Goal: Task Accomplishment & Management: Complete application form

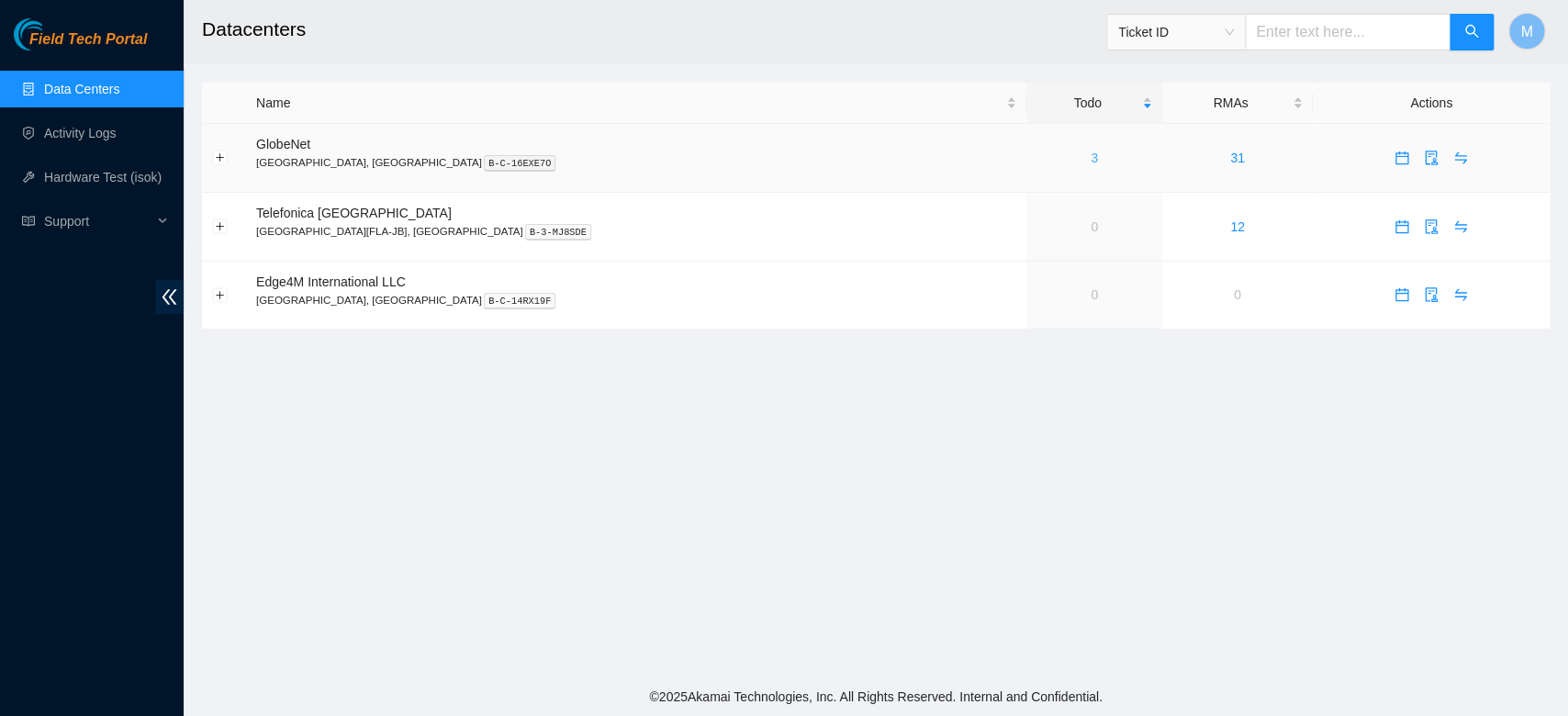
click at [1091, 154] on link "3" at bounding box center [1094, 158] width 7 height 15
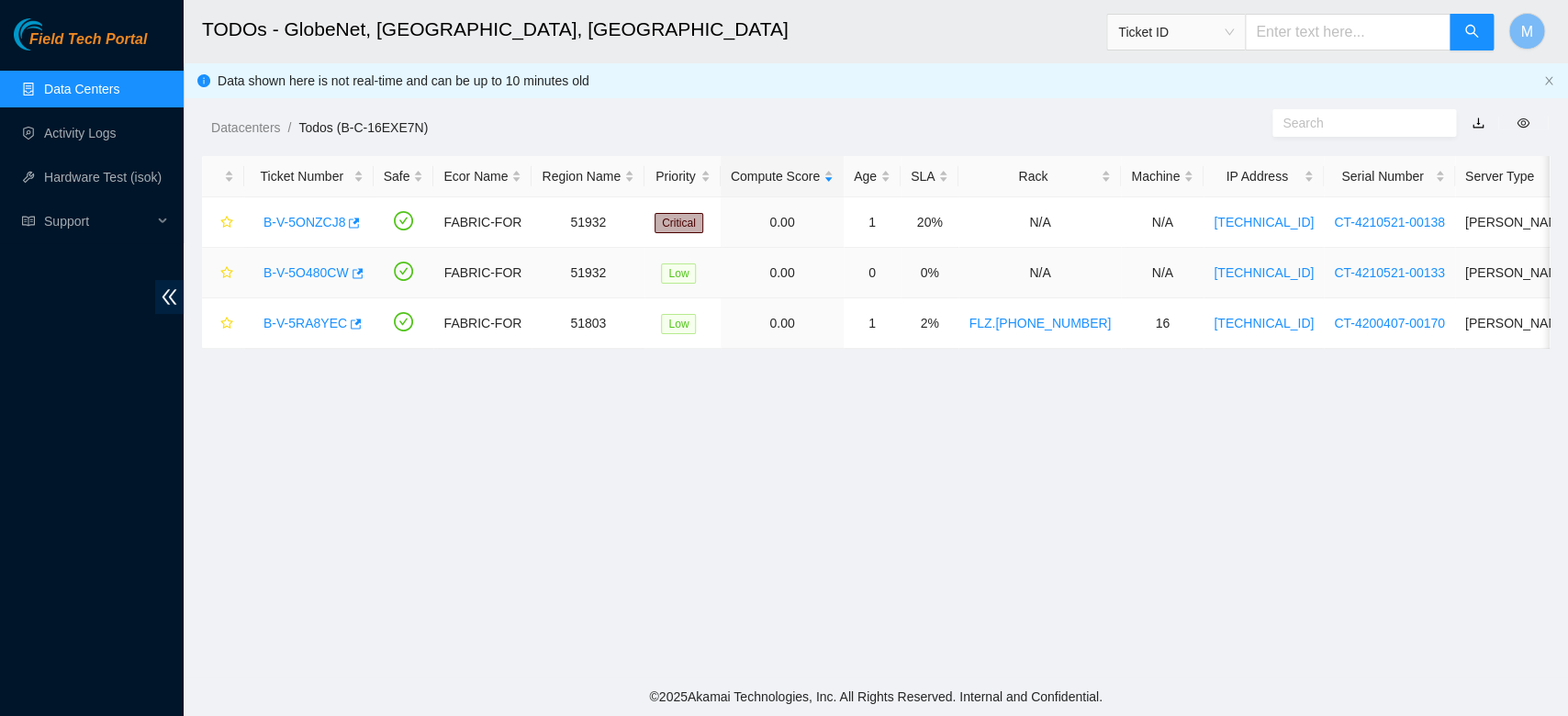
click at [292, 276] on link "B-V-5O480CW" at bounding box center [306, 272] width 86 height 15
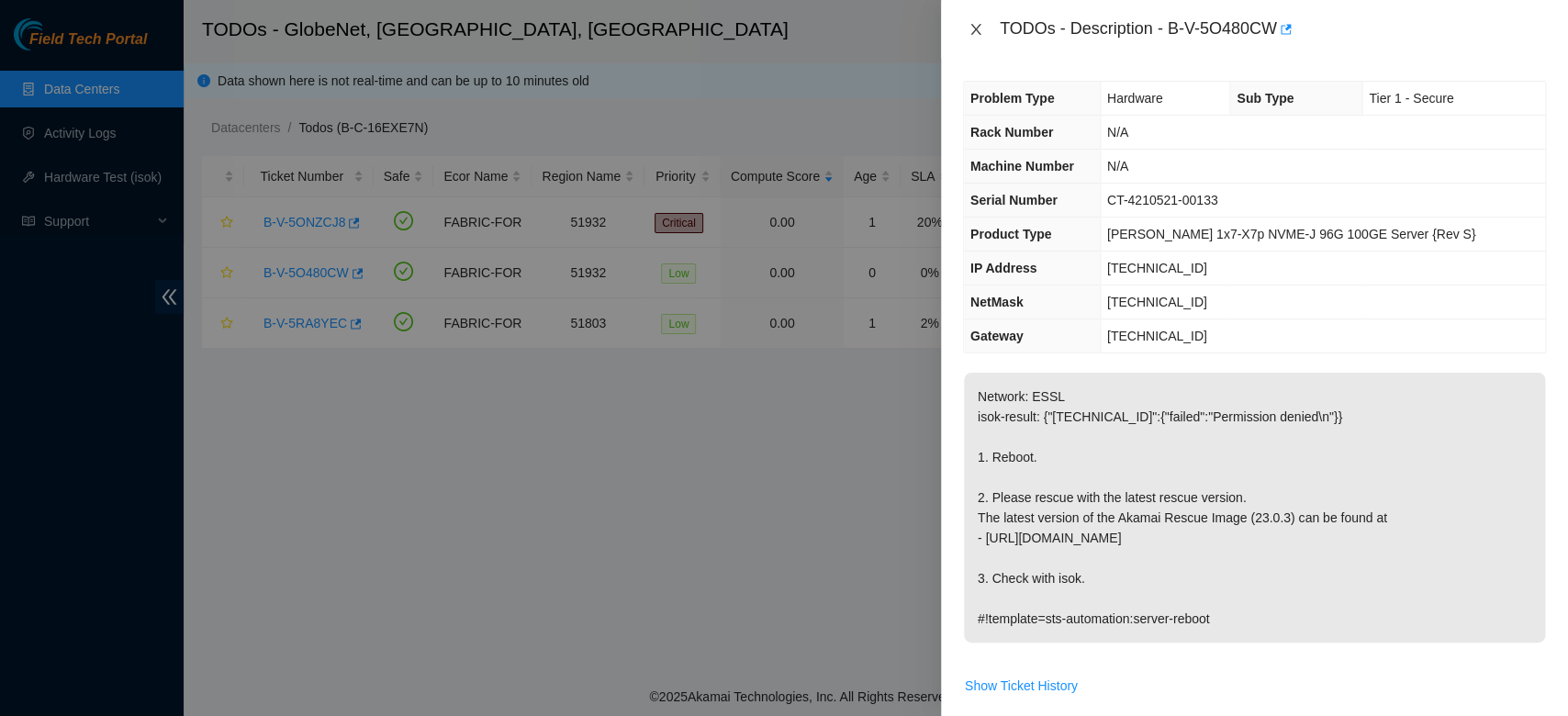
click at [973, 32] on icon "close" at bounding box center [975, 29] width 10 height 11
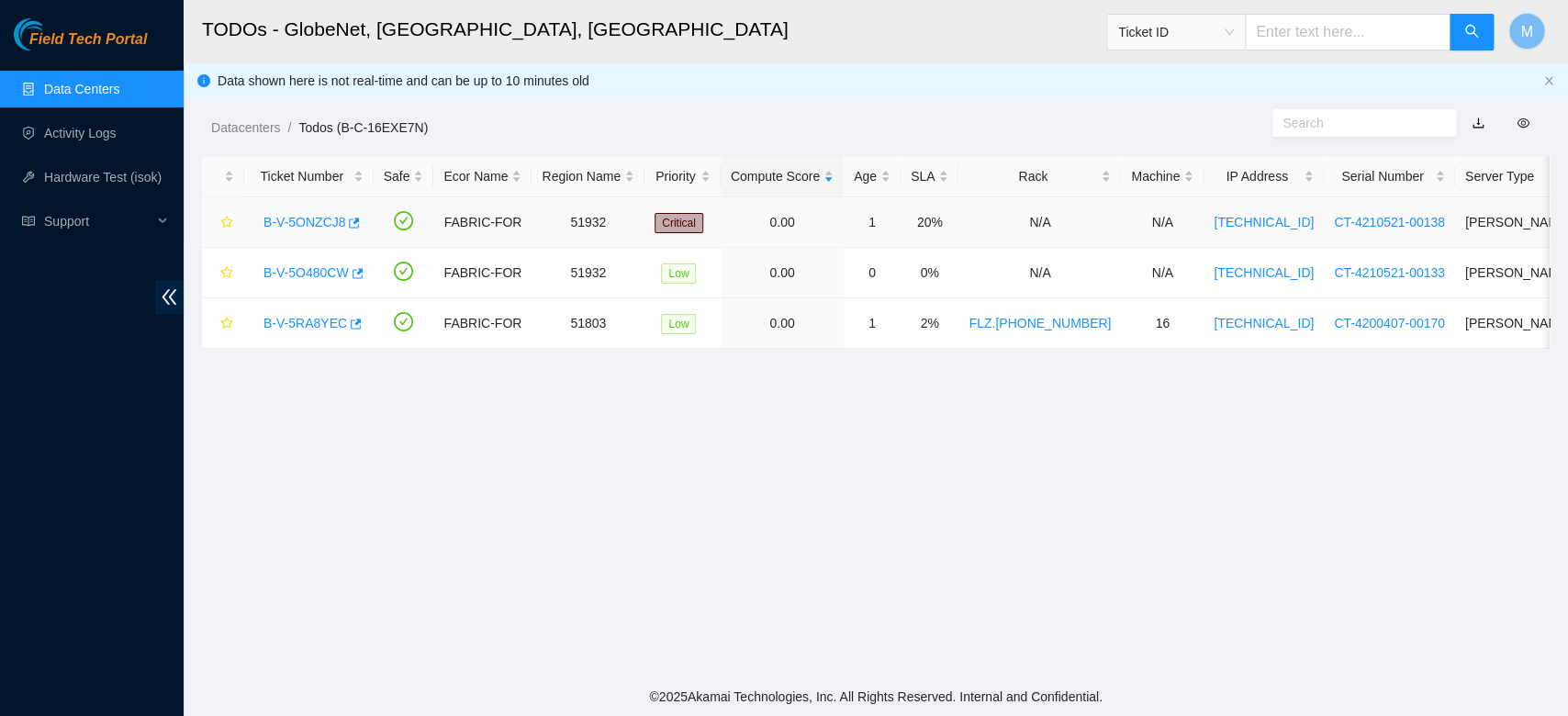
click at [297, 221] on link "B-V-5ONZCJ8" at bounding box center [304, 222] width 82 height 15
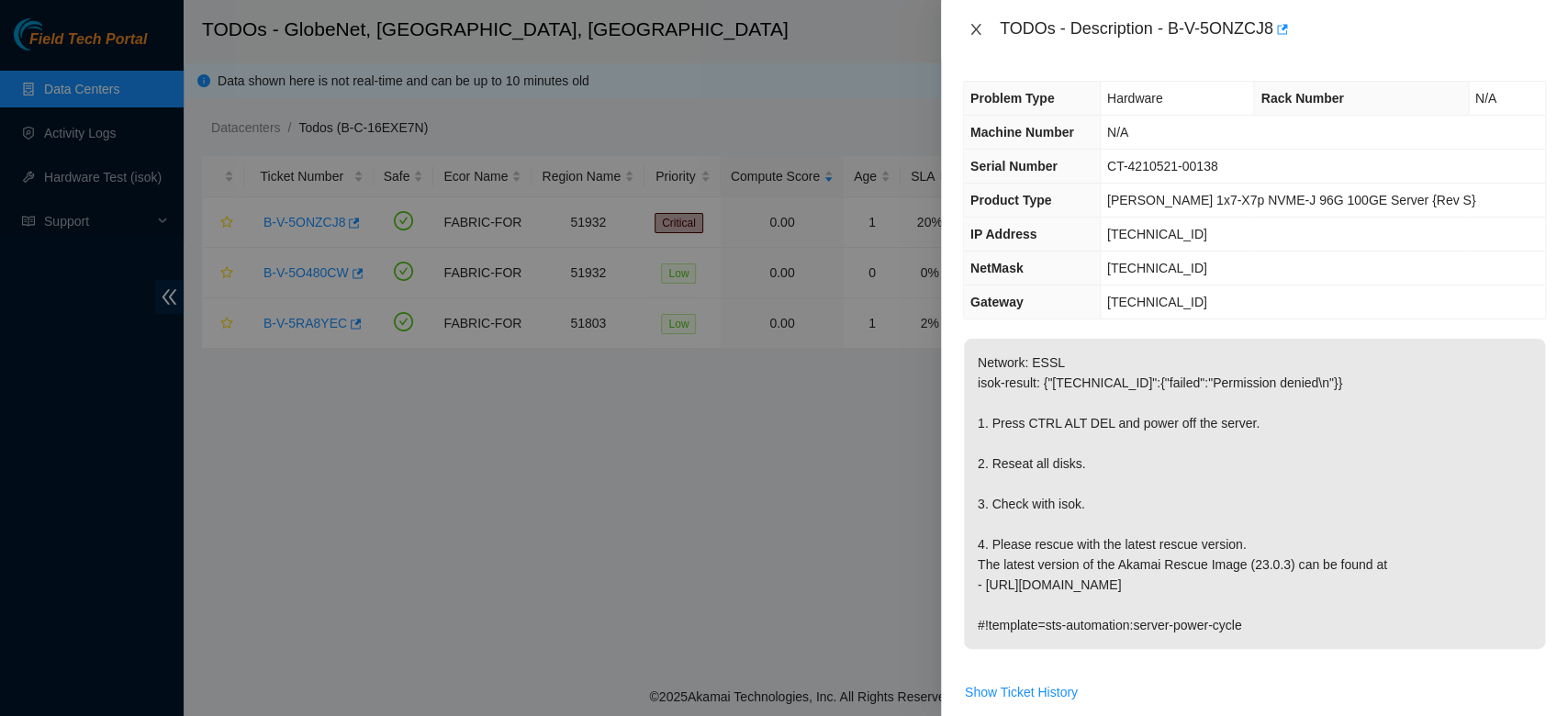
click at [968, 32] on icon "close" at bounding box center [975, 29] width 15 height 15
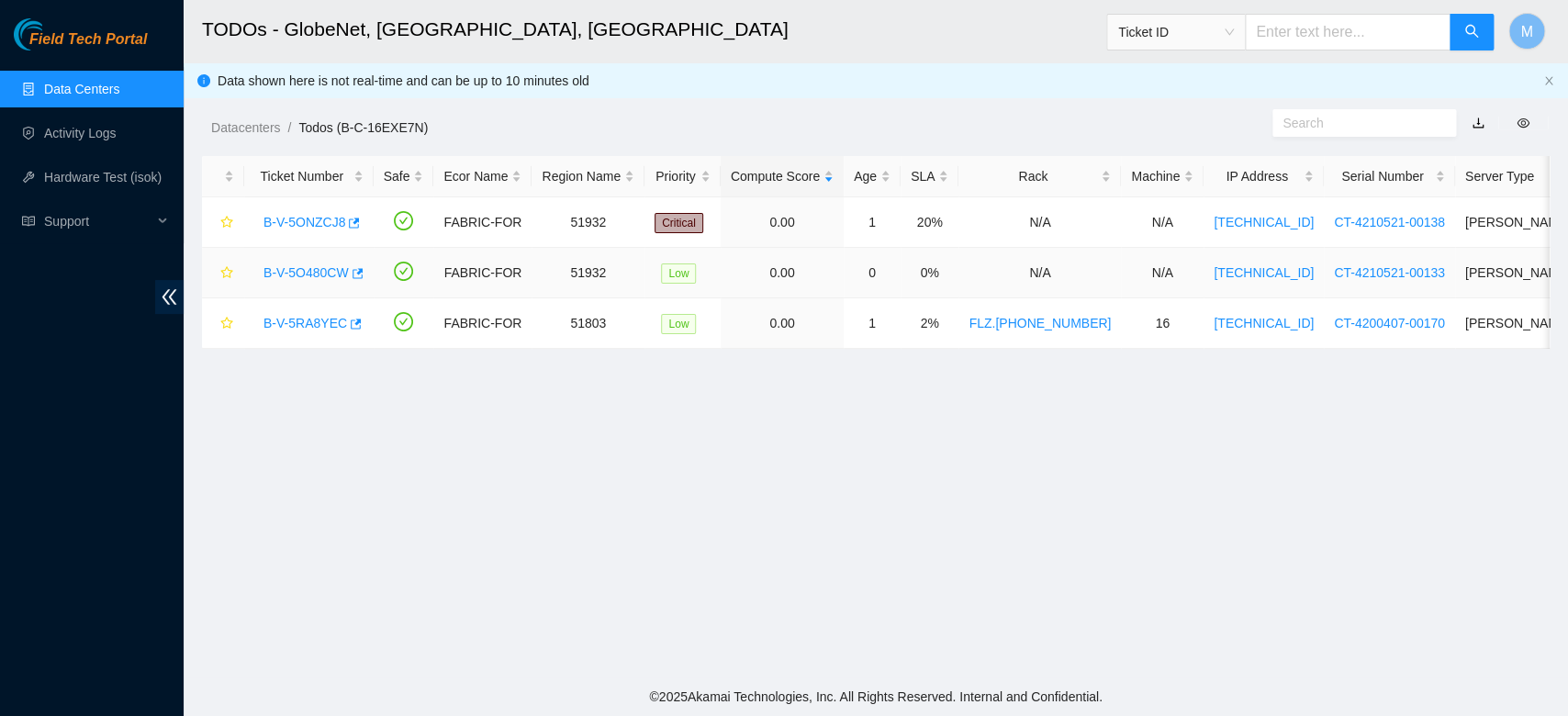
click at [321, 272] on link "B-V-5O480CW" at bounding box center [306, 272] width 86 height 15
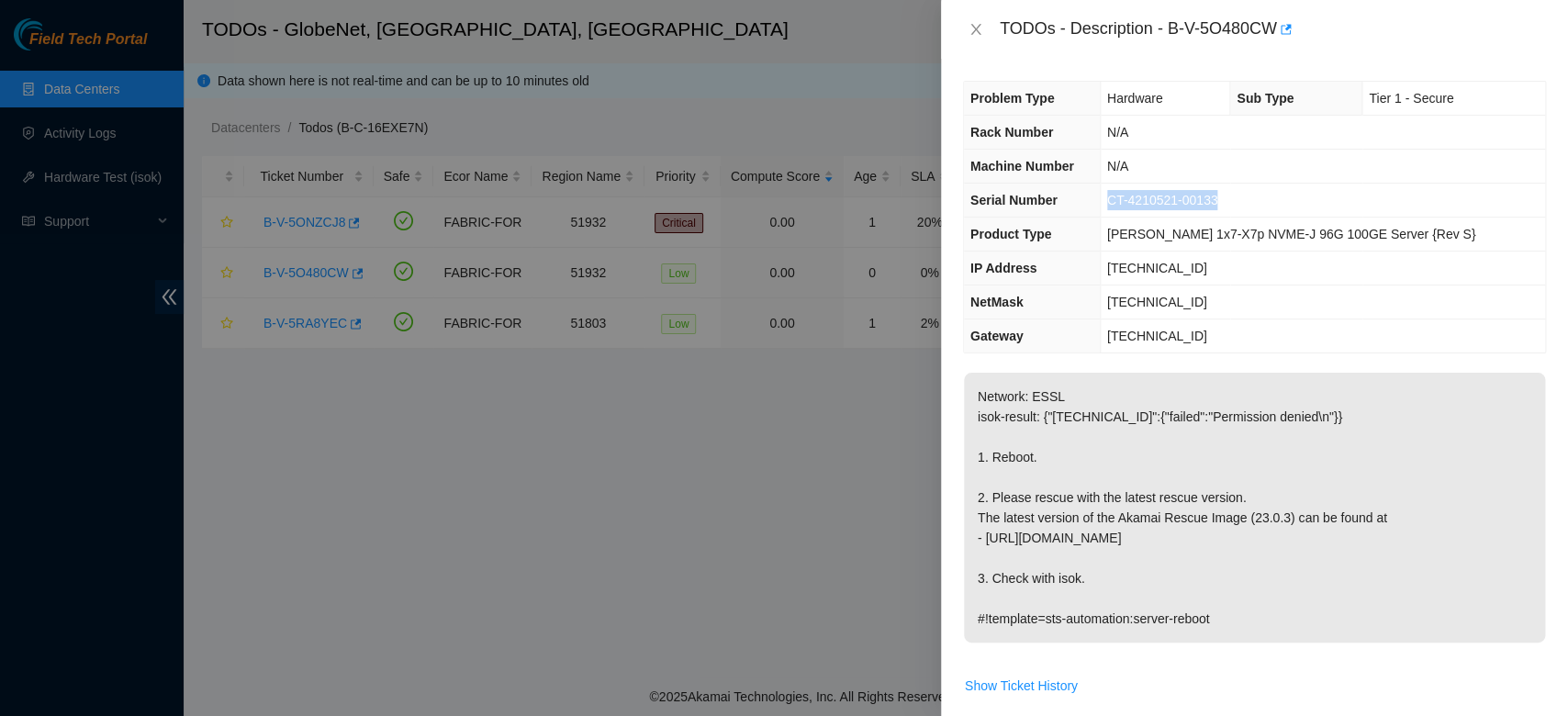
drag, startPoint x: 1132, startPoint y: 202, endPoint x: 1270, endPoint y: 198, distance: 138.1
click at [1270, 198] on td "CT-4210521-00133" at bounding box center [1322, 200] width 446 height 34
copy span "CT-4210521-00133"
click at [973, 35] on icon "close" at bounding box center [975, 29] width 15 height 15
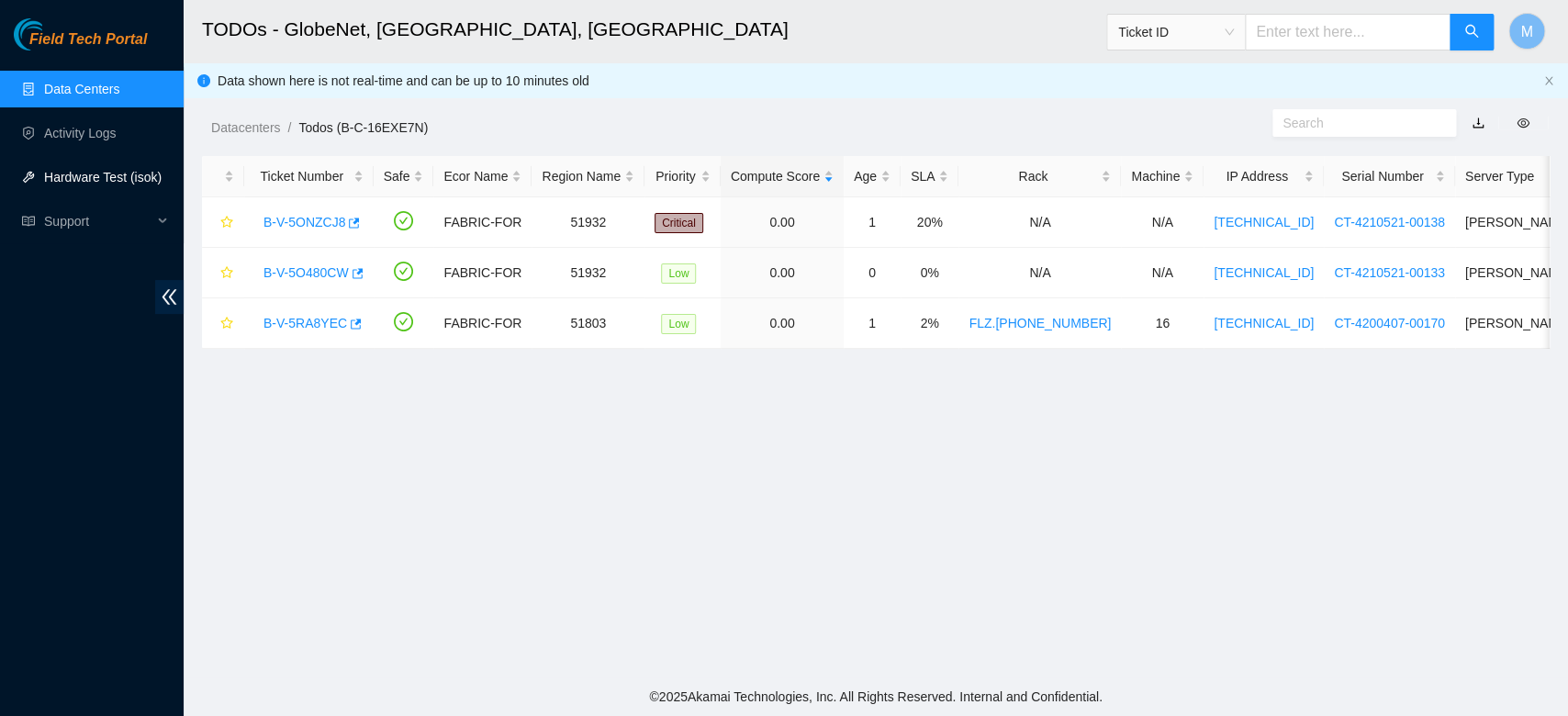
click at [82, 179] on link "Hardware Test (isok)" at bounding box center [103, 177] width 117 height 15
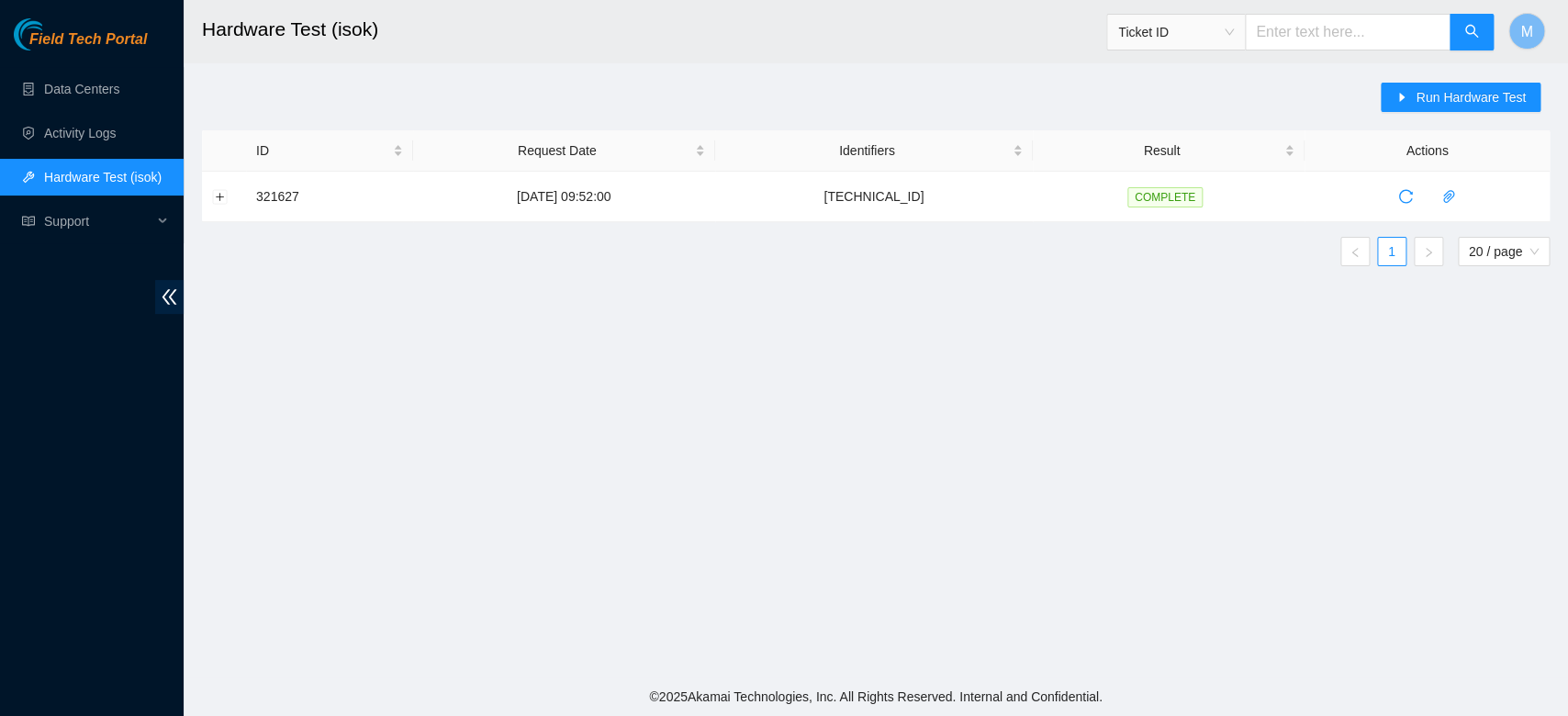
click at [1233, 40] on span "Ticket ID" at bounding box center [1176, 33] width 115 height 28
click at [1172, 179] on div "Serial Number" at bounding box center [1183, 185] width 115 height 20
click at [1305, 34] on input "text" at bounding box center [1348, 32] width 206 height 36
paste input "CT-4210521-00133"
type input "CT-4210521-00133"
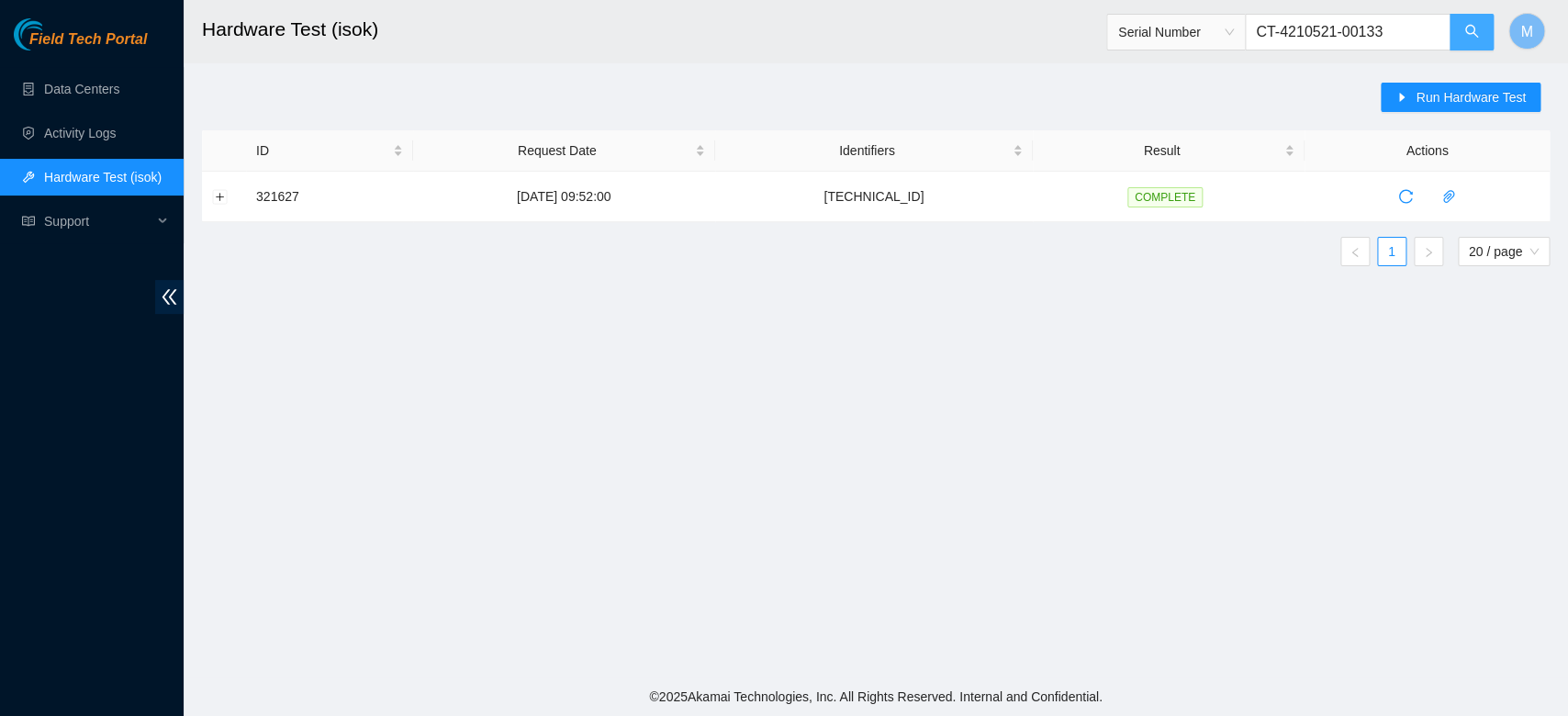
click at [1459, 32] on button "button" at bounding box center [1471, 32] width 44 height 36
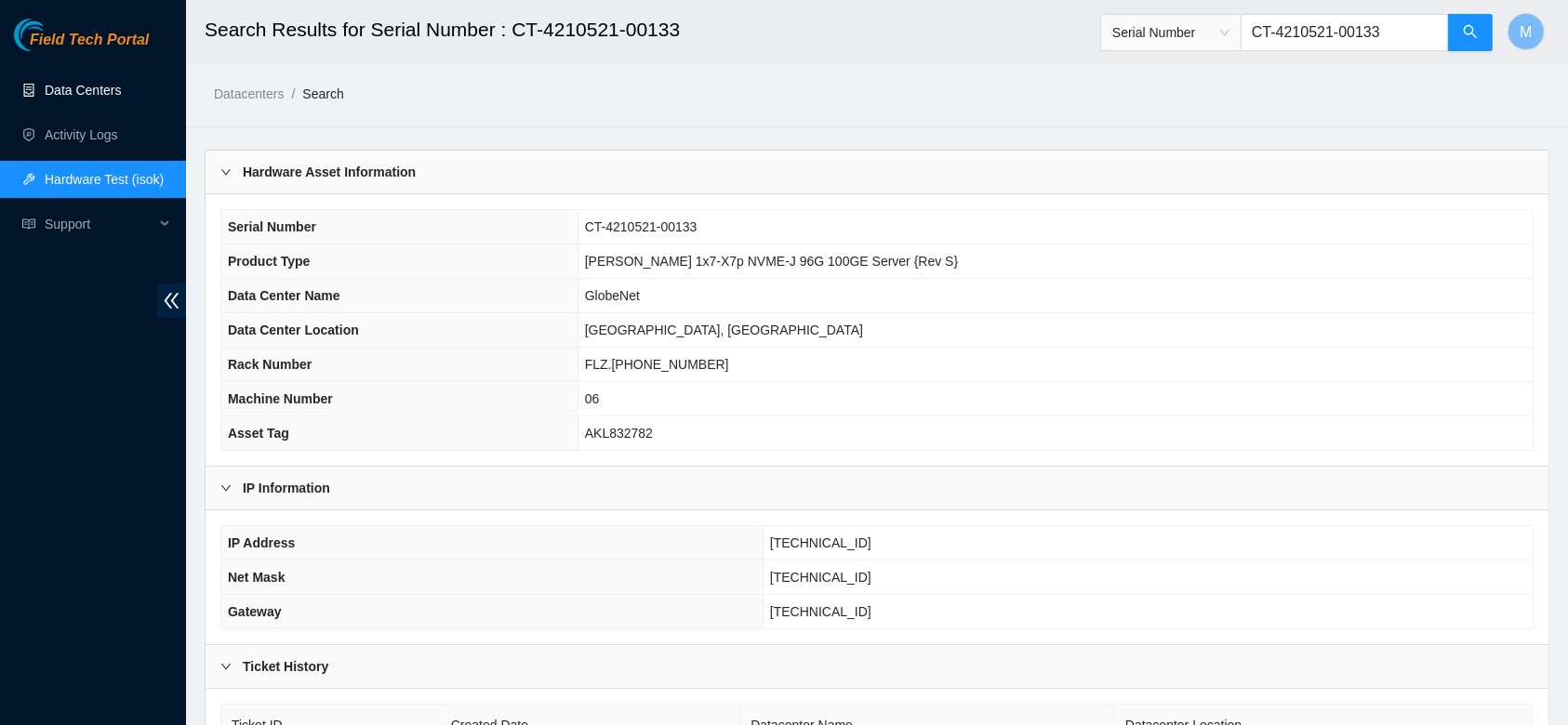
click at [85, 88] on link "Data Centers" at bounding box center [83, 90] width 76 height 15
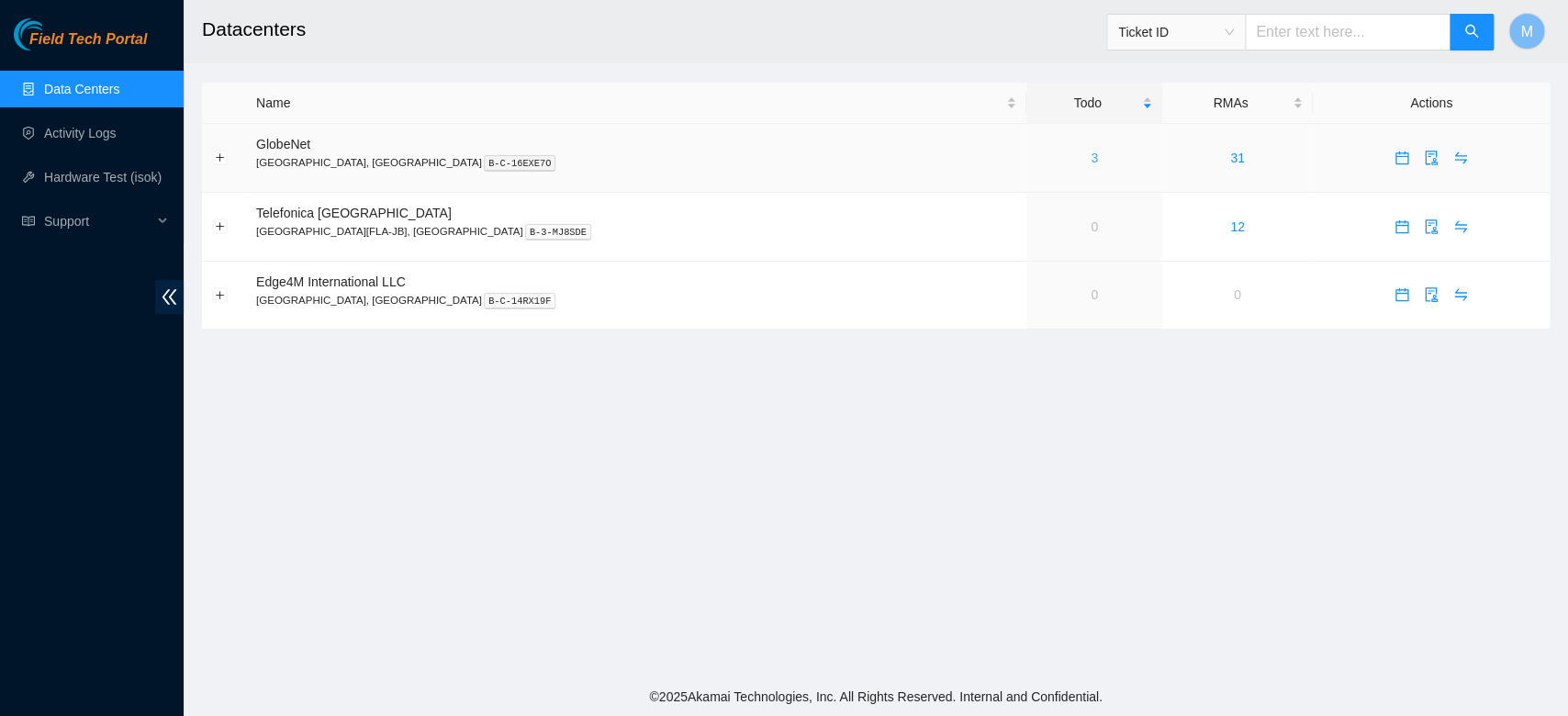
click at [1091, 157] on link "3" at bounding box center [1094, 158] width 7 height 15
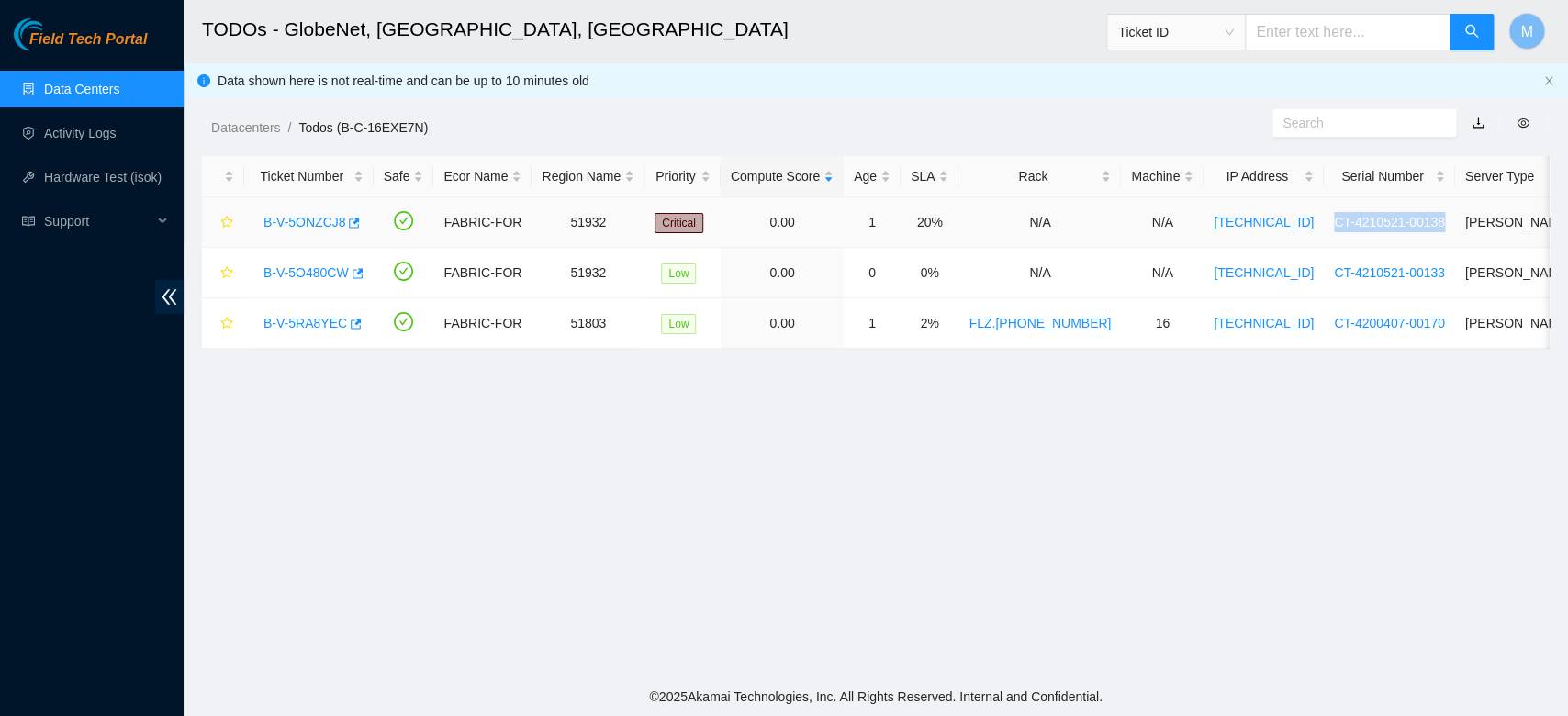
drag, startPoint x: 1270, startPoint y: 223, endPoint x: 1387, endPoint y: 231, distance: 117.3
click at [1387, 231] on td "CT-4210521-00138" at bounding box center [1390, 222] width 131 height 50
copy link "CT-4210521-00138"
click at [84, 183] on link "Hardware Test (isok)" at bounding box center [103, 177] width 117 height 15
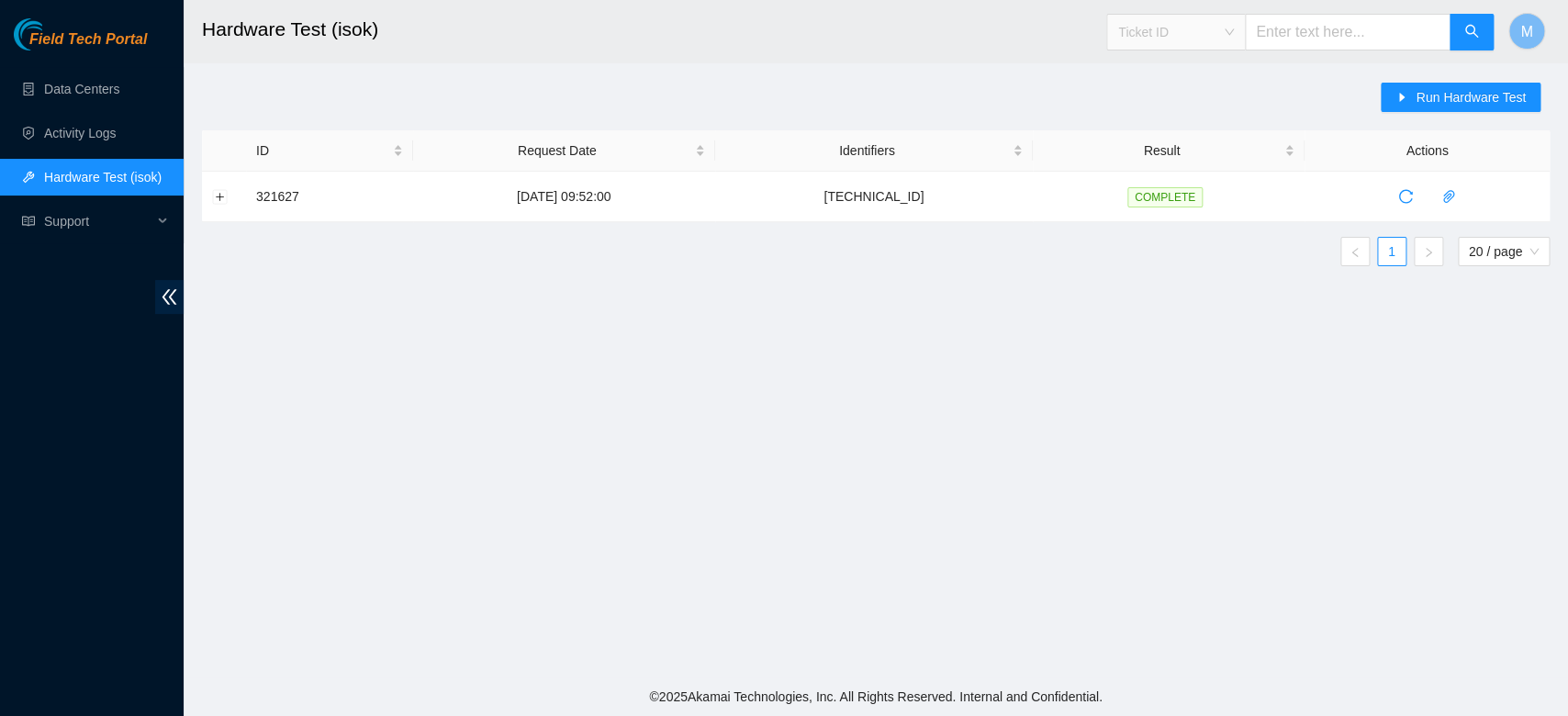
click at [1234, 37] on span "Ticket ID" at bounding box center [1176, 33] width 115 height 28
click at [1134, 186] on div "Serial Number" at bounding box center [1183, 185] width 115 height 20
click at [1331, 37] on input "text" at bounding box center [1348, 32] width 206 height 36
paste input "CT-4210521-00138"
type input "CT-4210521-00138"
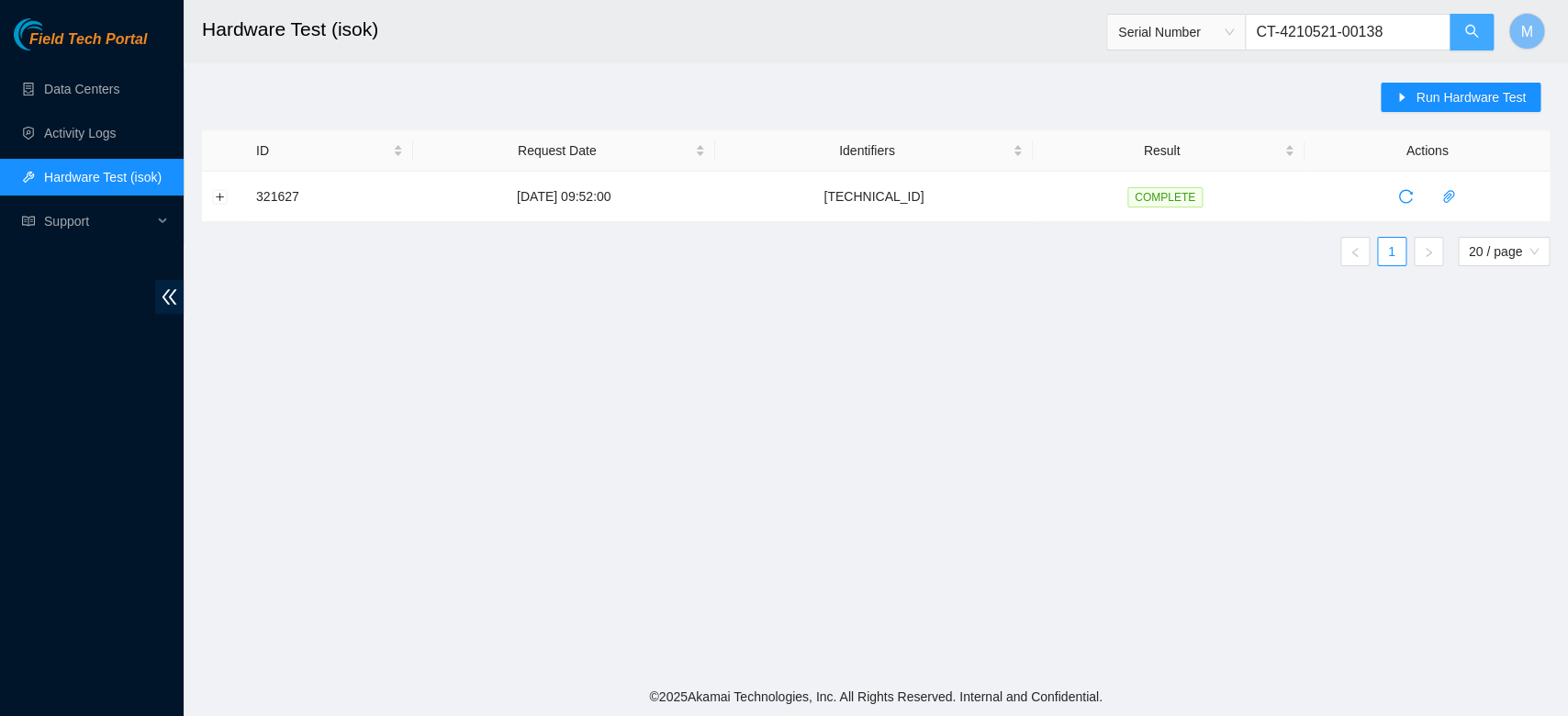
click at [1463, 36] on button "button" at bounding box center [1471, 32] width 44 height 36
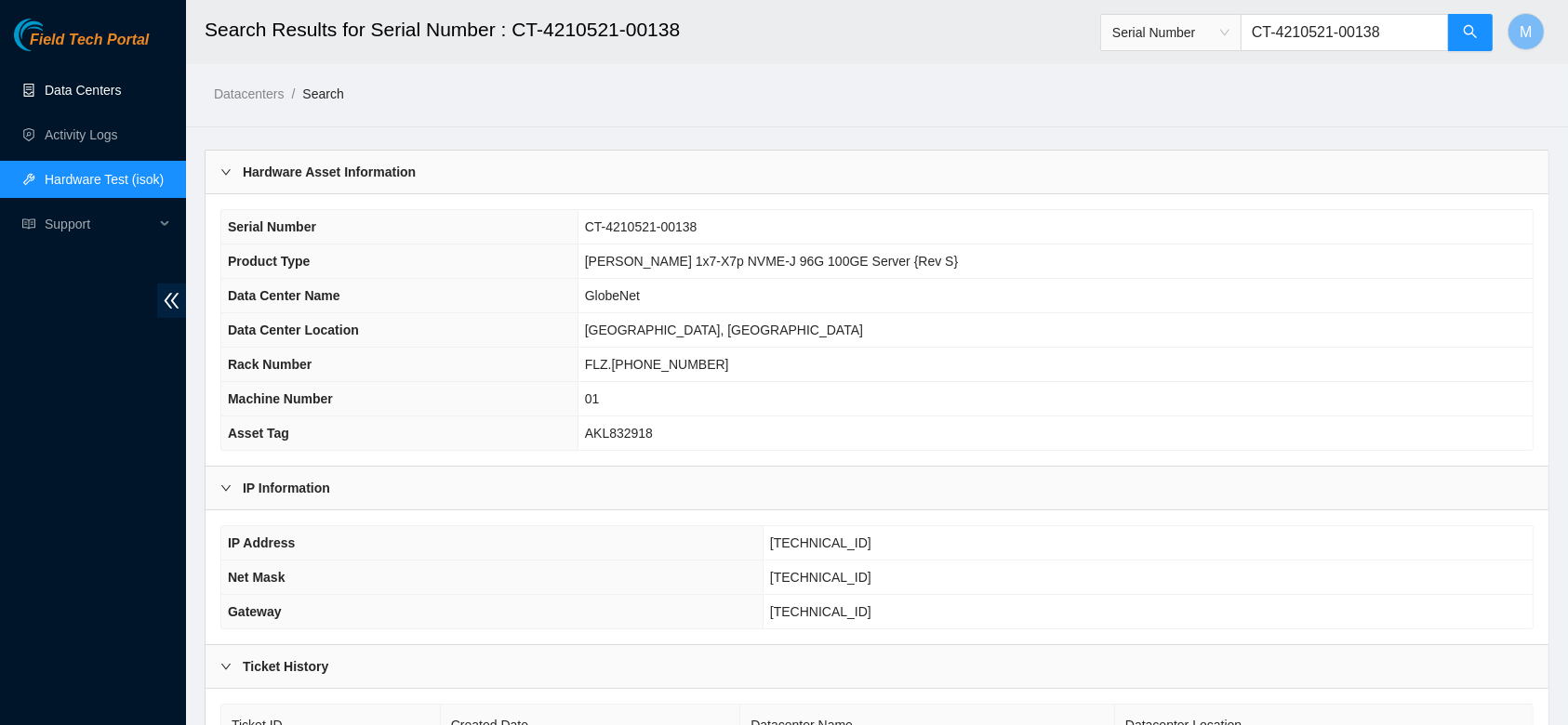
click at [82, 93] on link "Data Centers" at bounding box center [83, 90] width 76 height 15
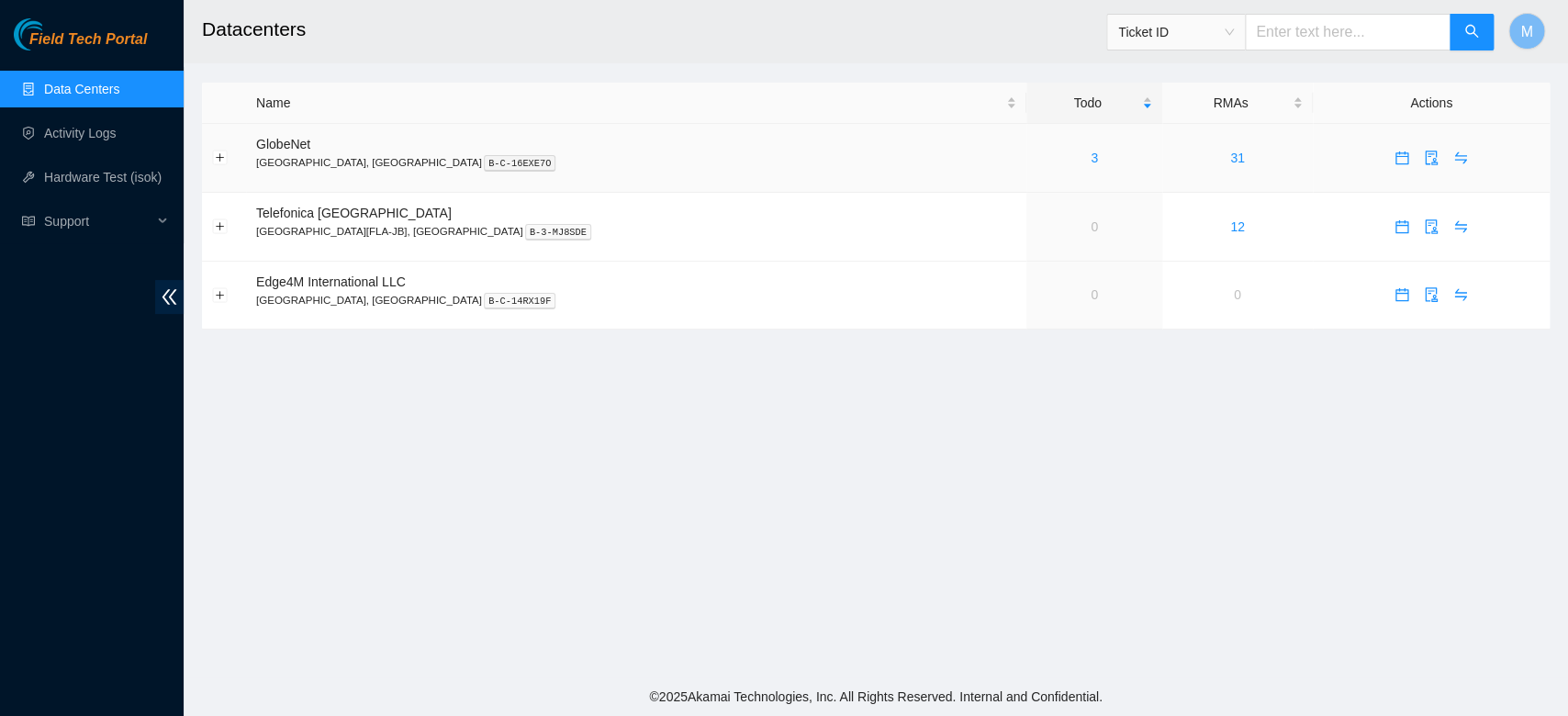
click at [1036, 160] on div "3" at bounding box center [1094, 158] width 114 height 20
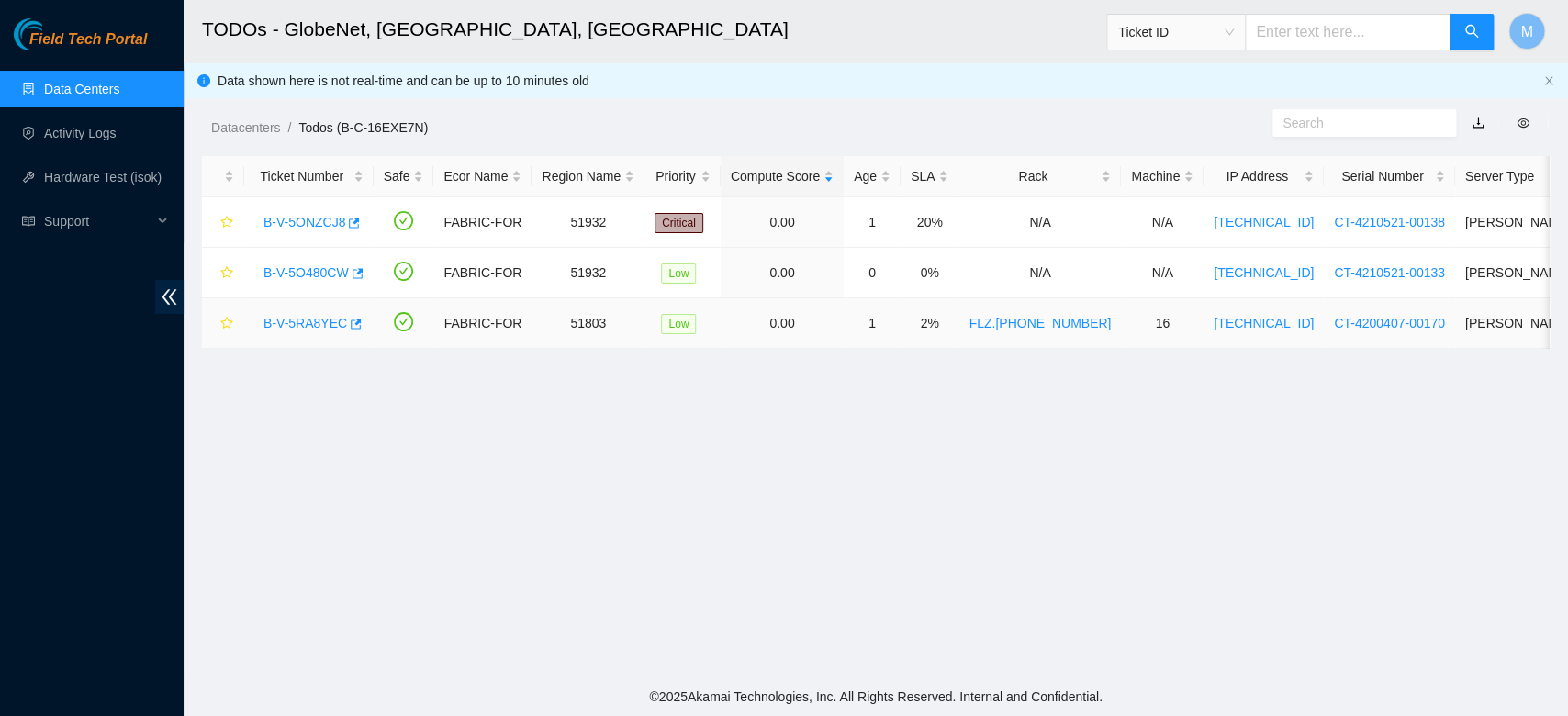
click at [322, 326] on link "B-V-5RA8YEC" at bounding box center [305, 322] width 84 height 15
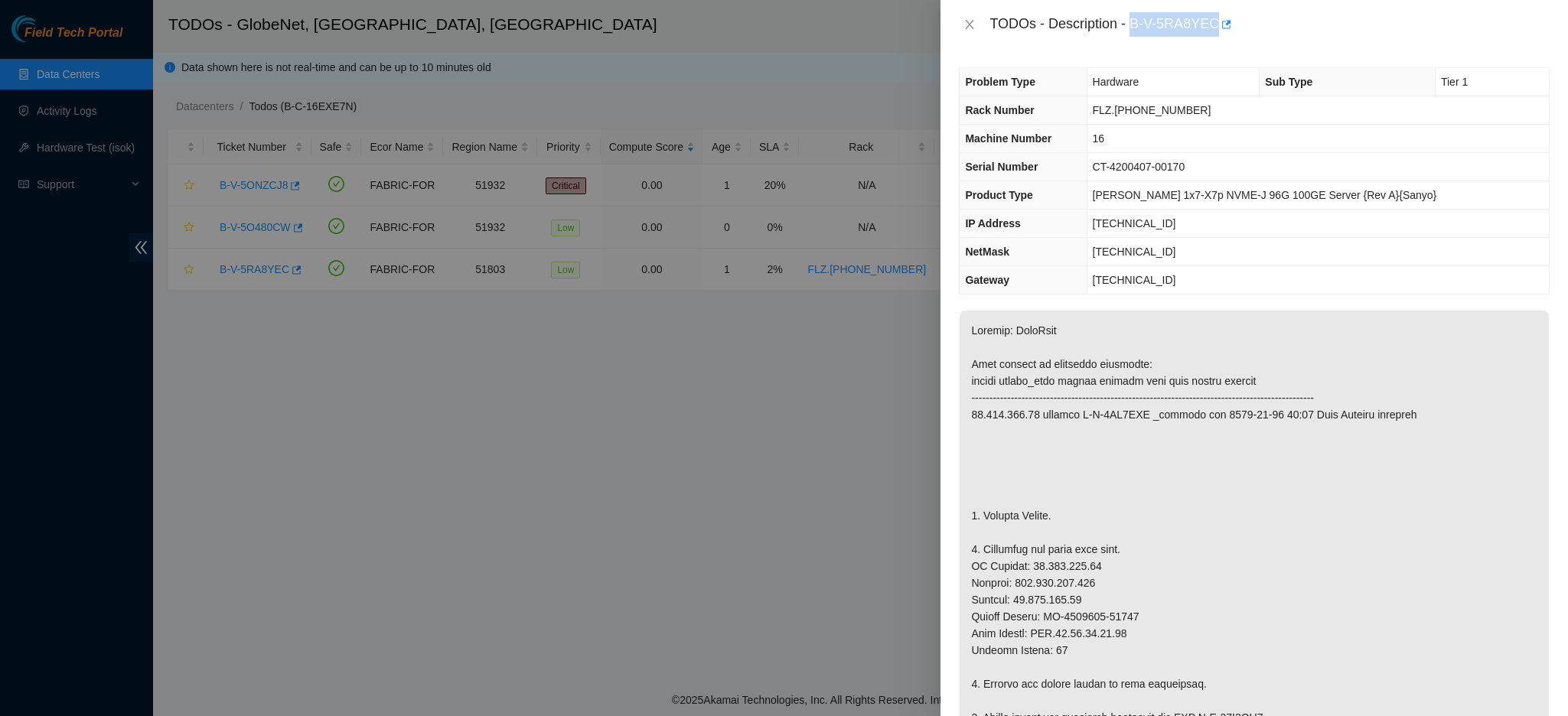
drag, startPoint x: 1123, startPoint y: 23, endPoint x: 1202, endPoint y: 34, distance: 79.8
click at [1202, 34] on div "TODOs - Description - B-V-5RA8YEC" at bounding box center [1270, 25] width 560 height 25
copy div "B-V-5RA8YEC"
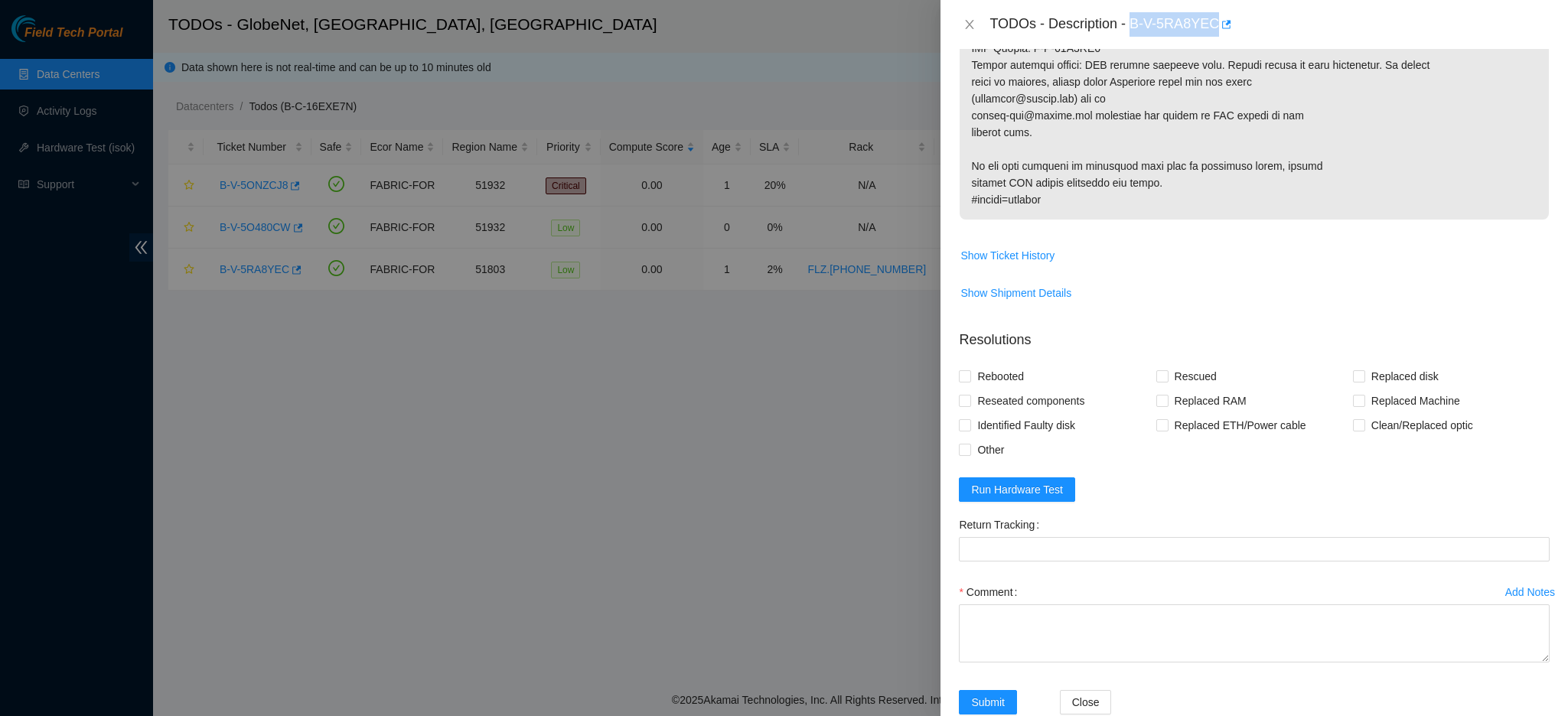
scroll to position [848, 0]
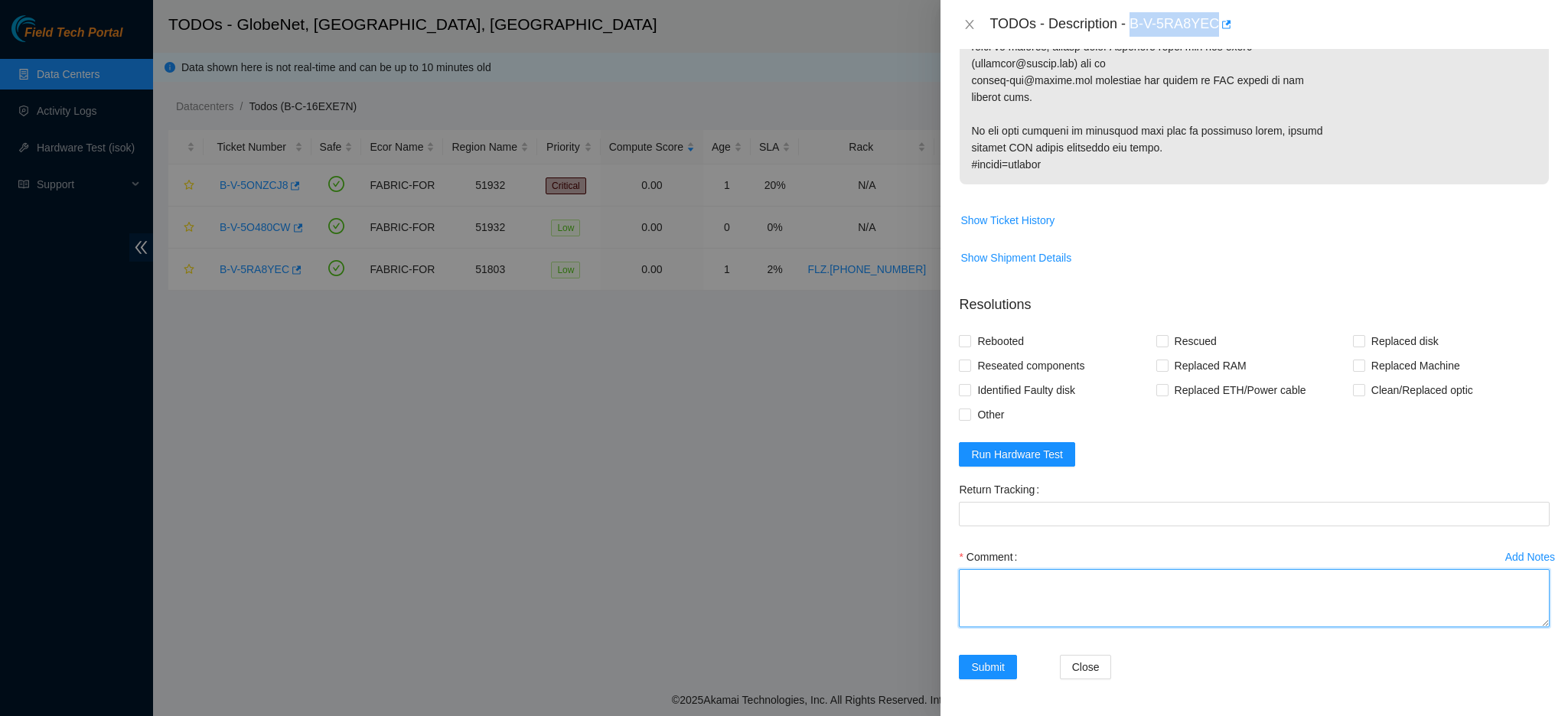
click at [1219, 596] on textarea "Comment" at bounding box center [1254, 598] width 591 height 58
paste textarea "MACHINE EXCHANGE, RESCUE (23.0.3), SETTINGS AND ISOK"
type textarea "MACHINE EXCHANGE, RESCUE (23.0.3), SETTINGS AND ISOK"
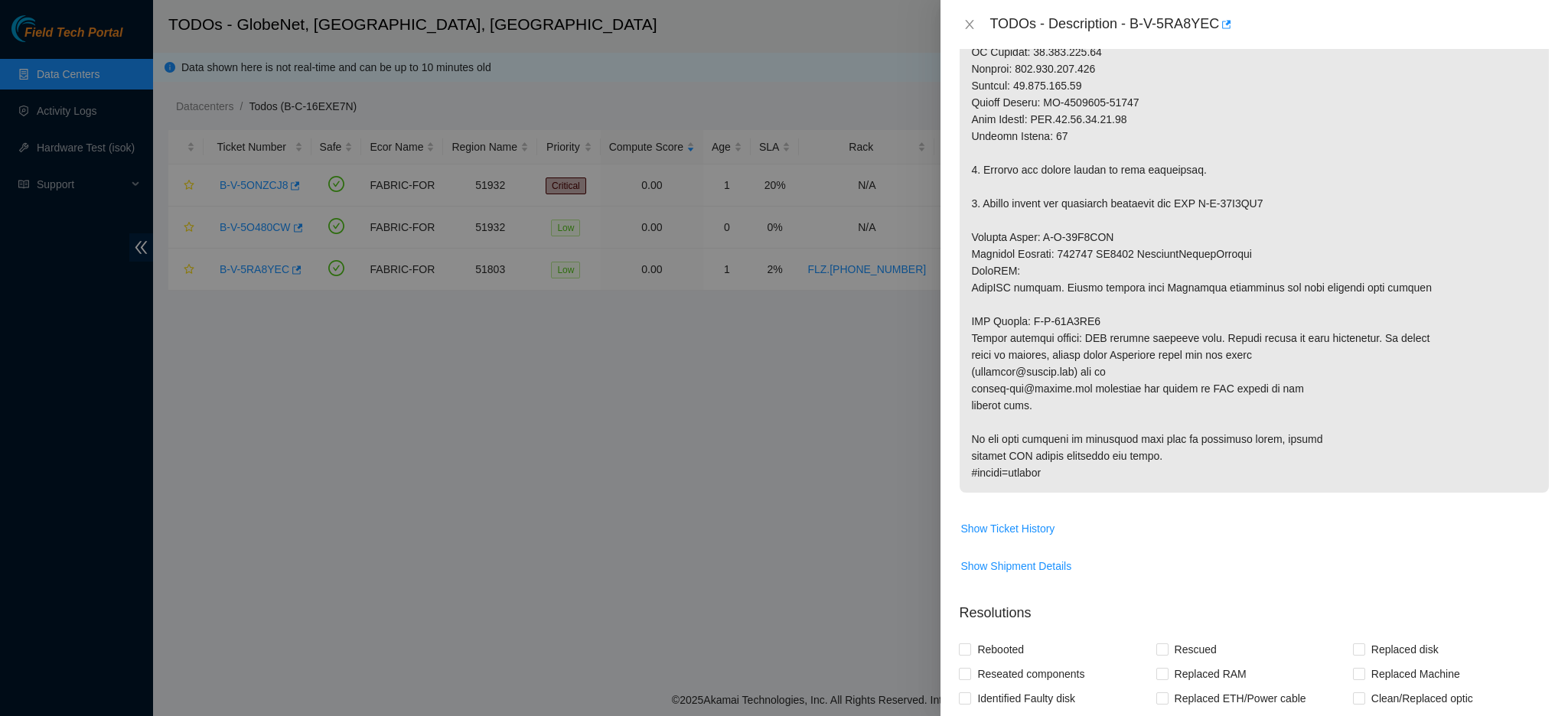
scroll to position [466, 0]
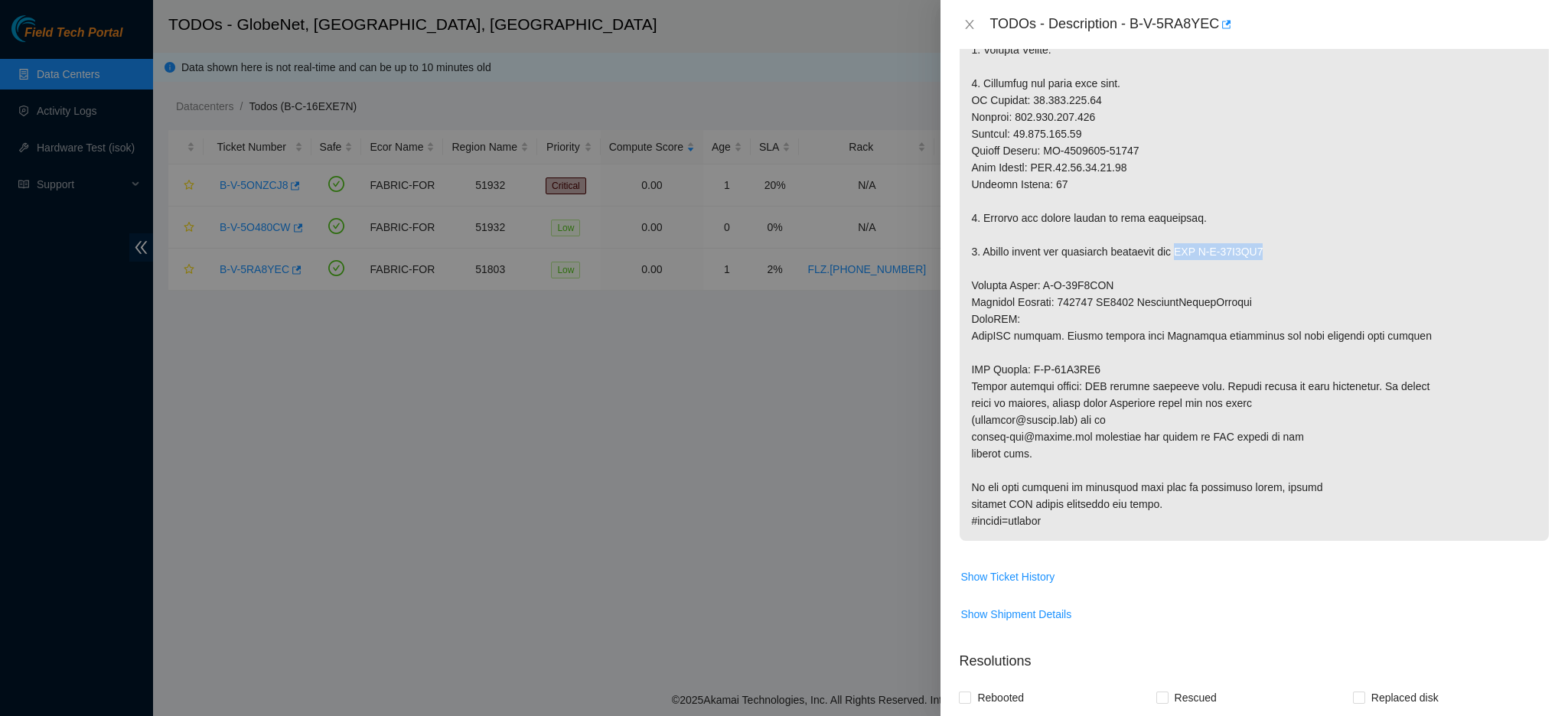
drag, startPoint x: 1260, startPoint y: 257, endPoint x: 1173, endPoint y: 256, distance: 87.0
click at [1173, 256] on p at bounding box center [1254, 192] width 589 height 696
copy p "RMA B-W-12I1KW6"
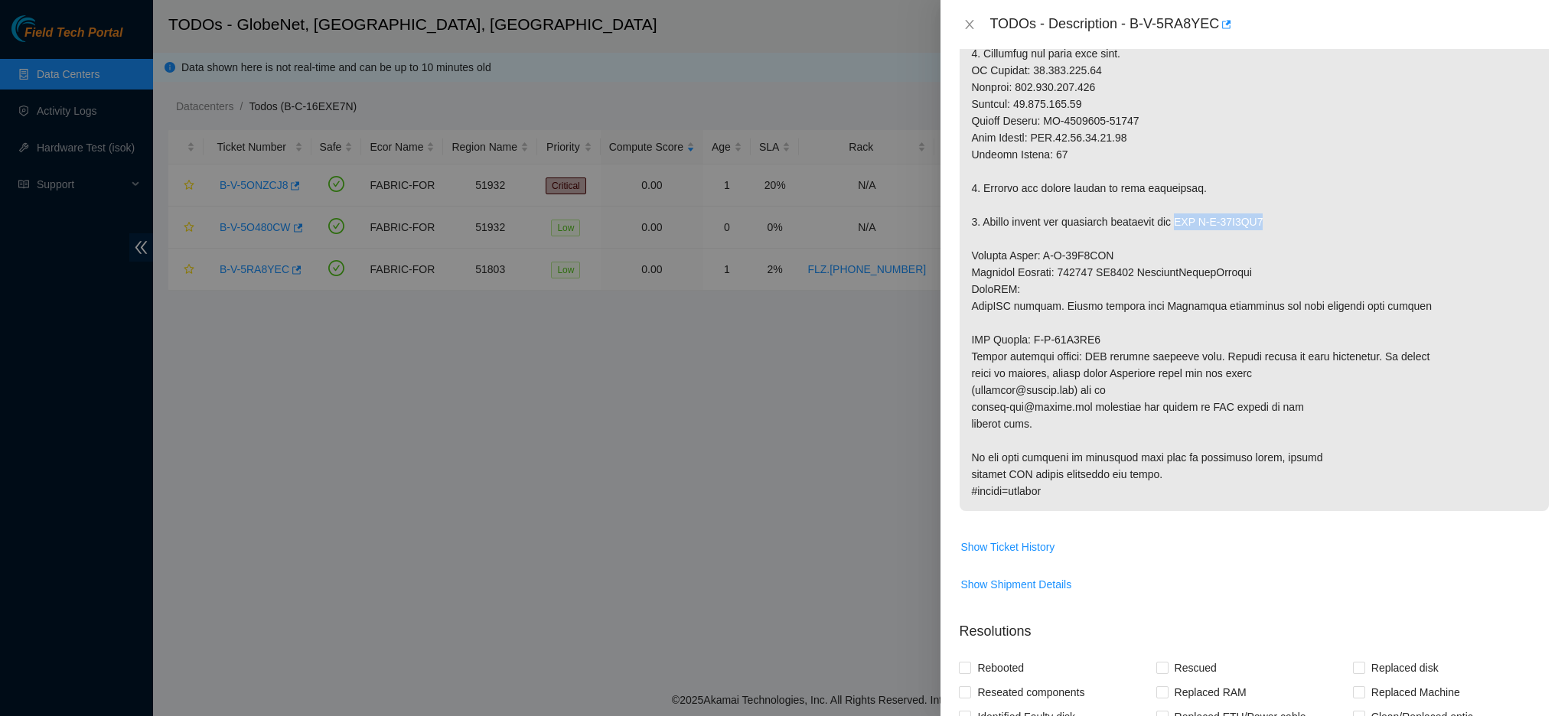
scroll to position [848, 0]
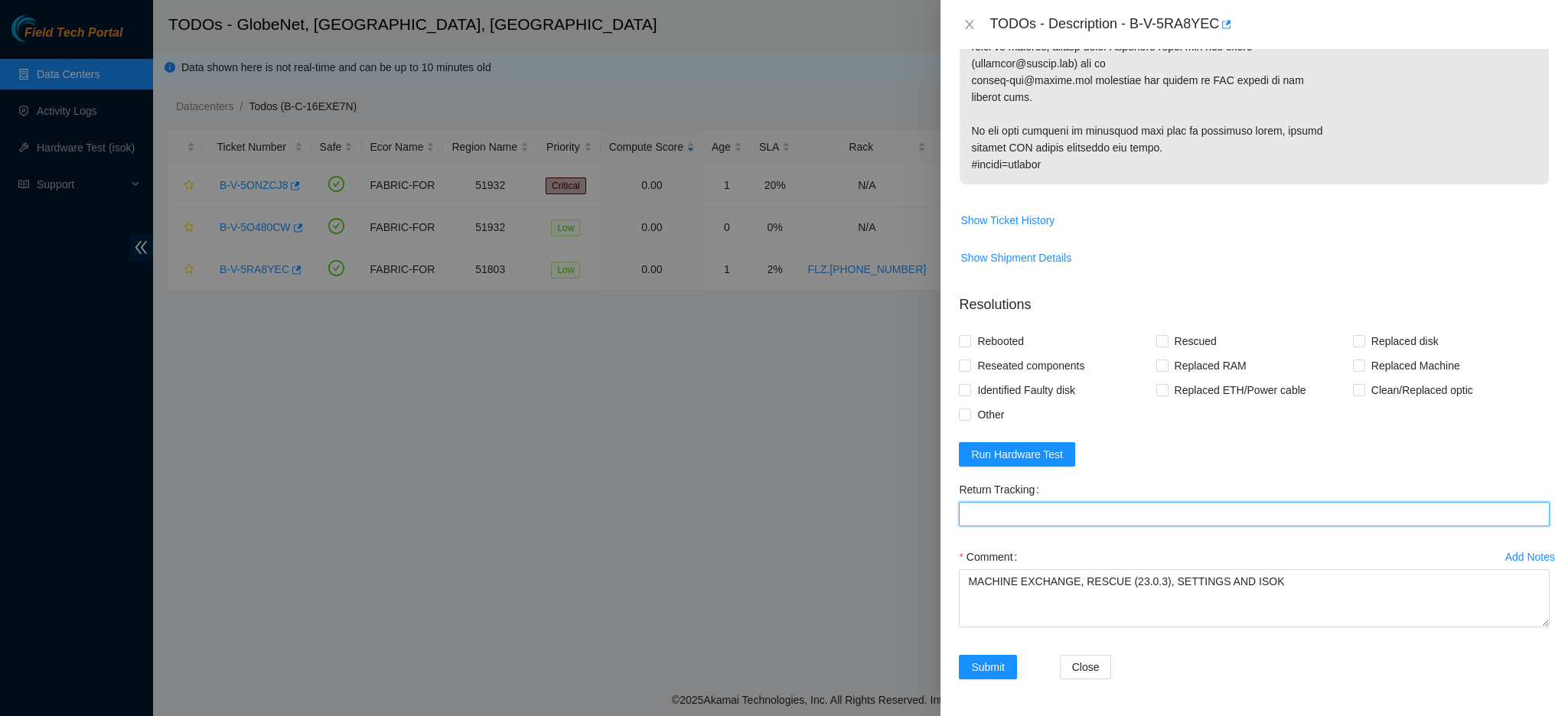
click at [1247, 505] on Tracking "Return Tracking" at bounding box center [1254, 515] width 591 height 25
paste Tracking "RMA B-W-12I1KW6"
type Tracking "RMA B-W-12I1KW6"
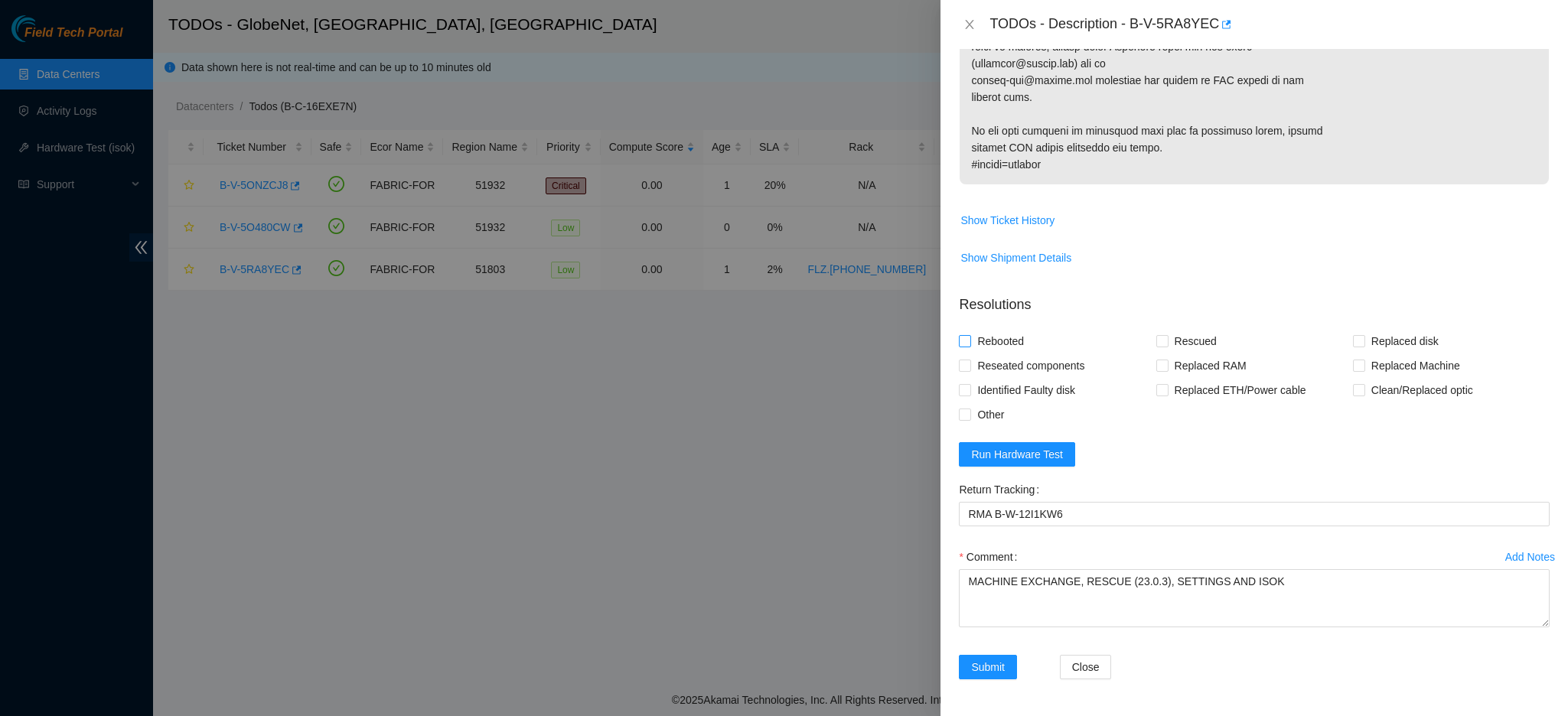
click at [961, 335] on input "Rebooted" at bounding box center [964, 340] width 11 height 11
checkbox input "true"
click at [1156, 335] on input "Rescued" at bounding box center [1161, 340] width 11 height 11
checkbox input "true"
click at [1306, 360] on input "Replaced Machine" at bounding box center [1358, 365] width 11 height 11
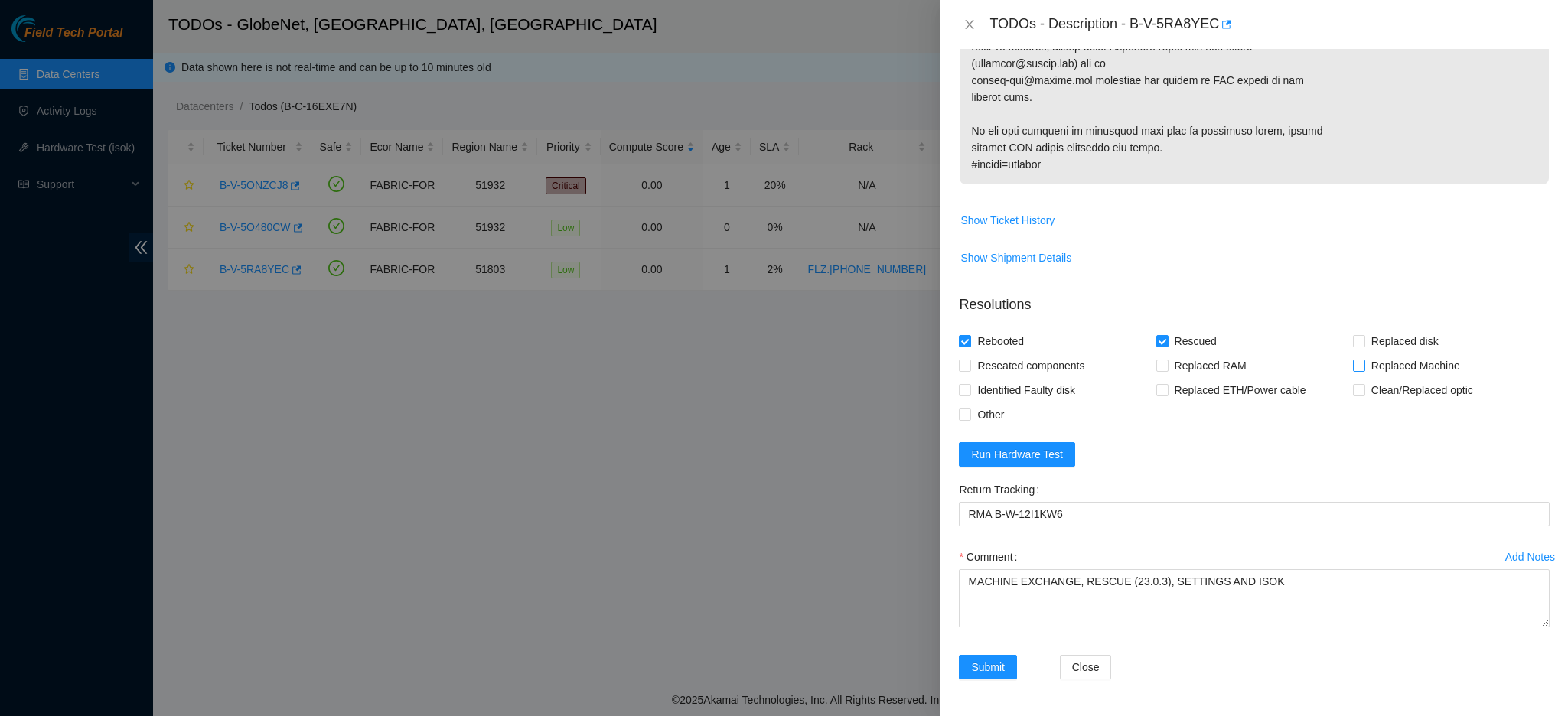
checkbox input "true"
click at [964, 335] on input "Rebooted" at bounding box center [964, 340] width 11 height 11
checkbox input "false"
click at [977, 446] on span "Run Hardware Test" at bounding box center [1017, 455] width 92 height 16
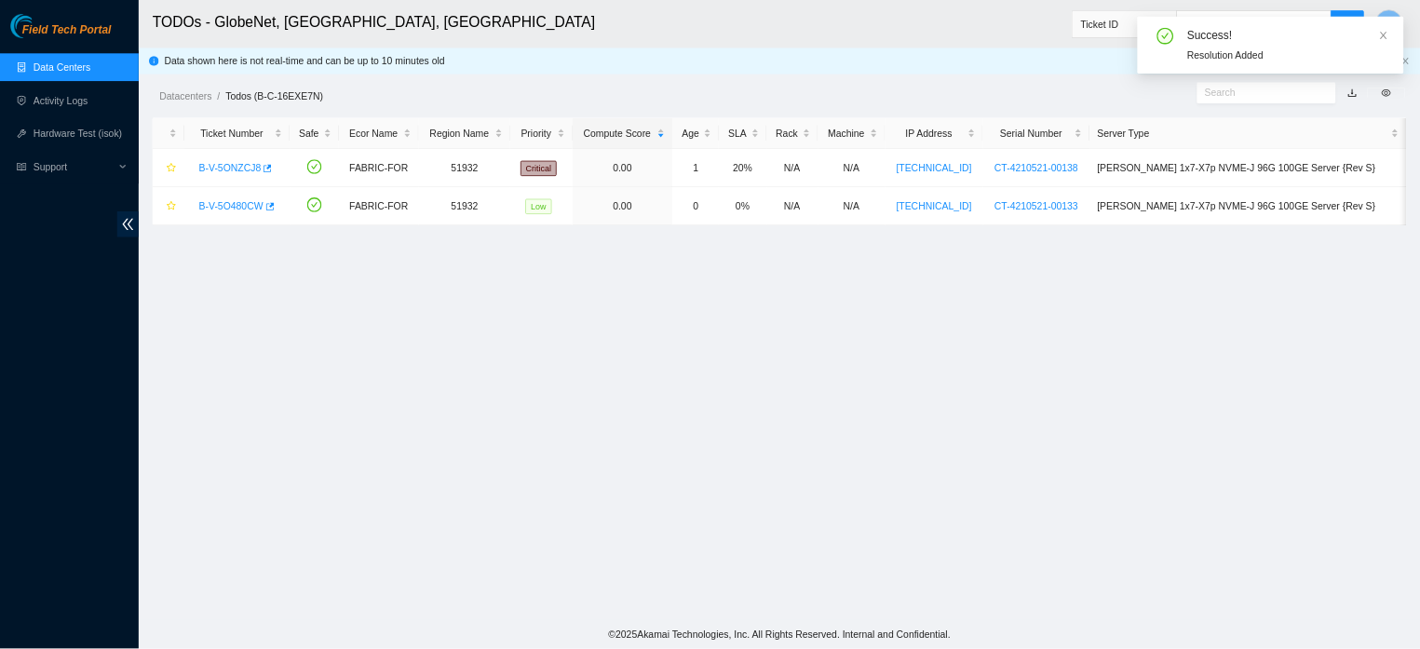
scroll to position [201, 0]
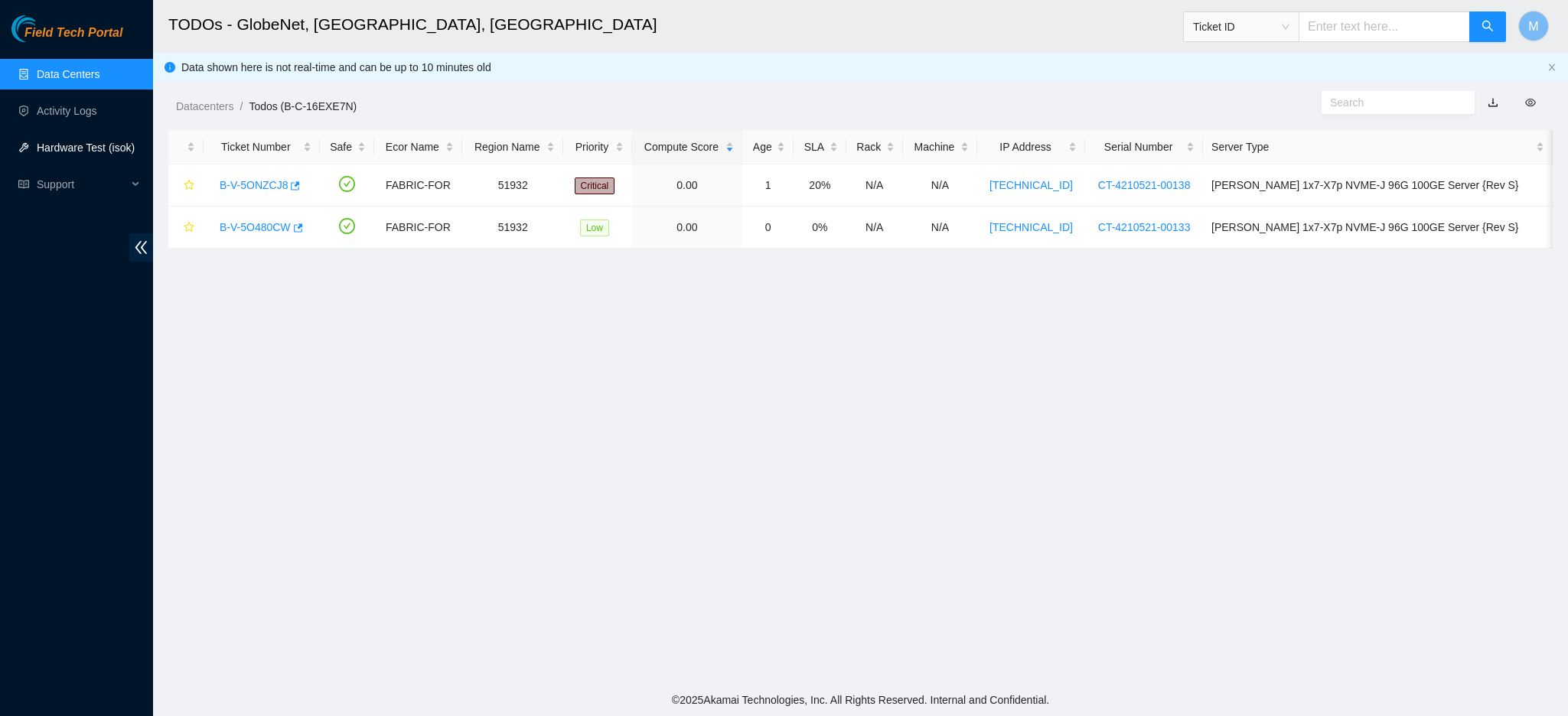
click at [101, 154] on link "Hardware Test (isok)" at bounding box center [85, 147] width 98 height 12
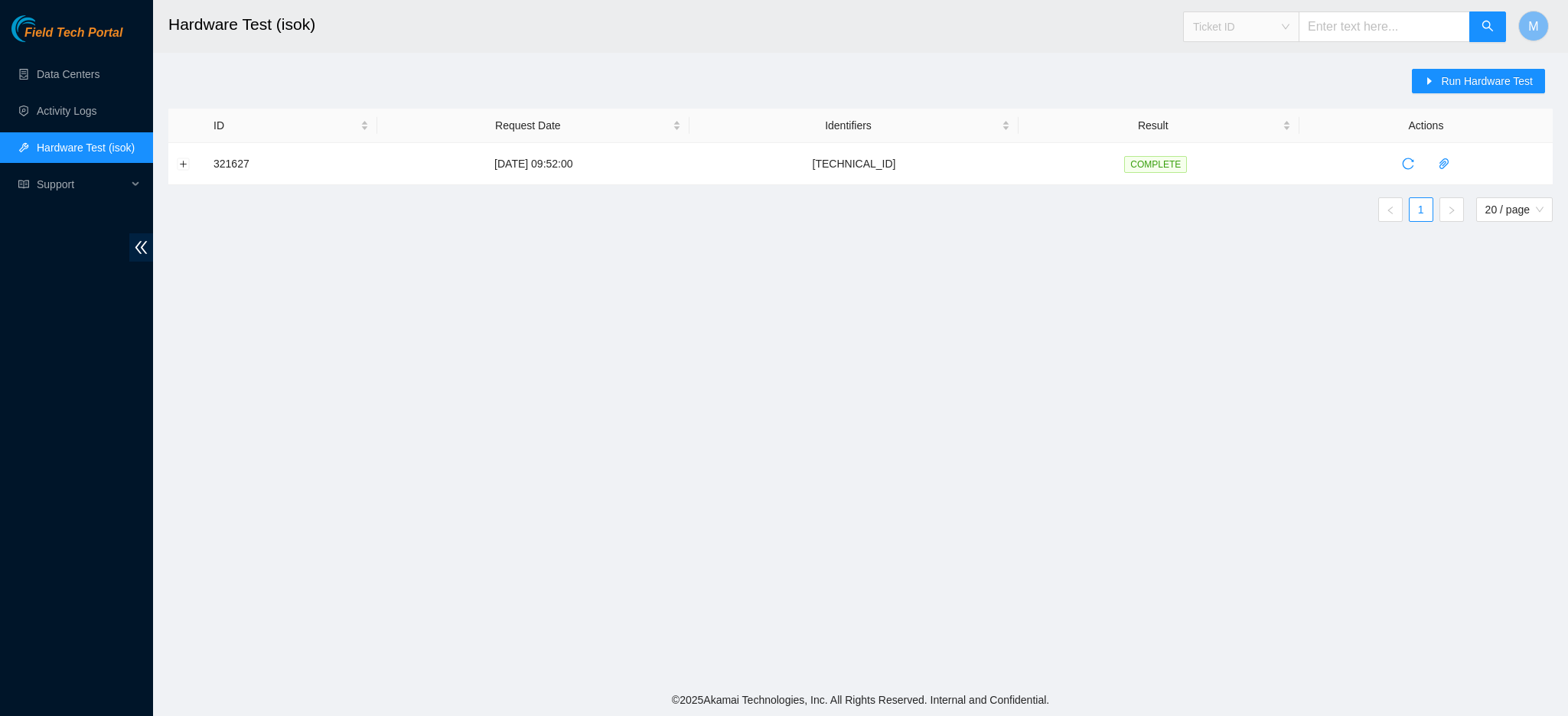
click at [1260, 31] on span "Ticket ID" at bounding box center [1241, 27] width 96 height 23
click at [1229, 147] on div "Serial Number" at bounding box center [1243, 155] width 96 height 16
click at [1306, 29] on input "text" at bounding box center [1384, 26] width 172 height 30
type input "CT-4200407-00207"
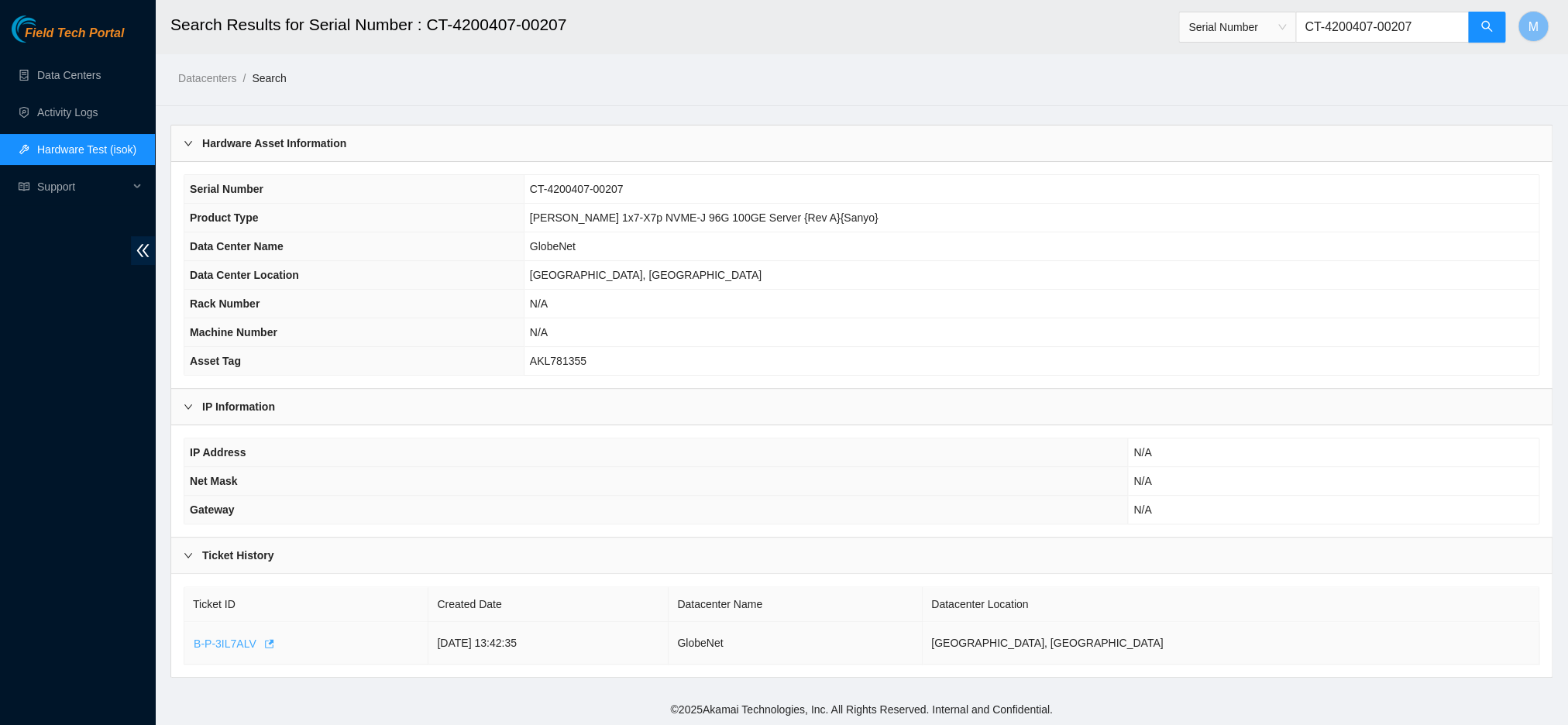
click at [223, 603] on span "B-P-3IL7ALV" at bounding box center [225, 643] width 62 height 17
click at [72, 76] on link "Data Centers" at bounding box center [69, 75] width 63 height 12
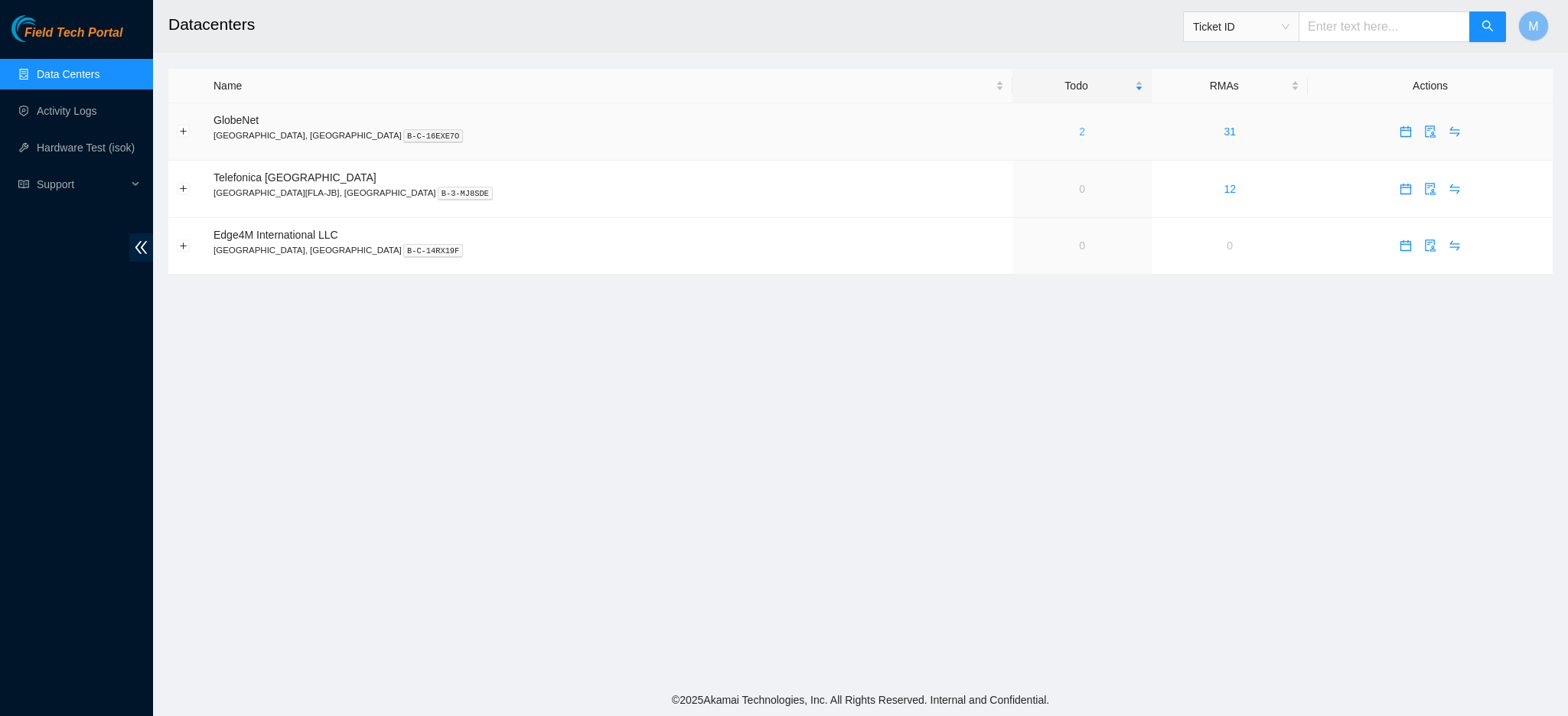
click at [1079, 133] on link "2" at bounding box center [1081, 132] width 6 height 12
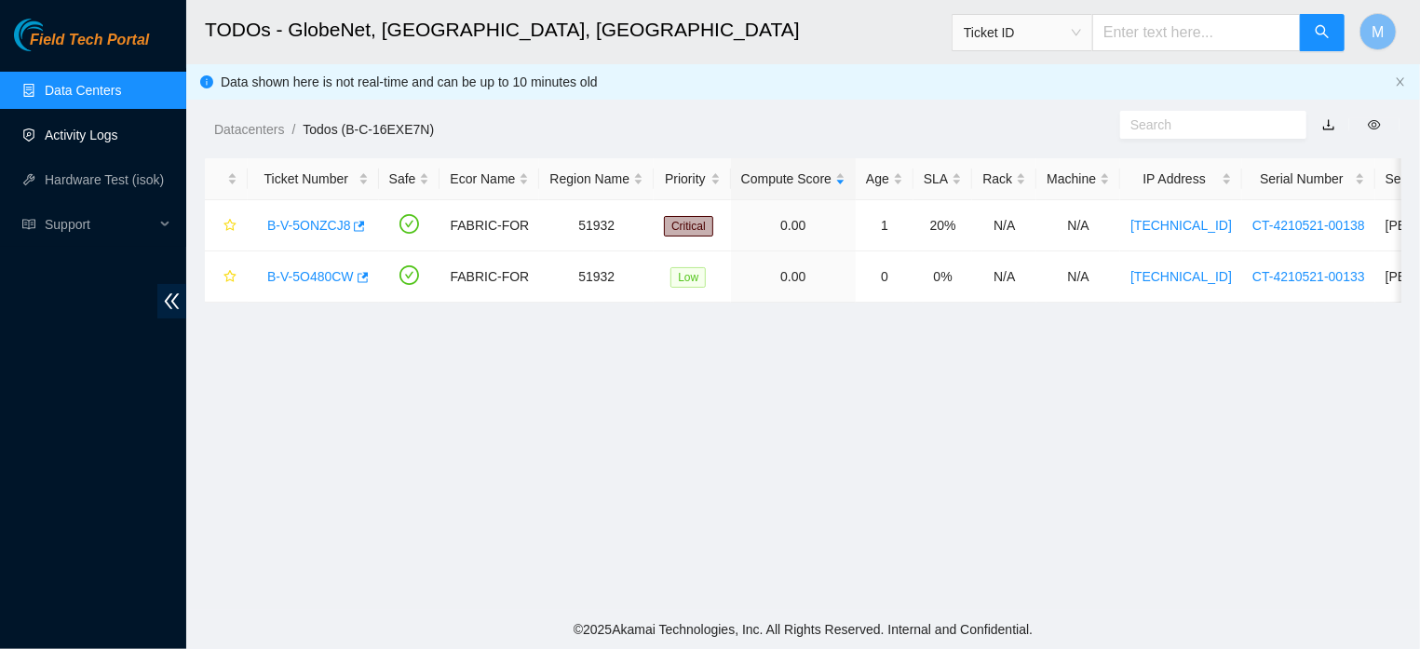
click at [76, 139] on link "Activity Logs" at bounding box center [82, 135] width 74 height 15
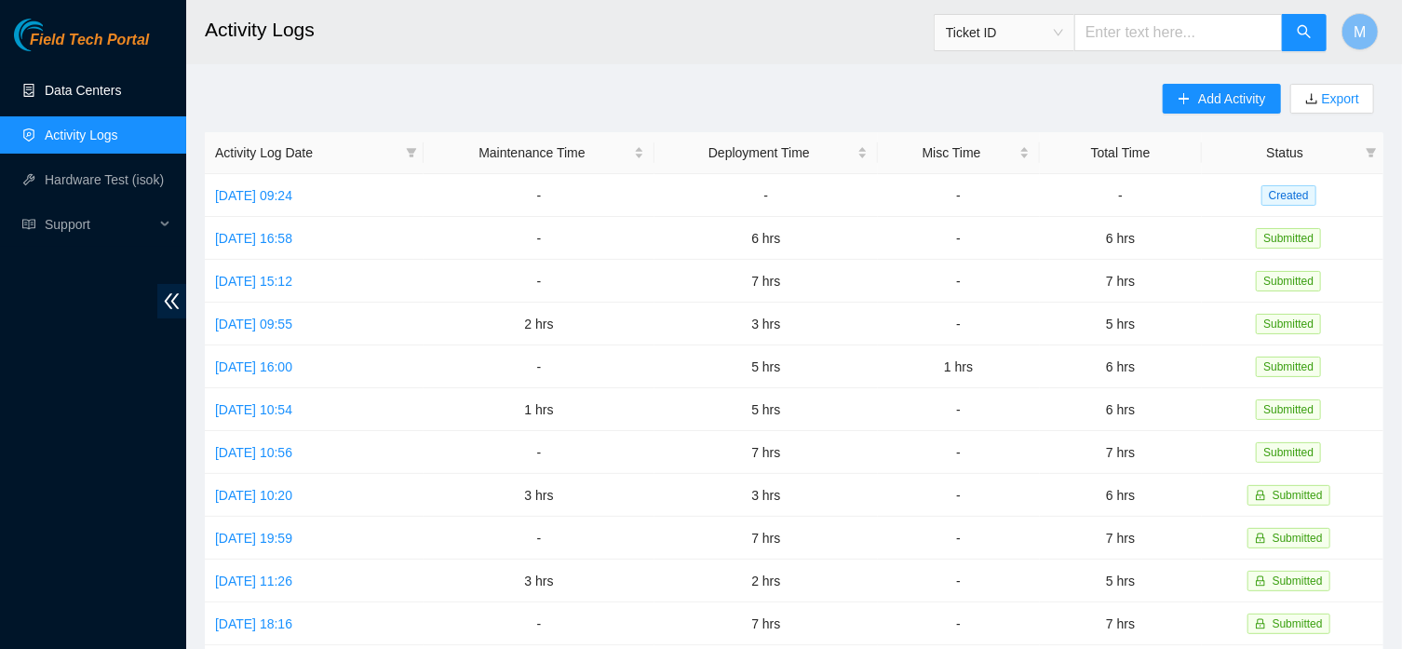
click at [80, 89] on link "Data Centers" at bounding box center [83, 90] width 76 height 15
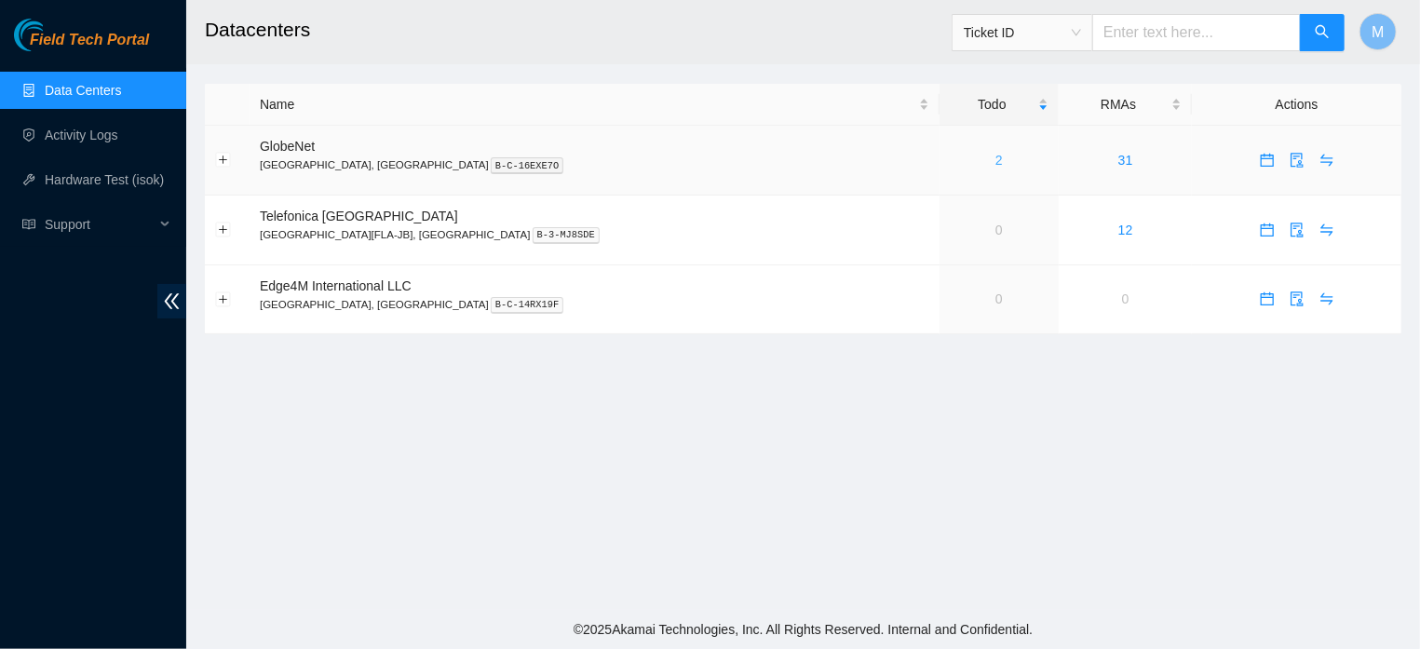
click at [995, 160] on link "2" at bounding box center [998, 160] width 7 height 15
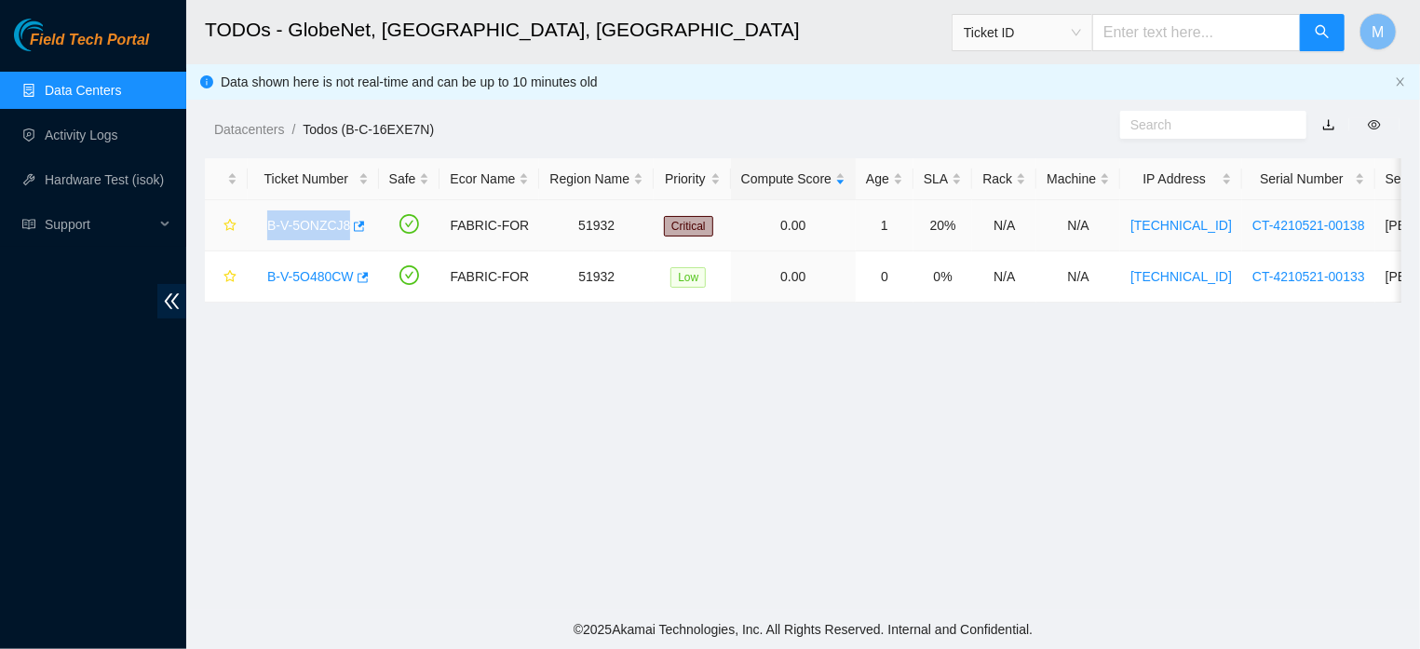
drag, startPoint x: 259, startPoint y: 223, endPoint x: 367, endPoint y: 230, distance: 108.2
click at [367, 230] on div "B-V-5ONZCJ8" at bounding box center [313, 225] width 111 height 30
drag, startPoint x: 256, startPoint y: 281, endPoint x: 356, endPoint y: 297, distance: 100.9
click at [356, 297] on td "B-V-5O480CW" at bounding box center [313, 276] width 131 height 51
copy link "B-V-5O480CW"
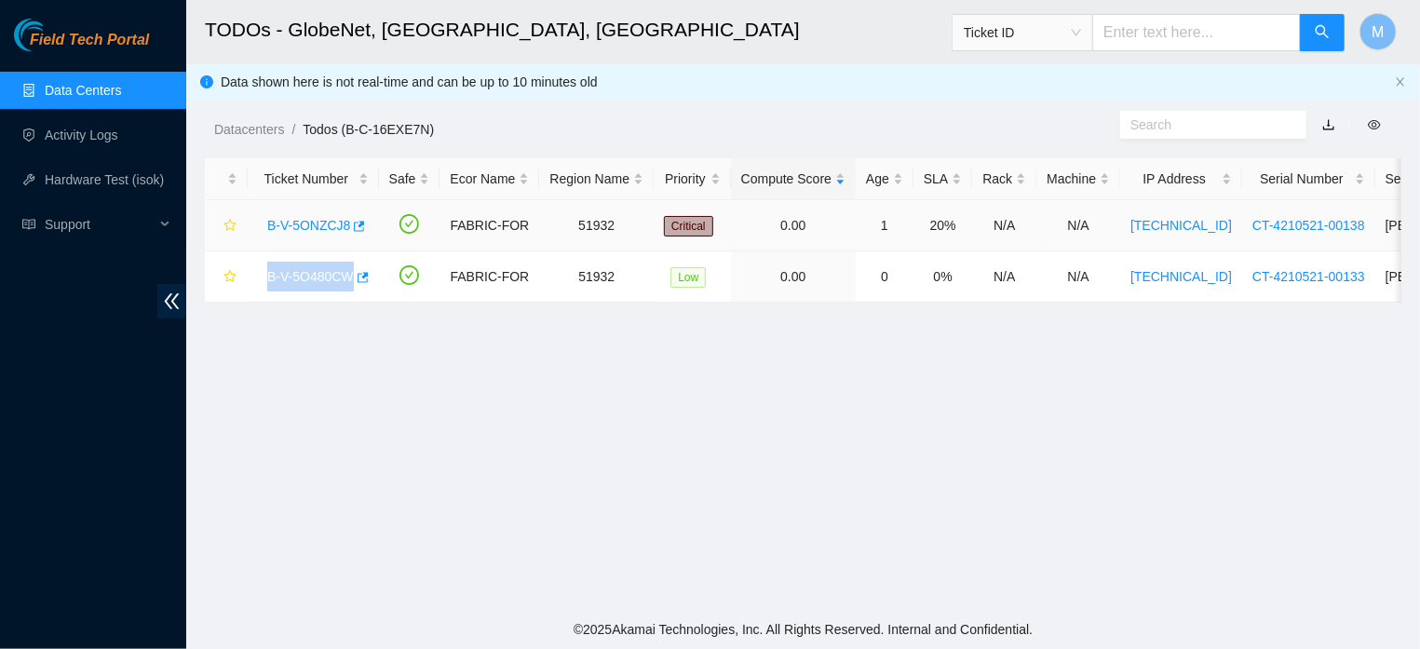
click at [316, 228] on link "B-V-5ONZCJ8" at bounding box center [308, 225] width 83 height 15
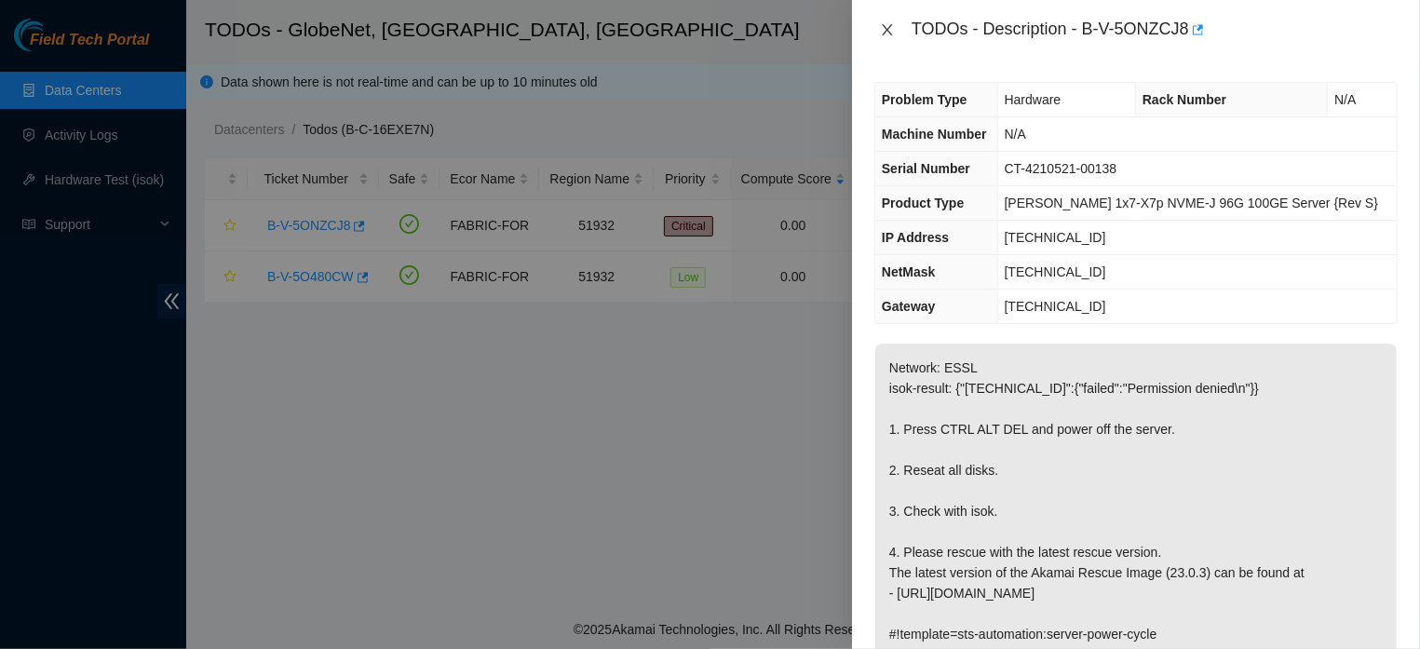
click at [887, 28] on icon "close" at bounding box center [887, 29] width 15 height 15
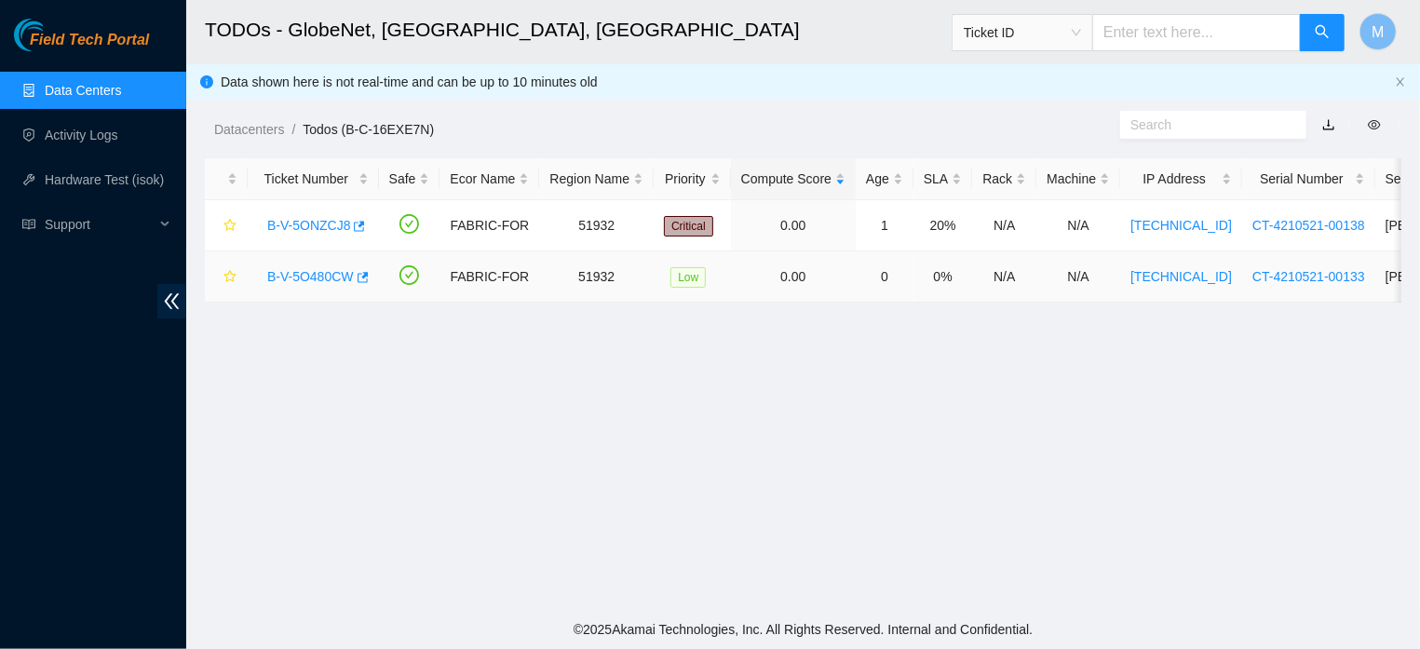
click at [300, 271] on link "B-V-5O480CW" at bounding box center [310, 276] width 87 height 15
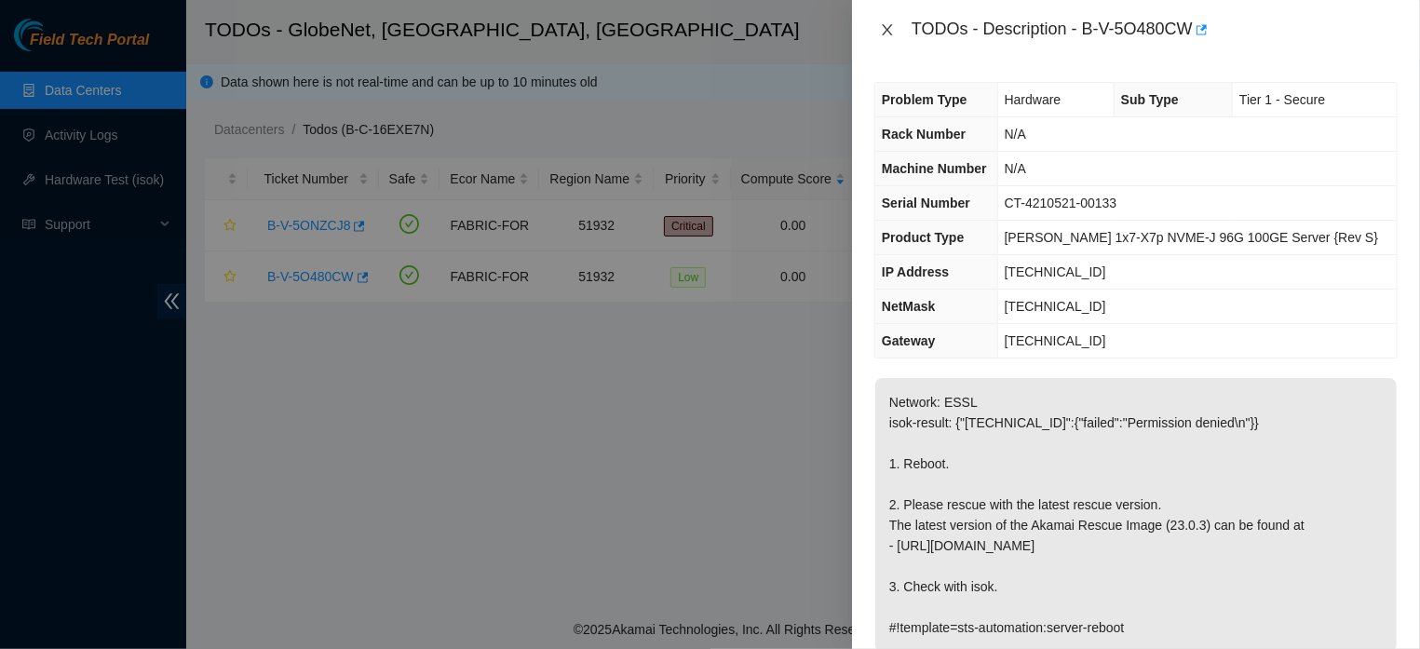
click at [889, 27] on icon "close" at bounding box center [887, 29] width 10 height 11
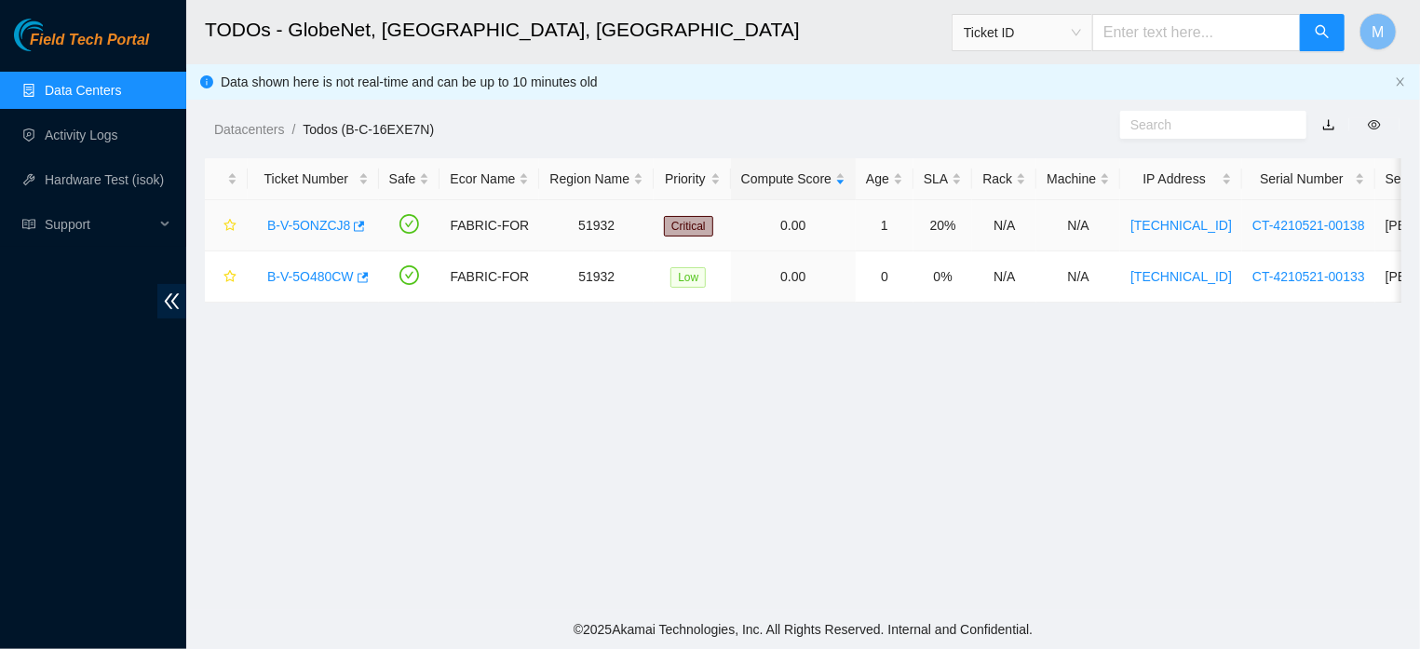
click at [316, 223] on link "B-V-5ONZCJ8" at bounding box center [308, 225] width 83 height 15
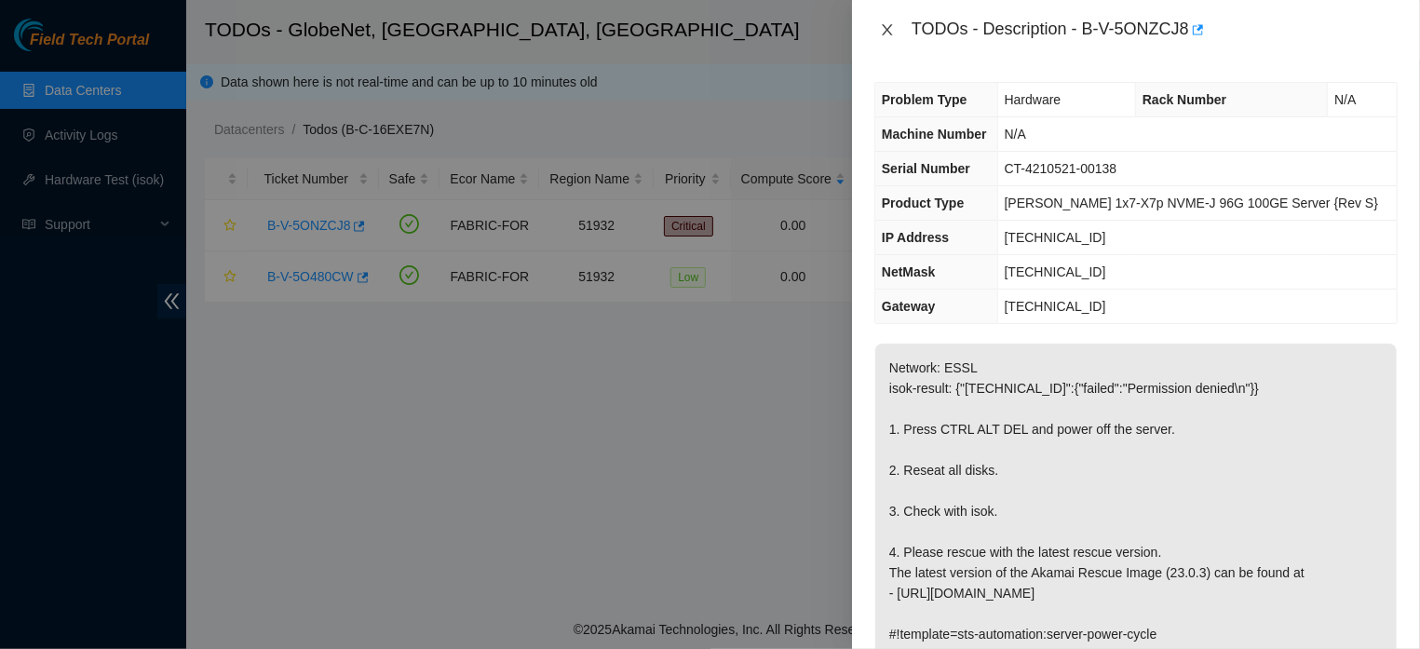
click at [884, 30] on icon "close" at bounding box center [887, 29] width 15 height 15
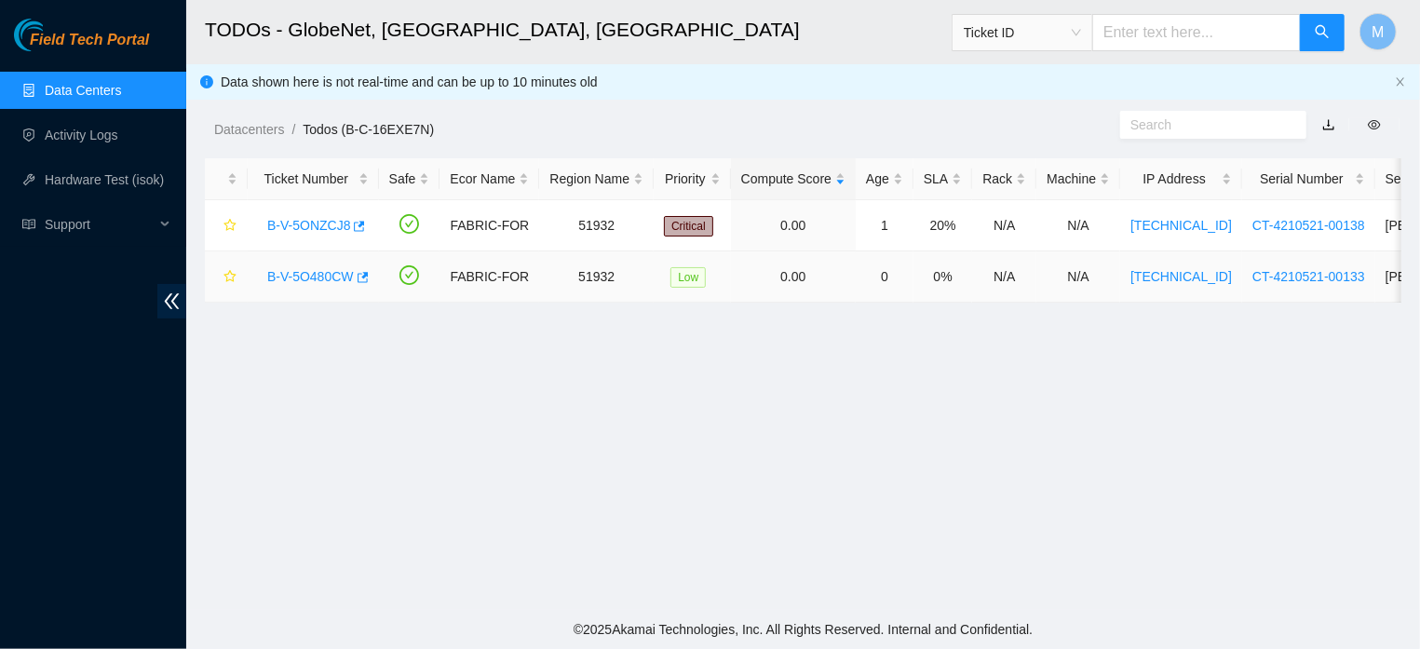
click at [312, 277] on link "B-V-5O480CW" at bounding box center [310, 276] width 87 height 15
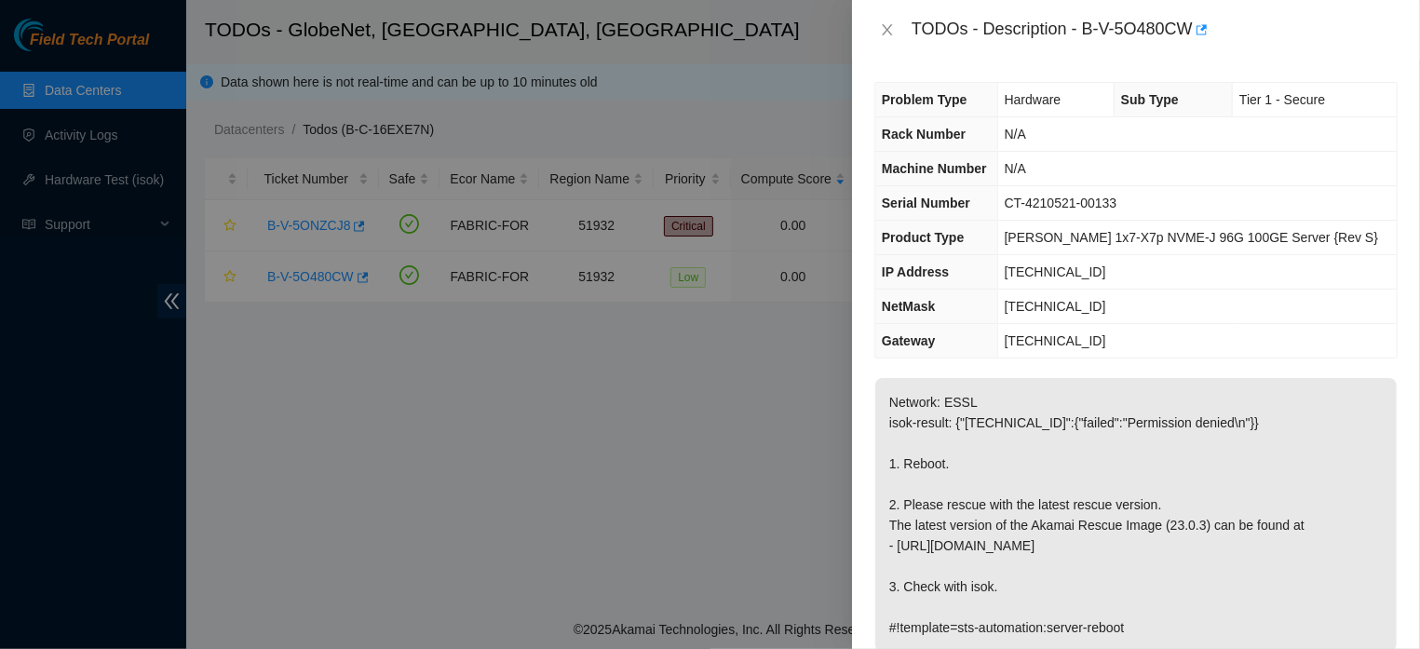
click at [386, 380] on div at bounding box center [710, 324] width 1420 height 649
click at [881, 30] on icon "close" at bounding box center [887, 29] width 15 height 15
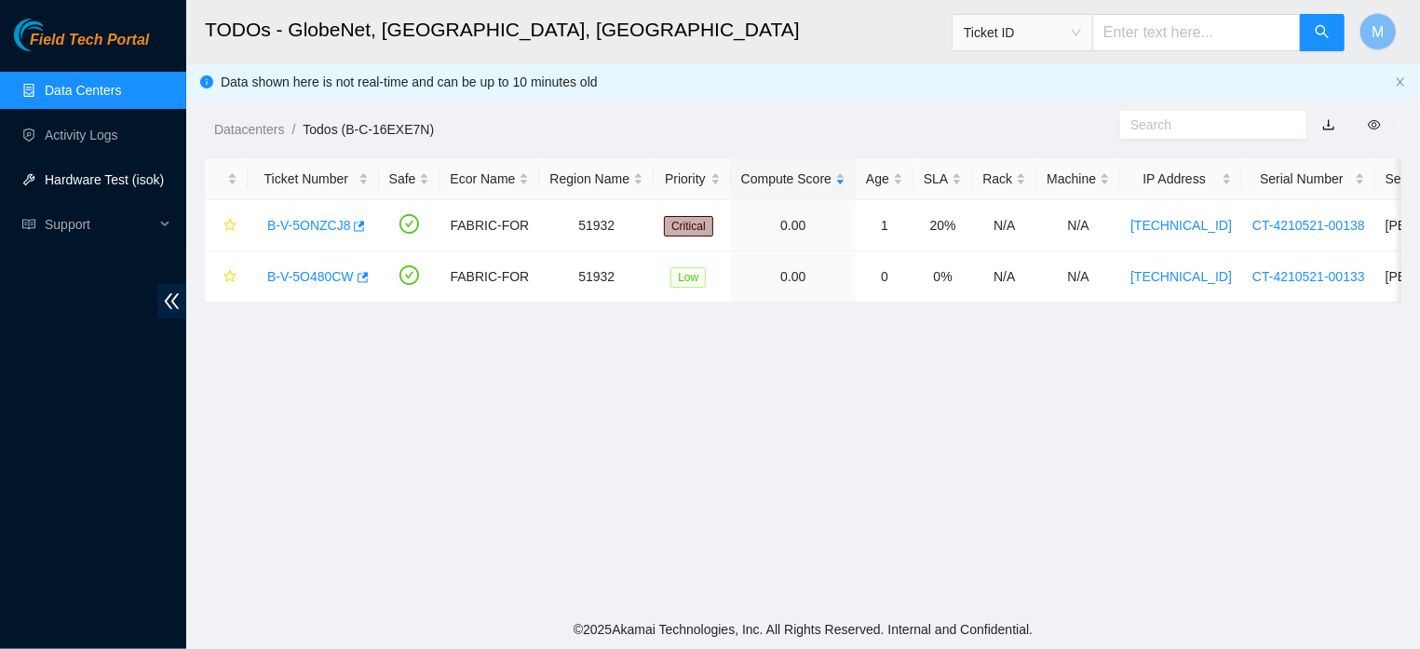
click at [56, 182] on link "Hardware Test (isok)" at bounding box center [104, 179] width 119 height 15
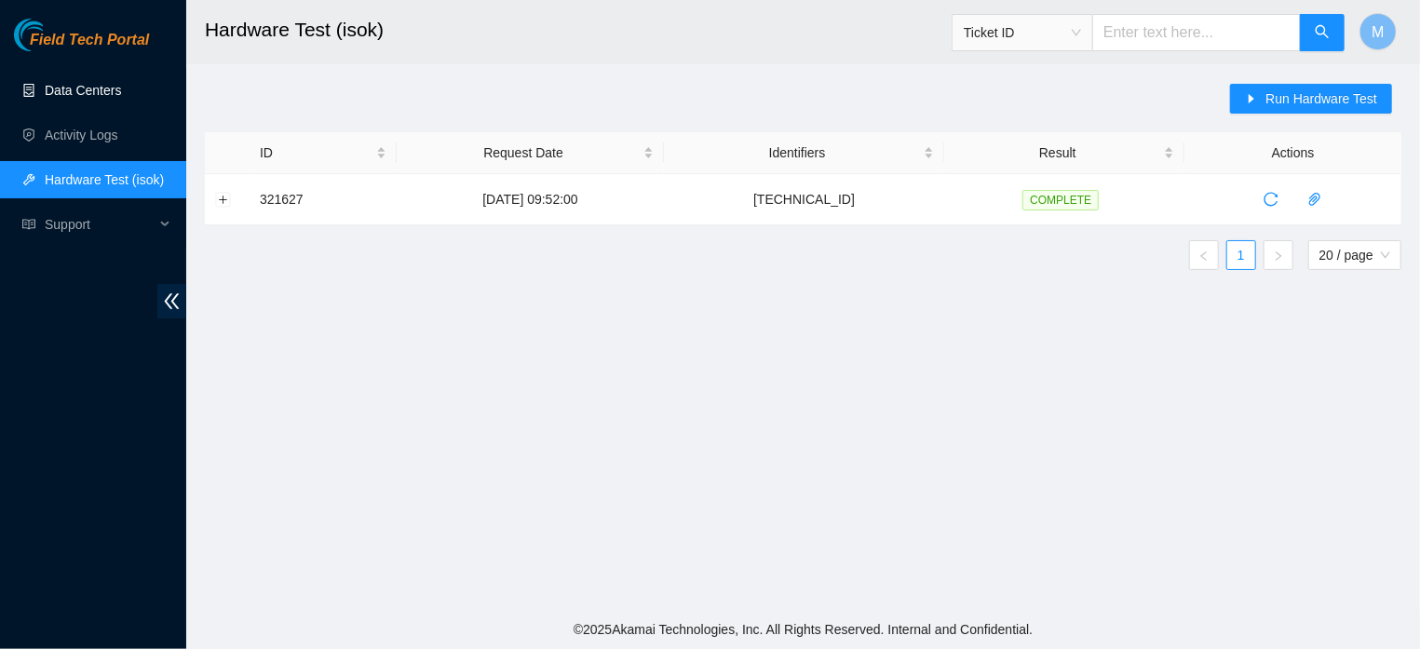
click at [95, 90] on link "Data Centers" at bounding box center [83, 90] width 76 height 15
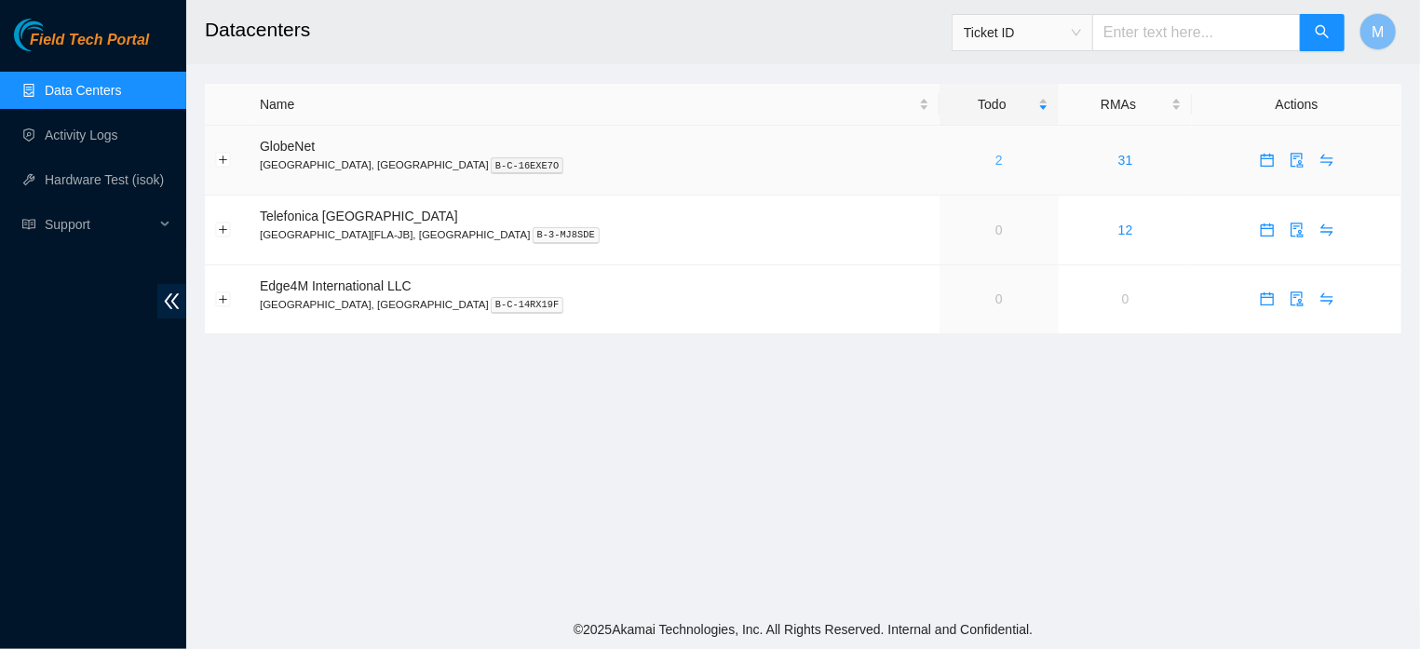
click at [995, 160] on link "2" at bounding box center [998, 160] width 7 height 15
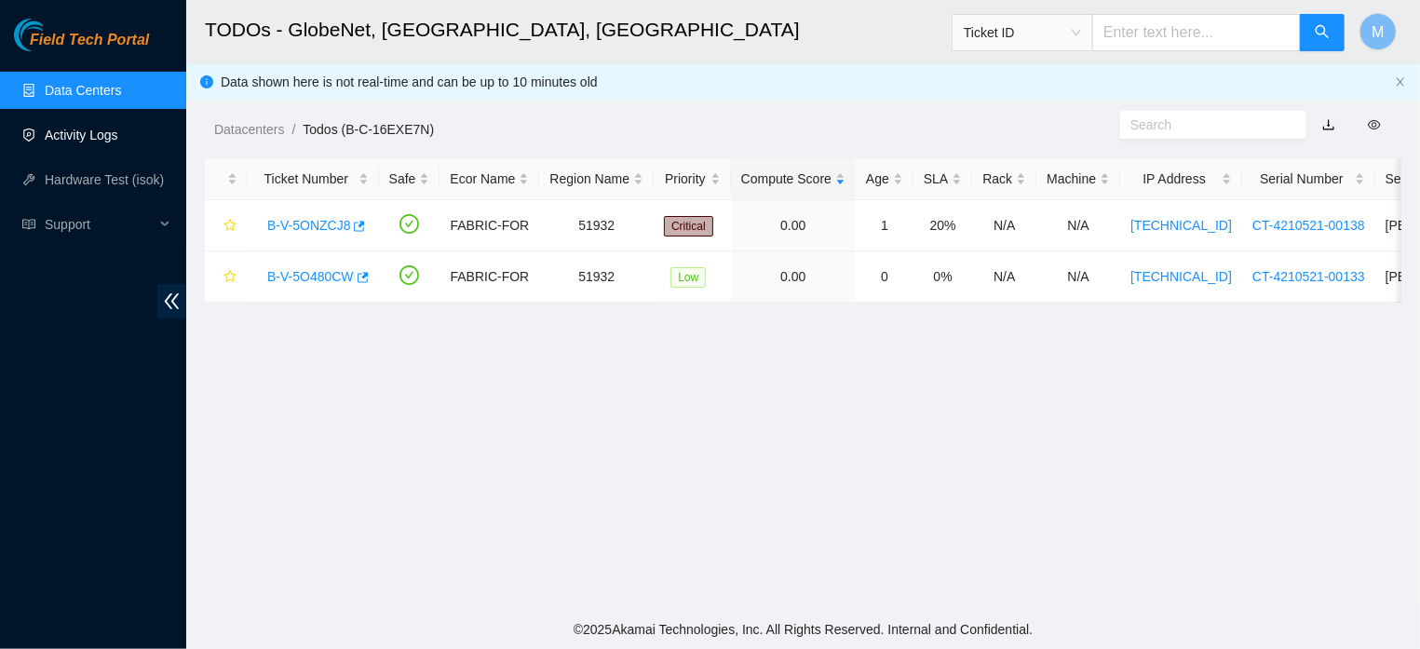
click at [107, 131] on link "Activity Logs" at bounding box center [82, 135] width 74 height 15
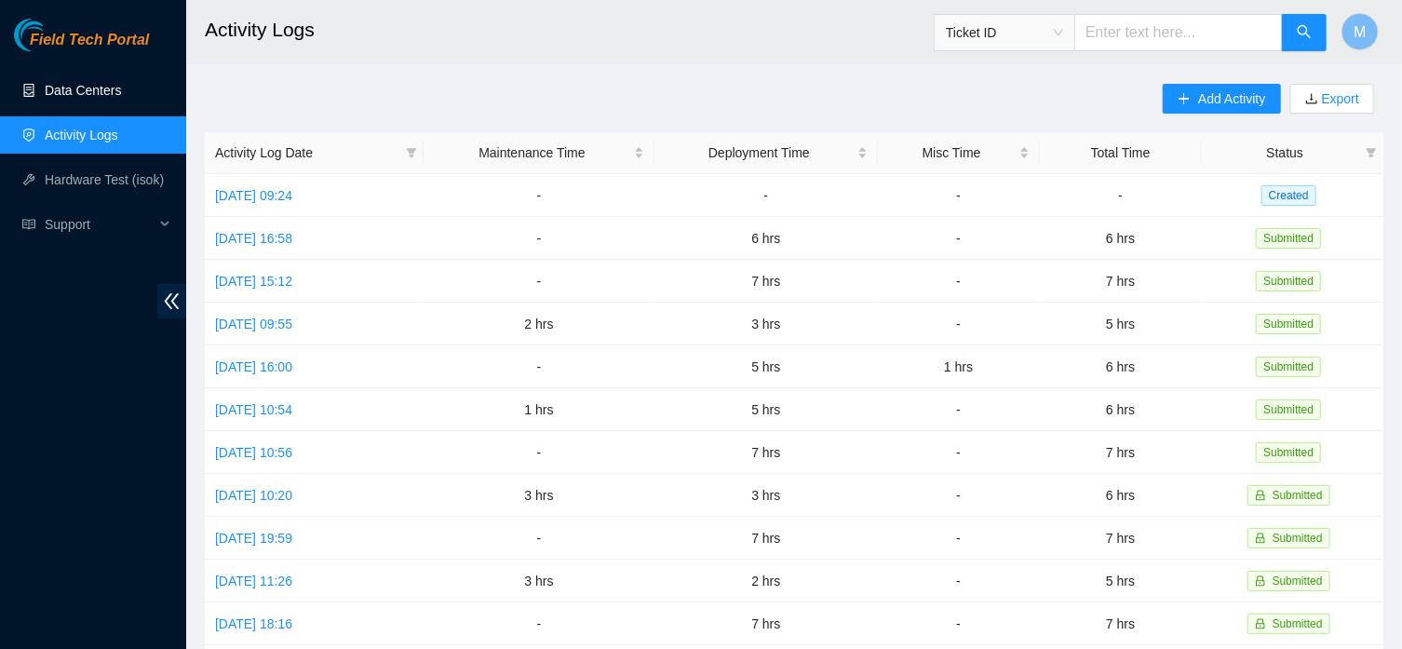
click at [57, 89] on link "Data Centers" at bounding box center [83, 90] width 76 height 15
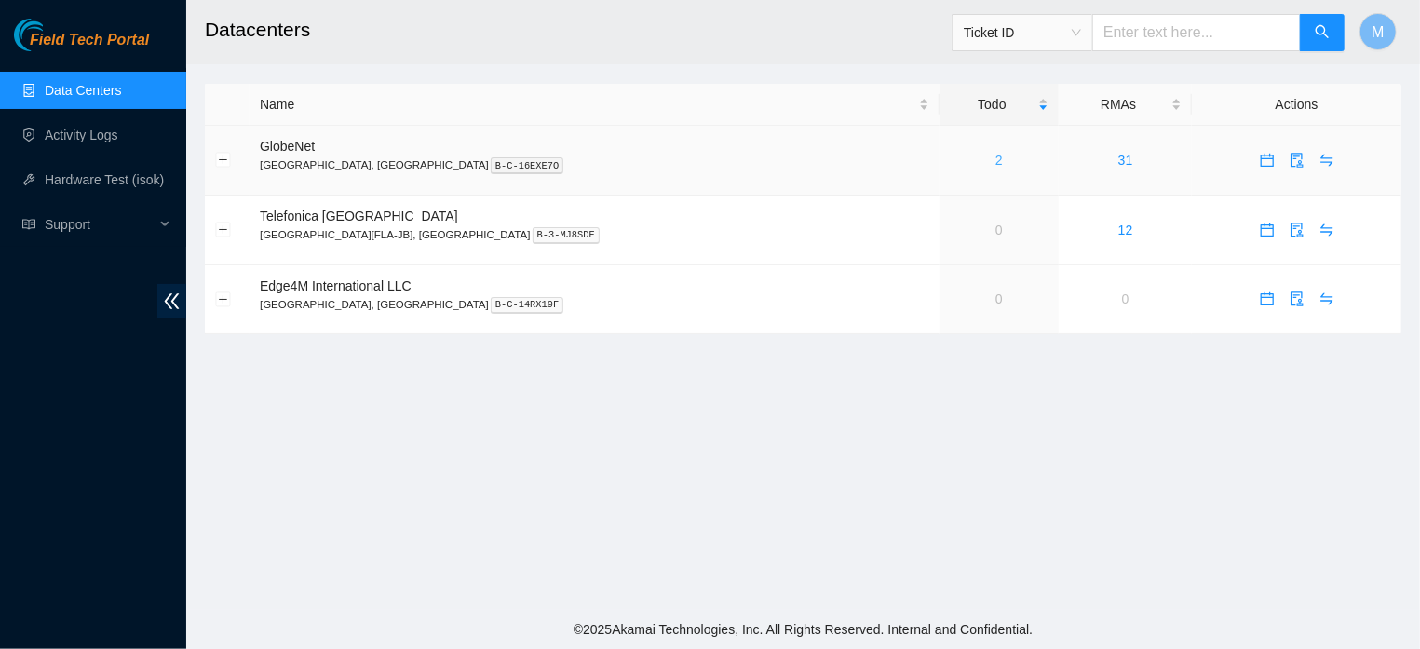
click at [995, 156] on link "2" at bounding box center [998, 160] width 7 height 15
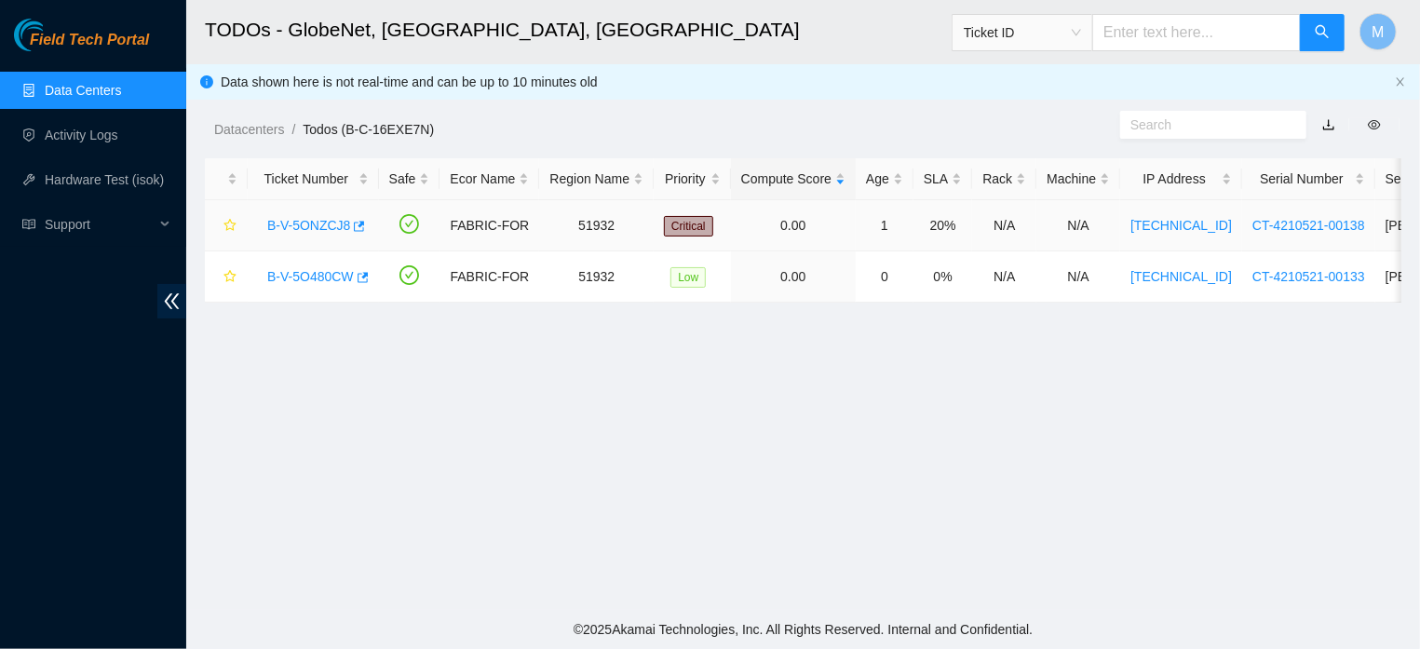
click at [288, 222] on link "B-V-5ONZCJ8" at bounding box center [308, 225] width 83 height 15
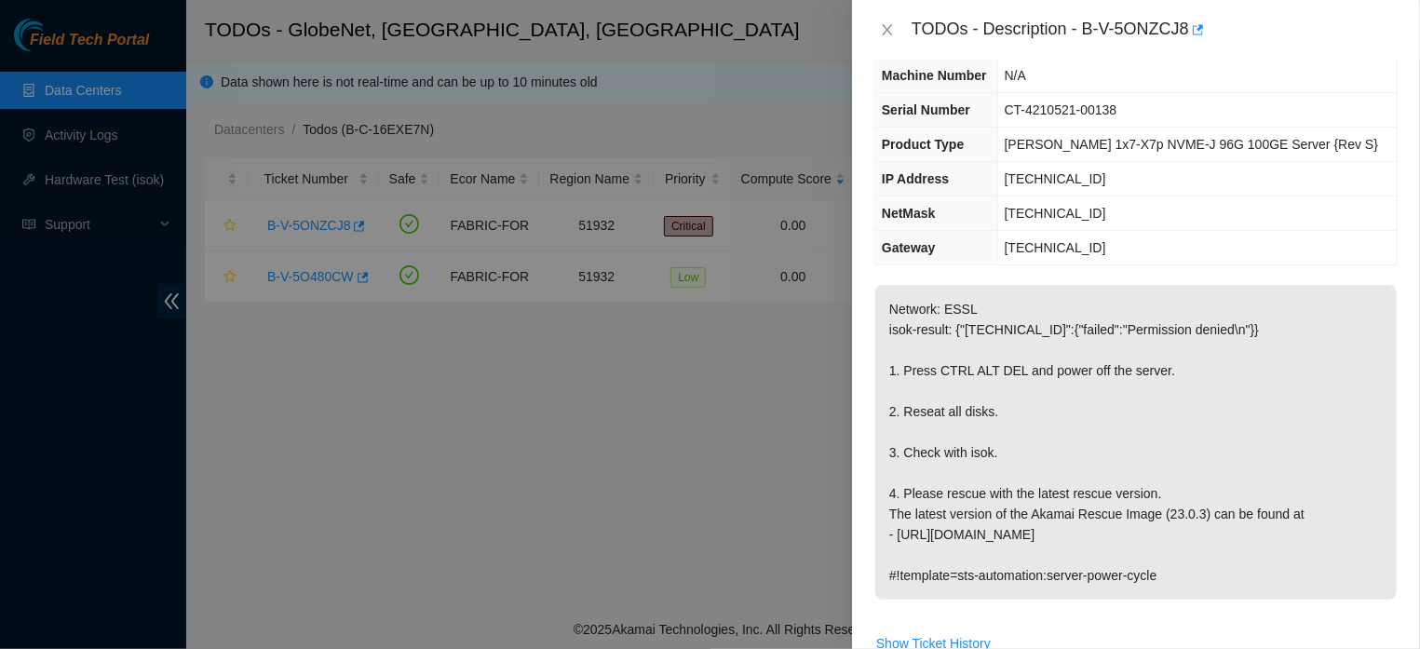
scroll to position [101, 0]
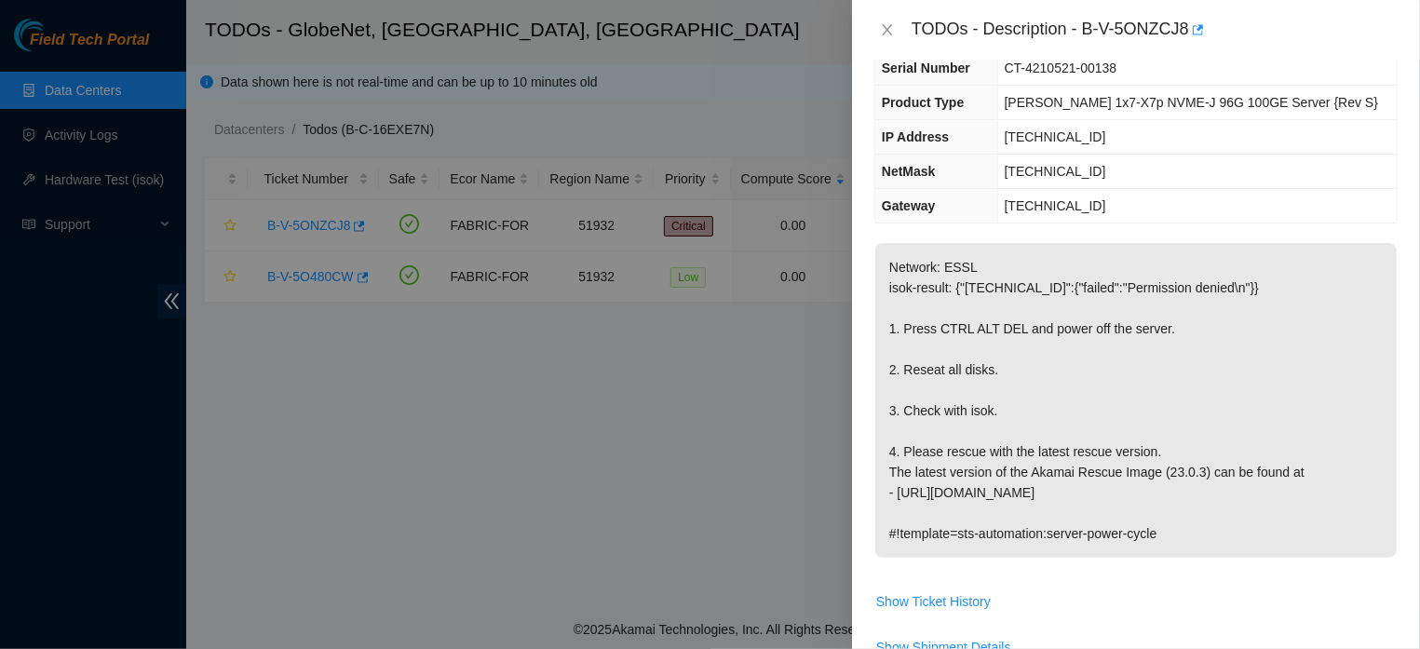
drag, startPoint x: 1131, startPoint y: 535, endPoint x: 897, endPoint y: 556, distance: 235.5
click at [897, 556] on p "Network: ESSL isok-result: {"[TECHNICAL_ID]":{"failed":"Permission denied\n"}} …" at bounding box center [1135, 400] width 521 height 315
copy p "!template=sts-automation:server-power-cycle"
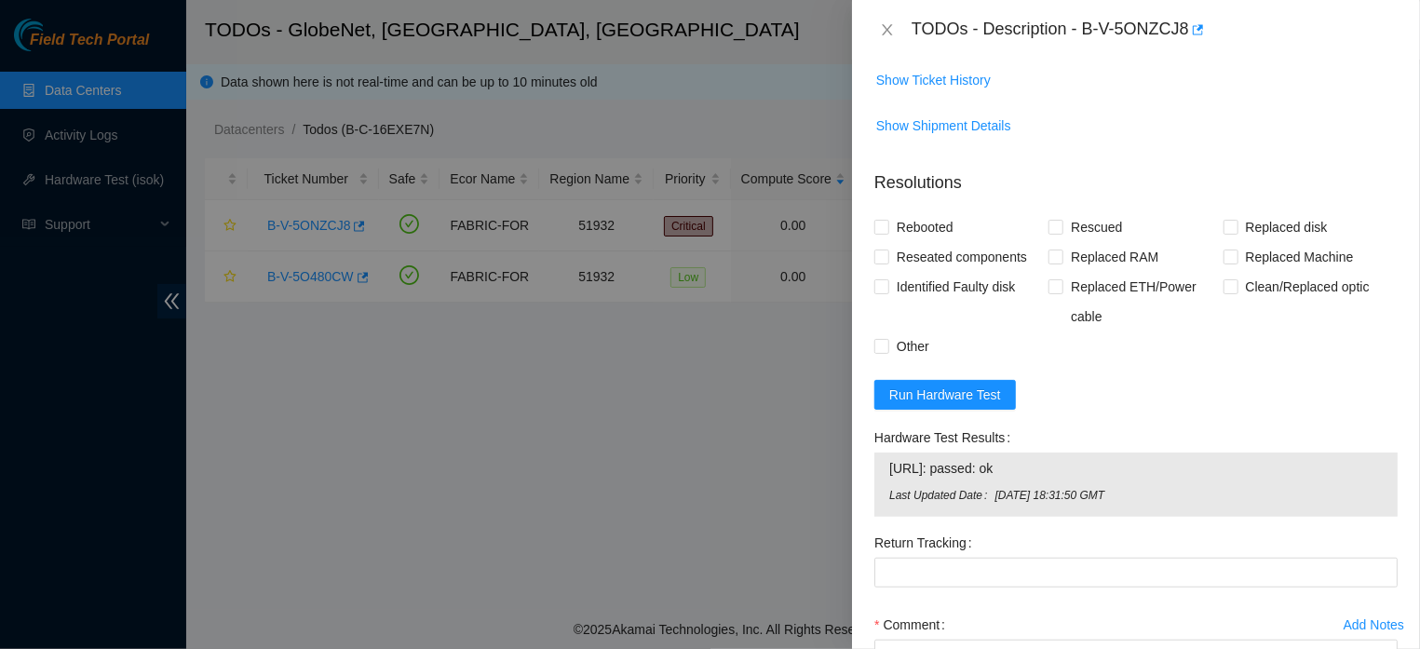
scroll to position [632, 0]
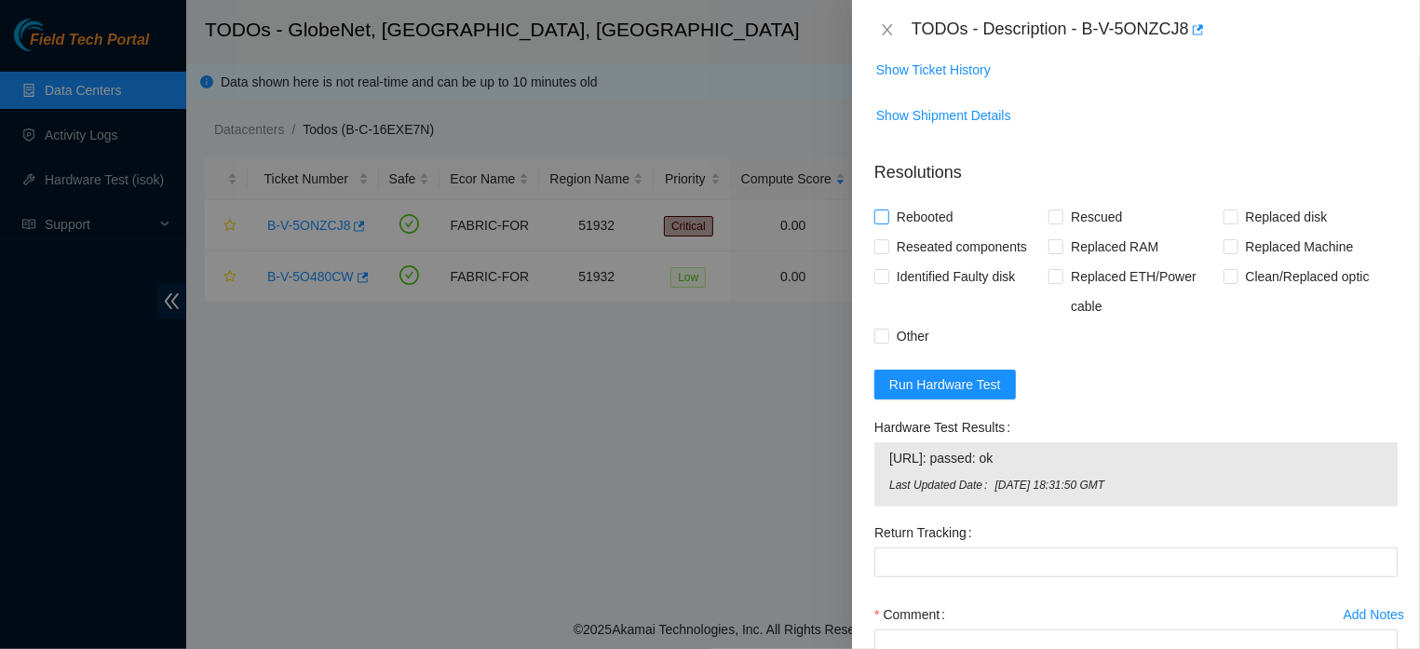
click at [883, 214] on input "Rebooted" at bounding box center [880, 215] width 13 height 13
checkbox input "true"
click at [1049, 212] on input "Rescued" at bounding box center [1054, 215] width 13 height 13
checkbox input "true"
click at [882, 250] on input "Reseated components" at bounding box center [880, 245] width 13 height 13
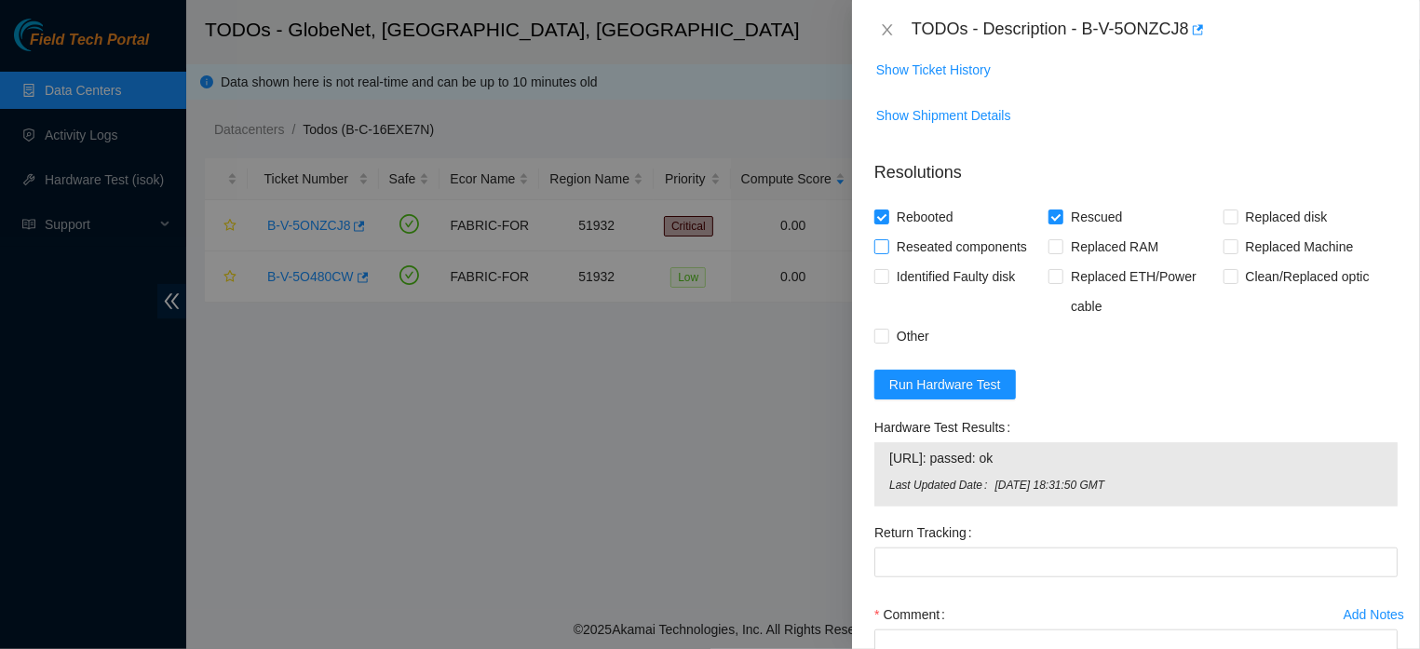
checkbox input "true"
click at [882, 340] on input "Other" at bounding box center [880, 335] width 13 height 13
checkbox input "true"
drag, startPoint x: 1030, startPoint y: 250, endPoint x: 895, endPoint y: 253, distance: 135.0
click at [895, 253] on span "Reseated components" at bounding box center [961, 247] width 145 height 30
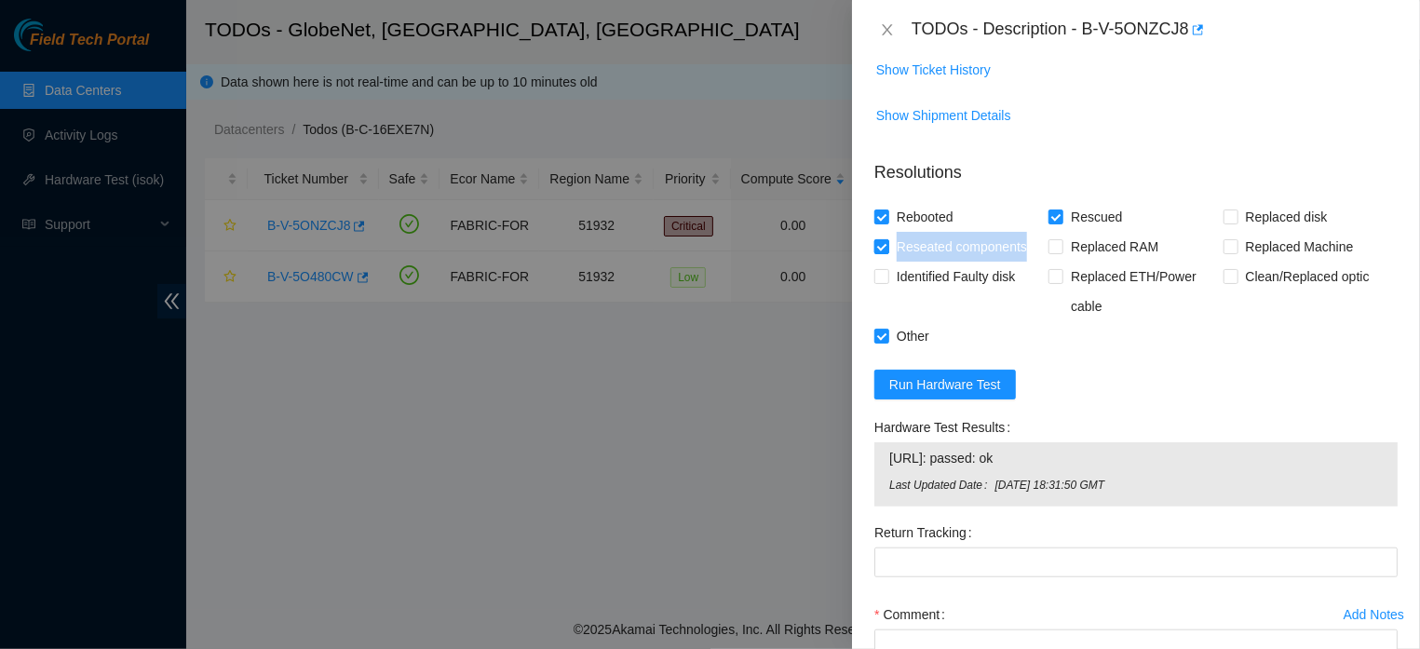
copy span "Reseated components"
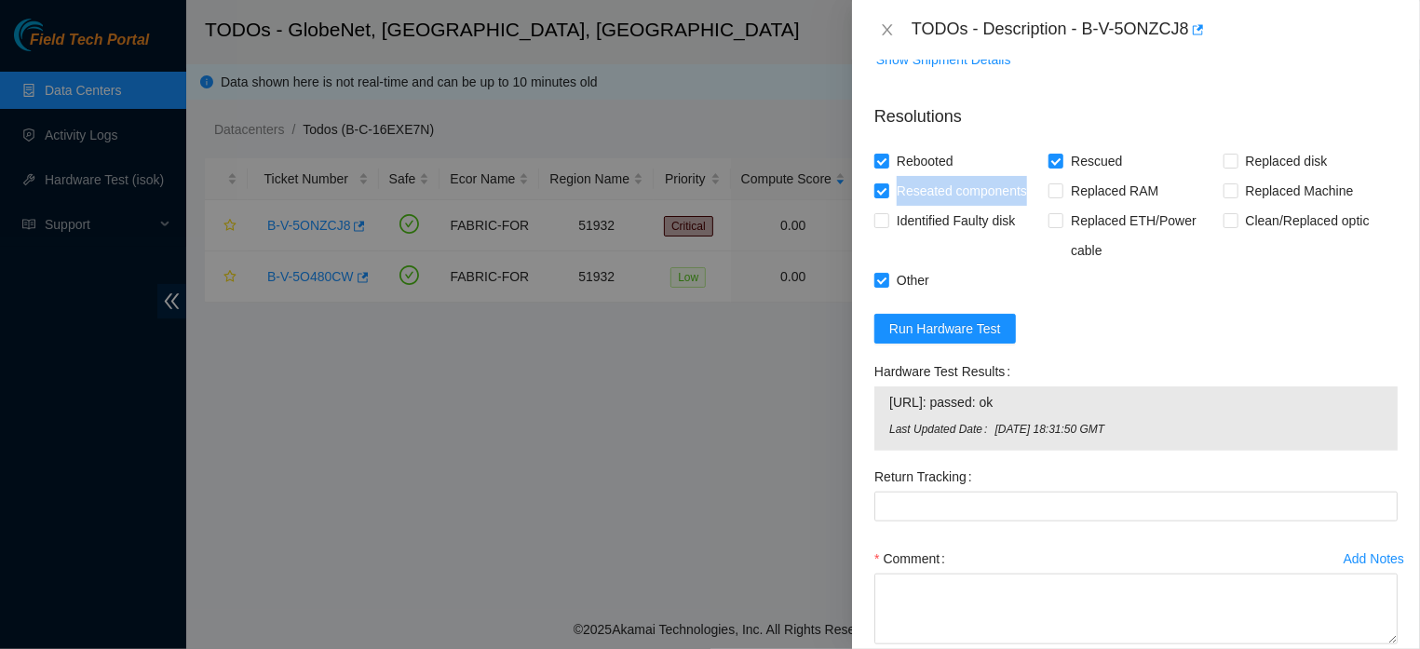
scroll to position [811, 0]
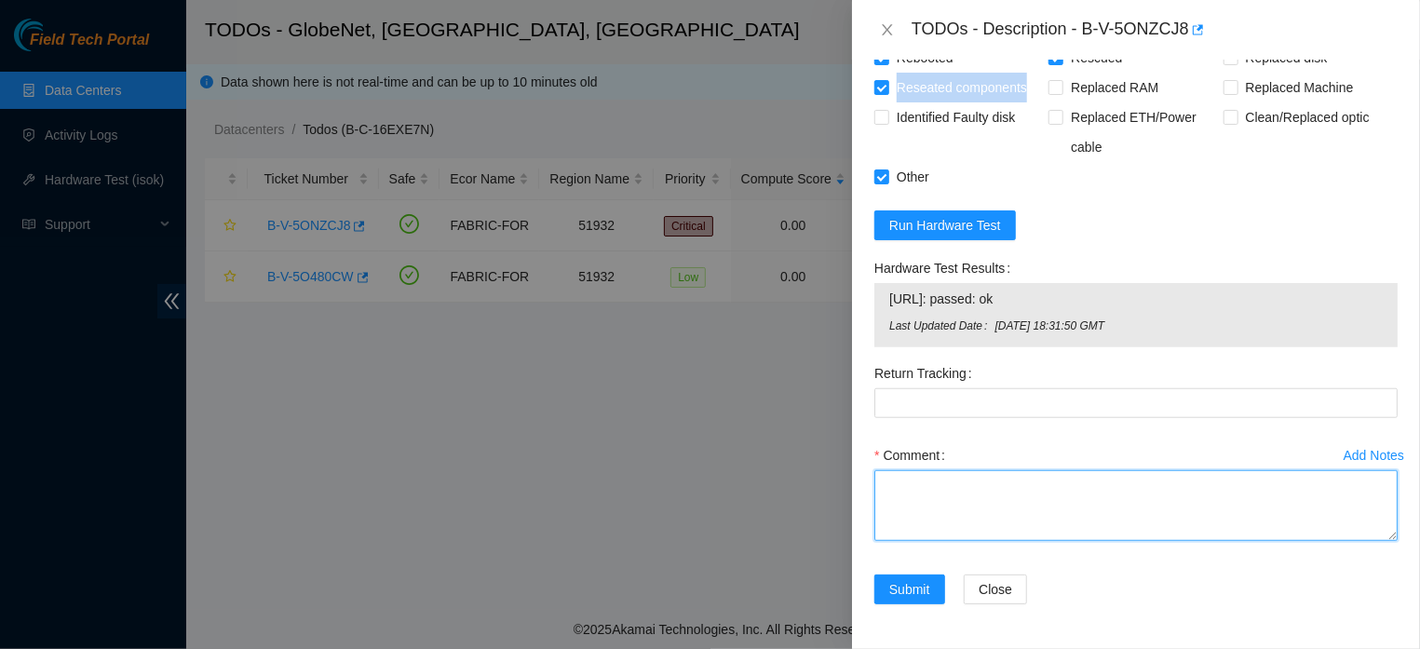
click at [908, 490] on textarea "Comment" at bounding box center [1135, 505] width 523 height 71
paste textarea "THE MACHINE WAS REBOOTED, THE DISKS WERE RESET, A NEW RESCUE WAS EXECUTED (23.0…"
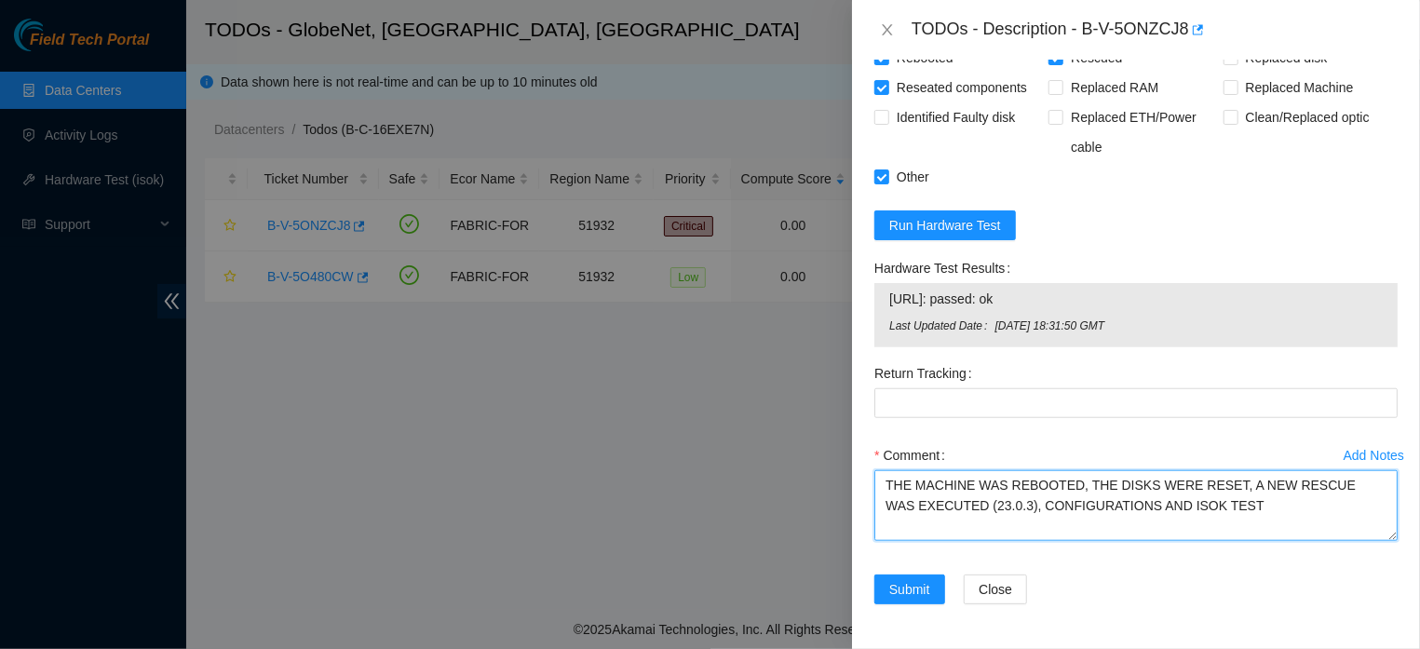
type textarea "THE MACHINE WAS REBOOTED, THE DISKS WERE RESET, A NEW RESCUE WAS EXECUTED (23.0…"
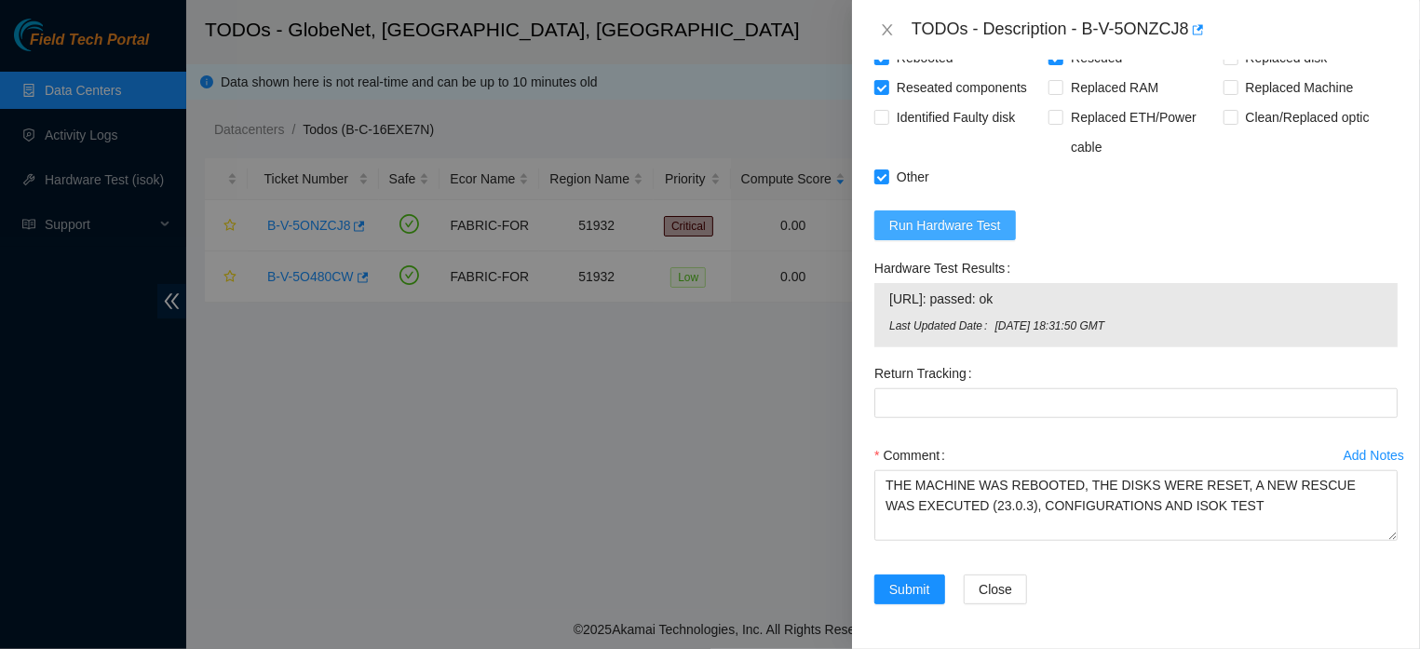
click at [999, 215] on span "Run Hardware Test" at bounding box center [945, 225] width 112 height 20
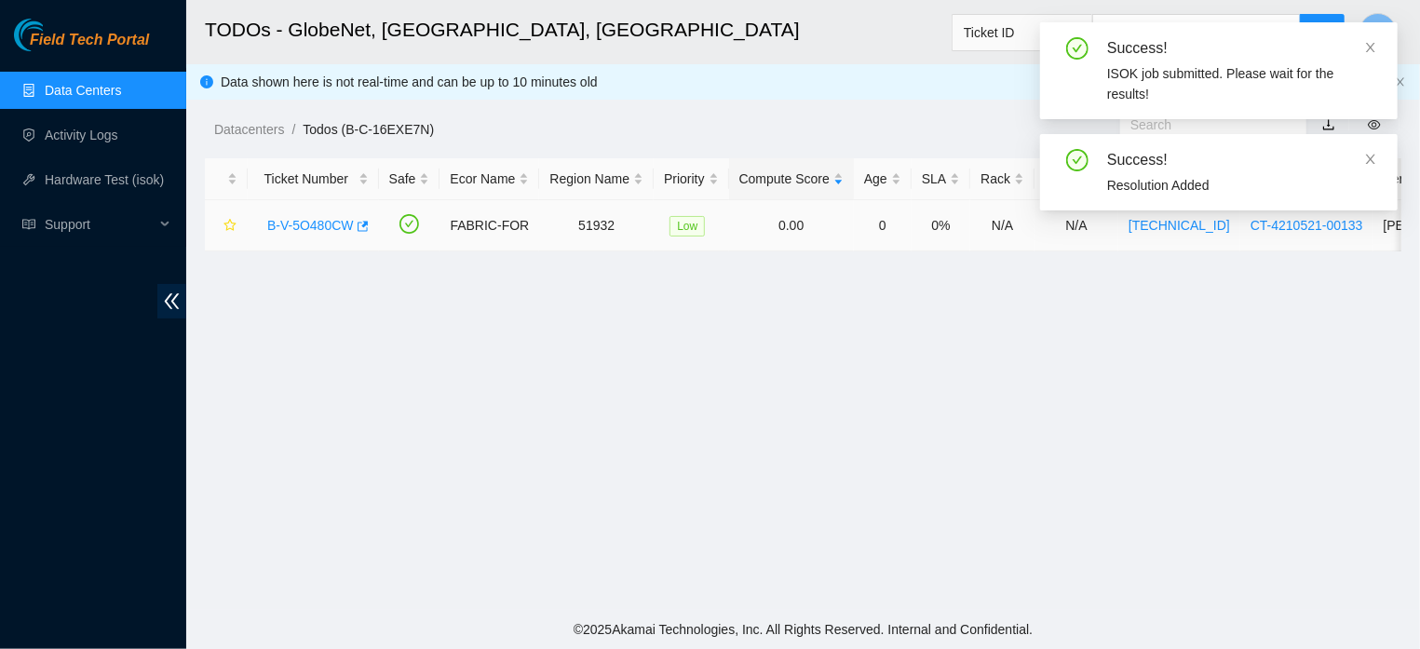
scroll to position [462, 0]
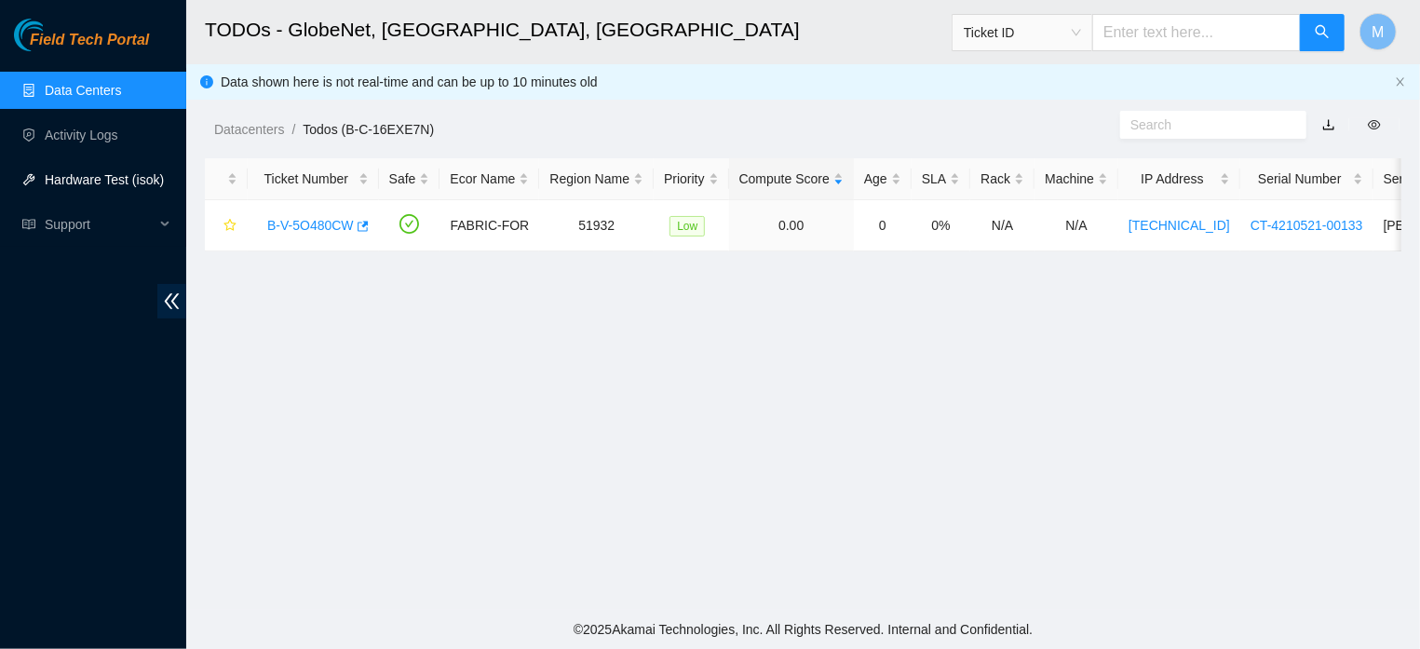
click at [90, 184] on link "Hardware Test (isok)" at bounding box center [104, 179] width 119 height 15
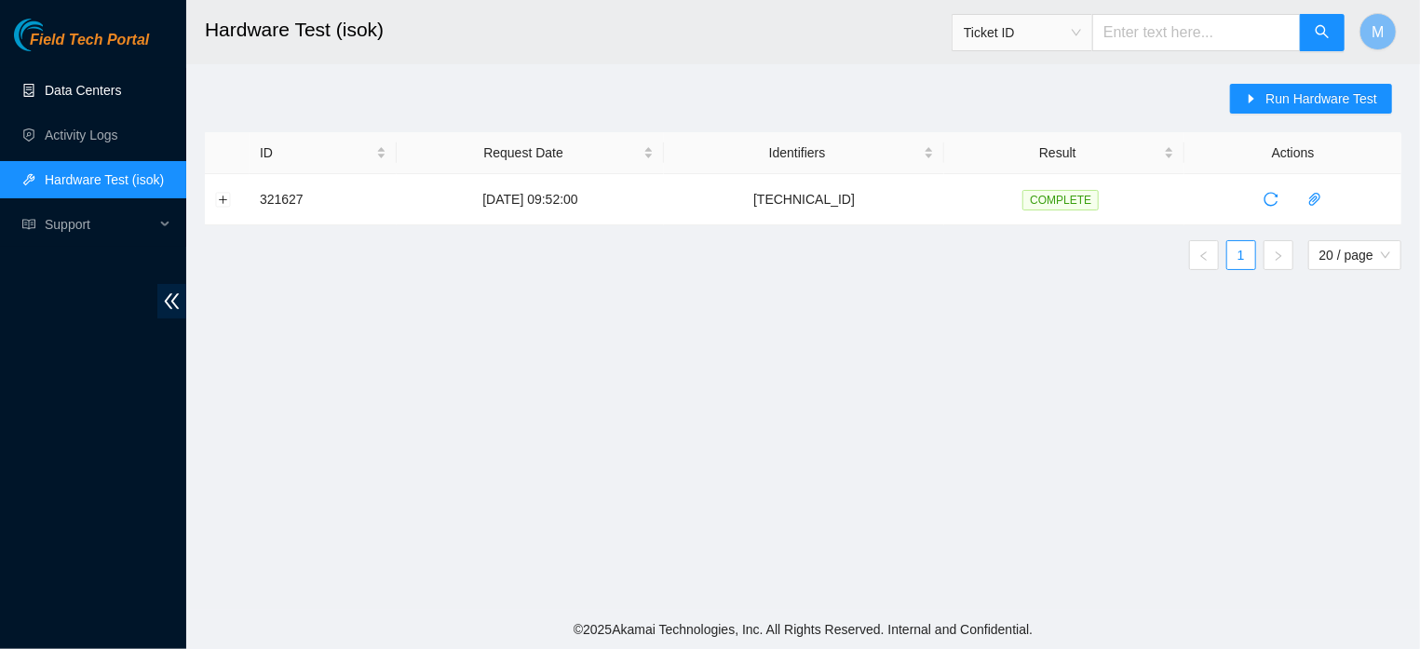
click at [47, 84] on link "Data Centers" at bounding box center [83, 90] width 76 height 15
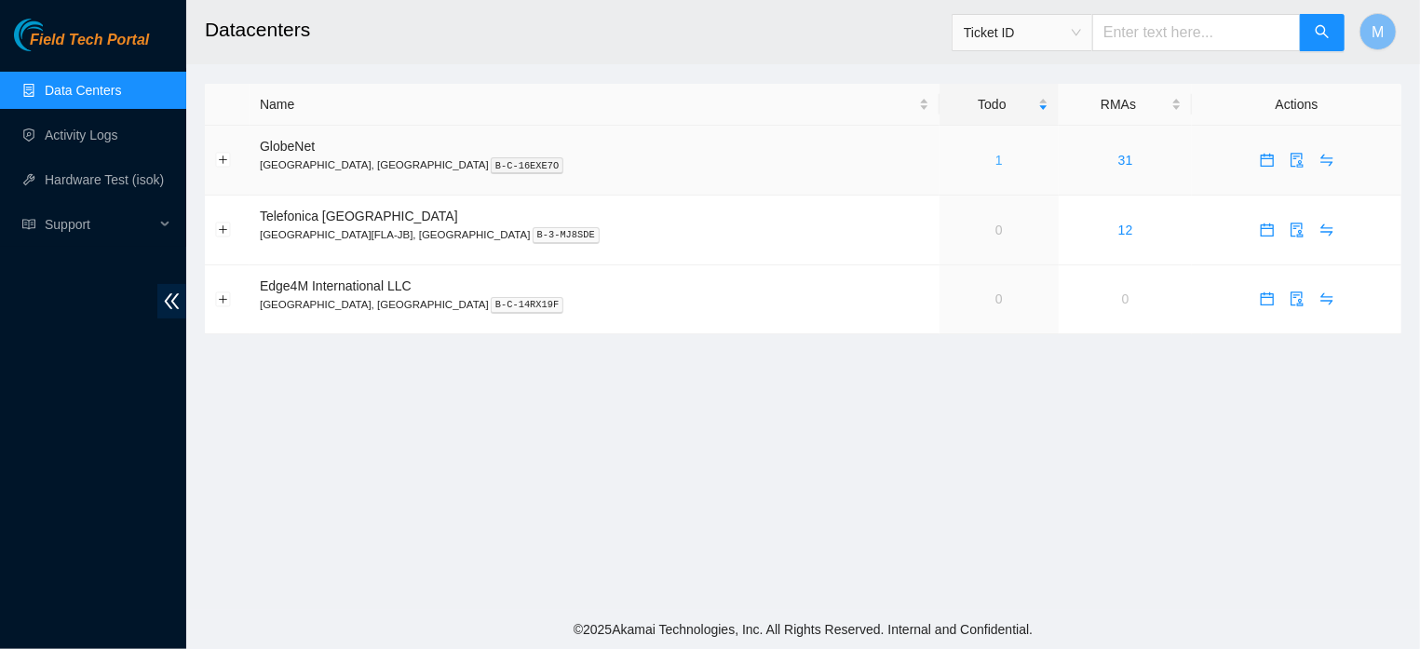
click at [995, 157] on link "1" at bounding box center [998, 160] width 7 height 15
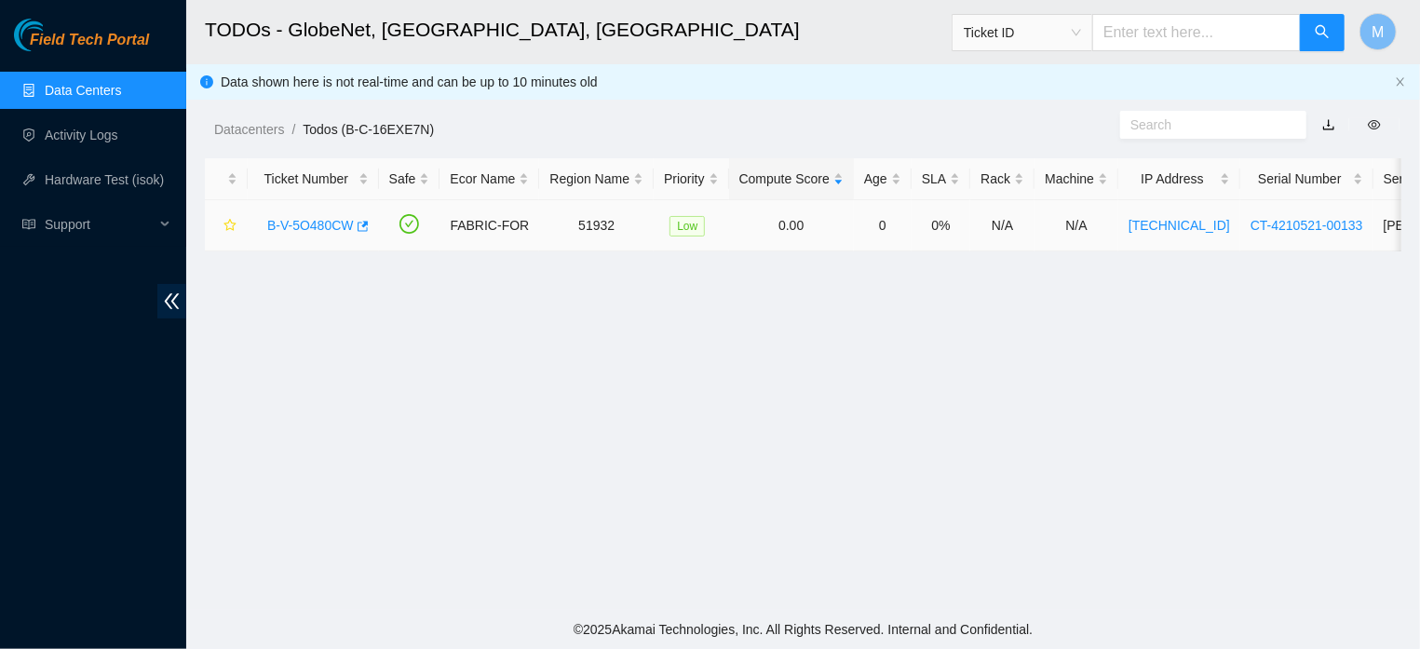
click at [322, 224] on link "B-V-5O480CW" at bounding box center [310, 225] width 87 height 15
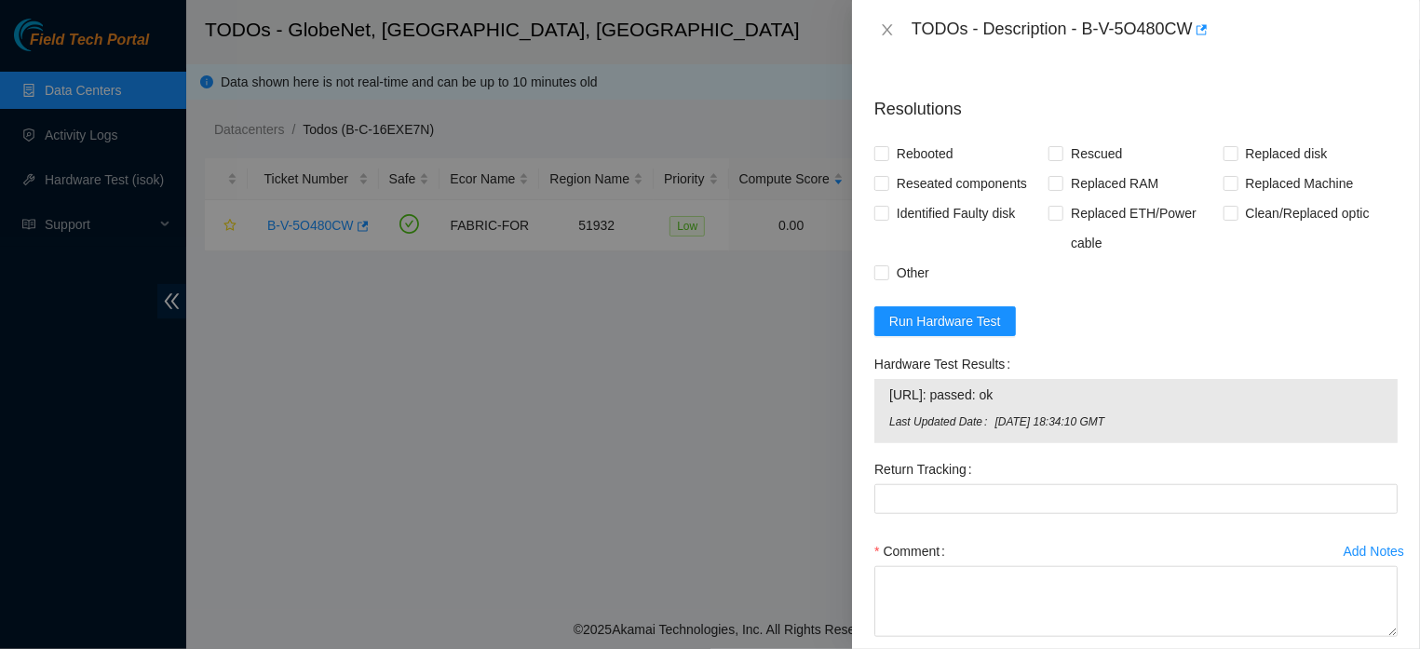
scroll to position [728, 0]
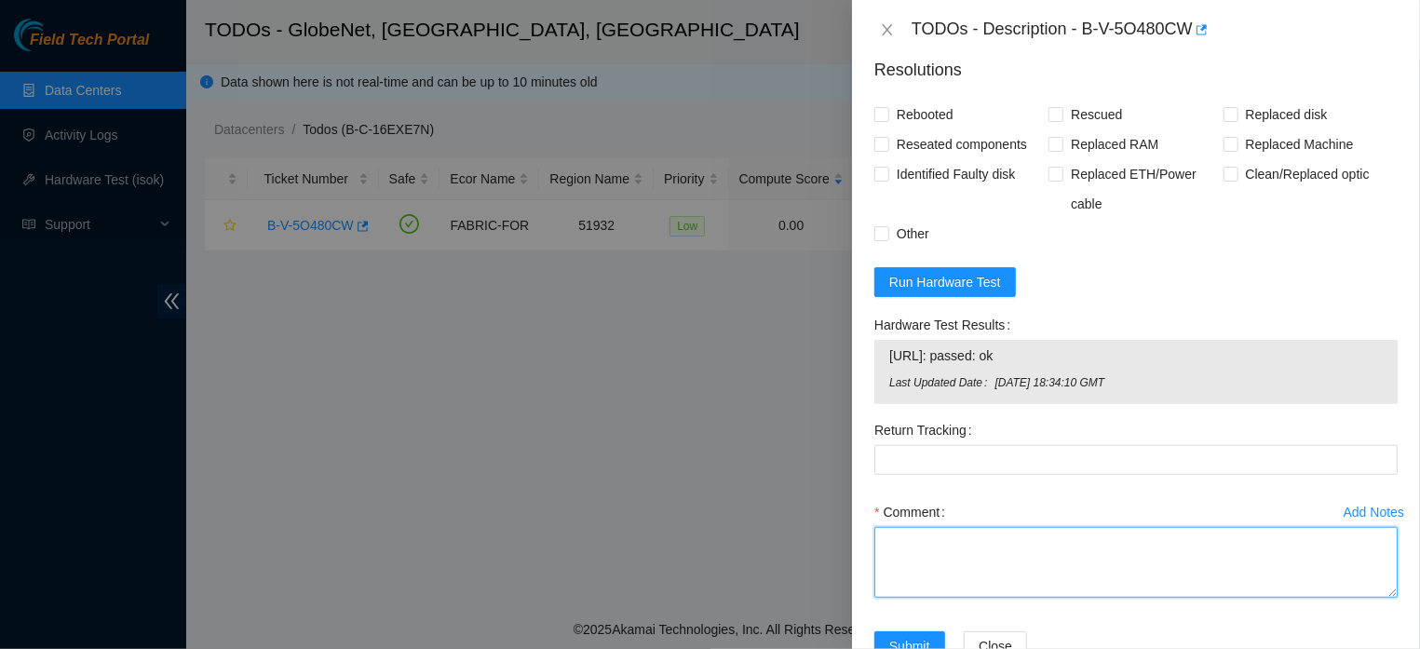
click at [1025, 594] on textarea "Comment" at bounding box center [1135, 562] width 523 height 71
paste textarea "THE MACHINE WAS RESTARTED, NEW RESCUE (23.0.3) WAS EXECUTED, SETTINGS AND ISOK"
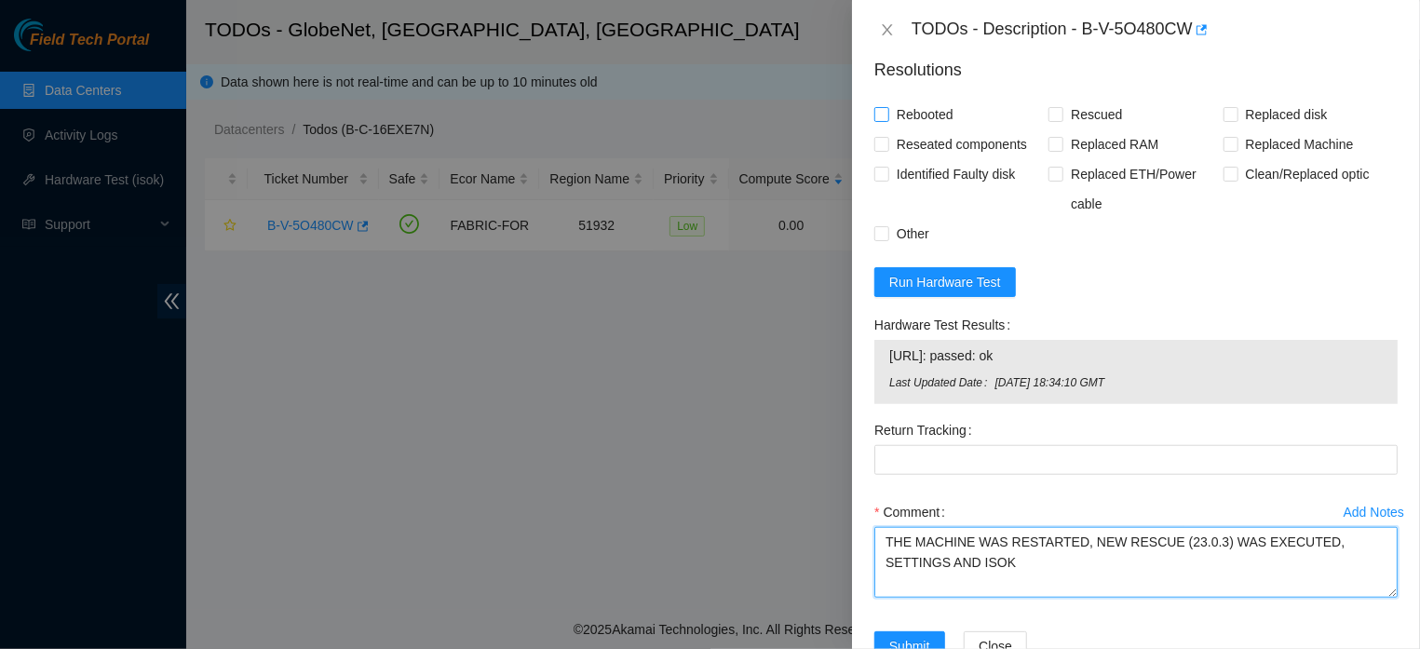
type textarea "THE MACHINE WAS RESTARTED, NEW RESCUE (23.0.3) WAS EXECUTED, SETTINGS AND ISOK"
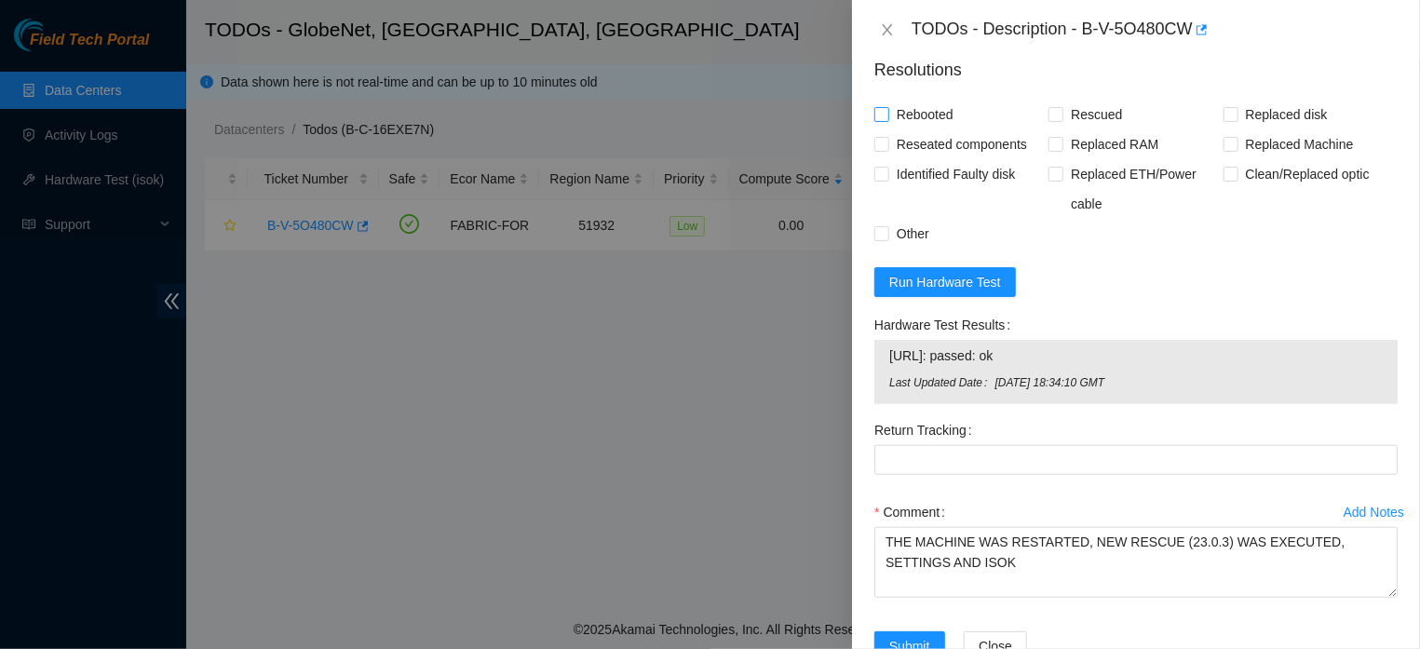
click at [884, 115] on input "Rebooted" at bounding box center [880, 113] width 13 height 13
checkbox input "true"
click at [1053, 116] on input "Rescued" at bounding box center [1054, 113] width 13 height 13
checkbox input "true"
click at [882, 239] on input "Other" at bounding box center [880, 232] width 13 height 13
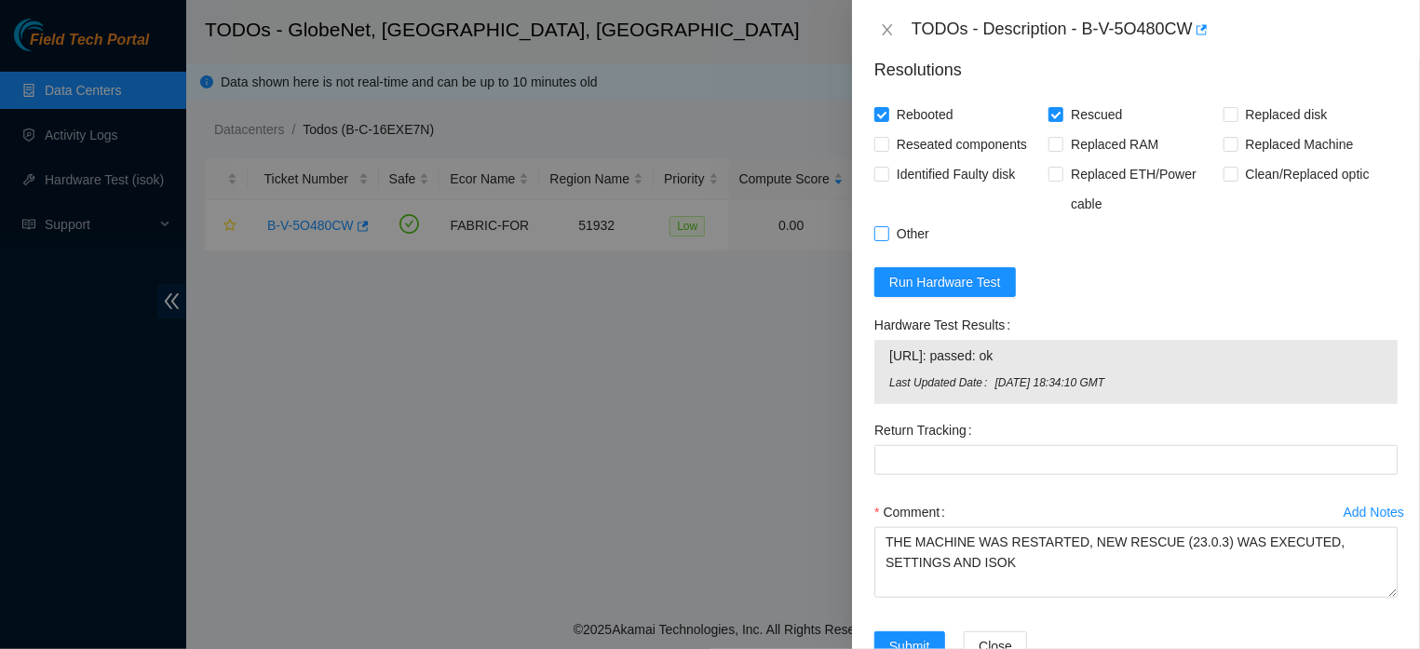
checkbox input "true"
click at [881, 34] on icon "close" at bounding box center [887, 29] width 15 height 15
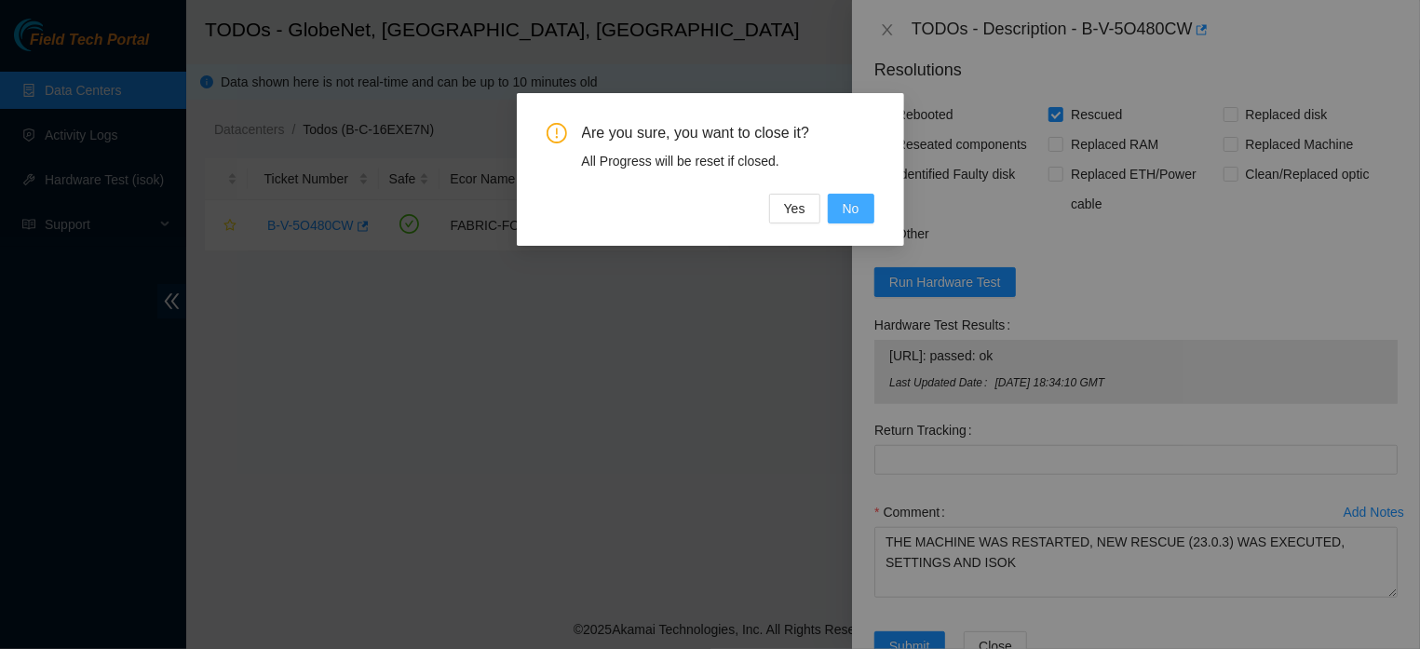
click at [850, 203] on span "No" at bounding box center [851, 208] width 17 height 20
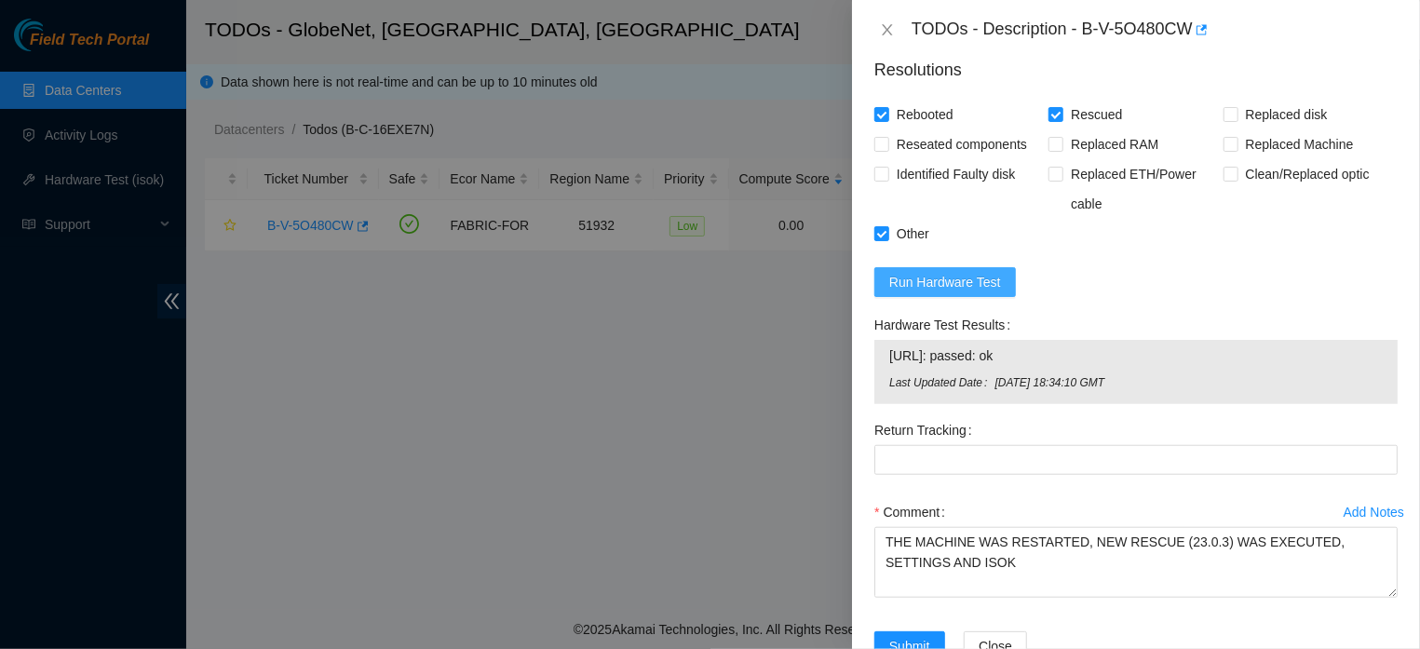
click at [971, 288] on span "Run Hardware Test" at bounding box center [945, 282] width 112 height 20
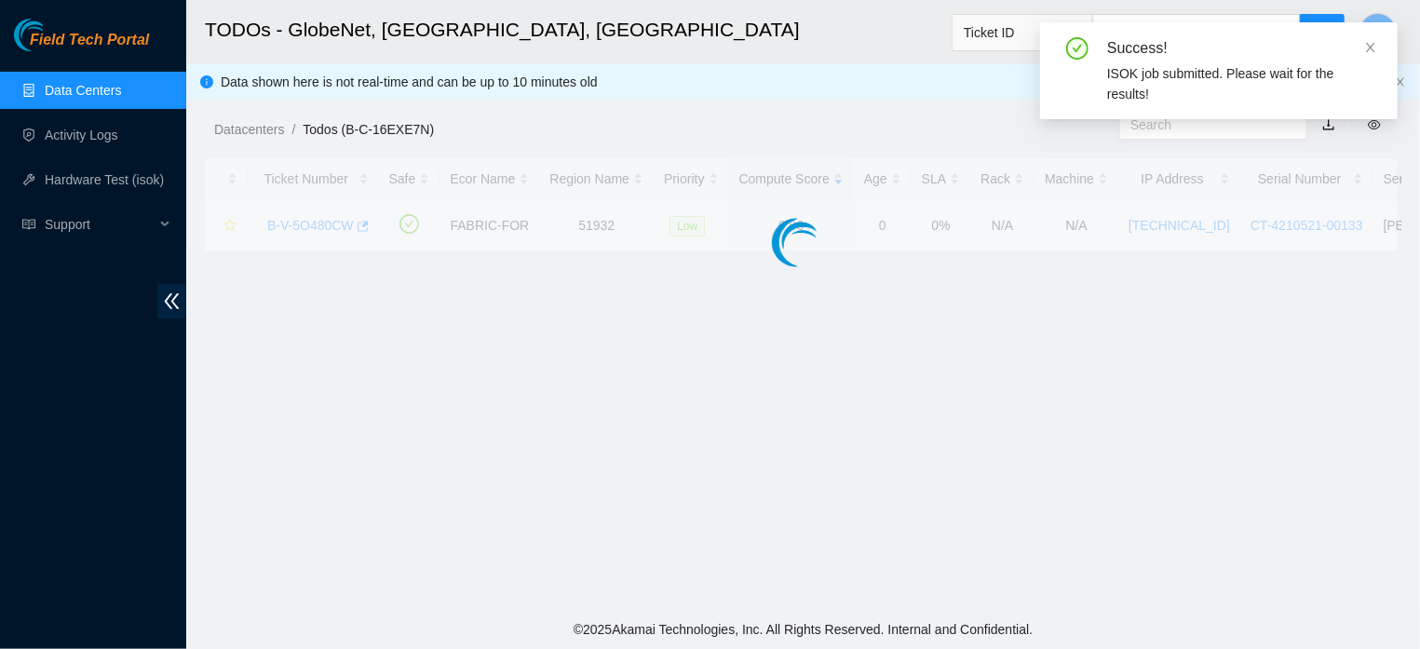
scroll to position [381, 0]
